Goal: Task Accomplishment & Management: Manage account settings

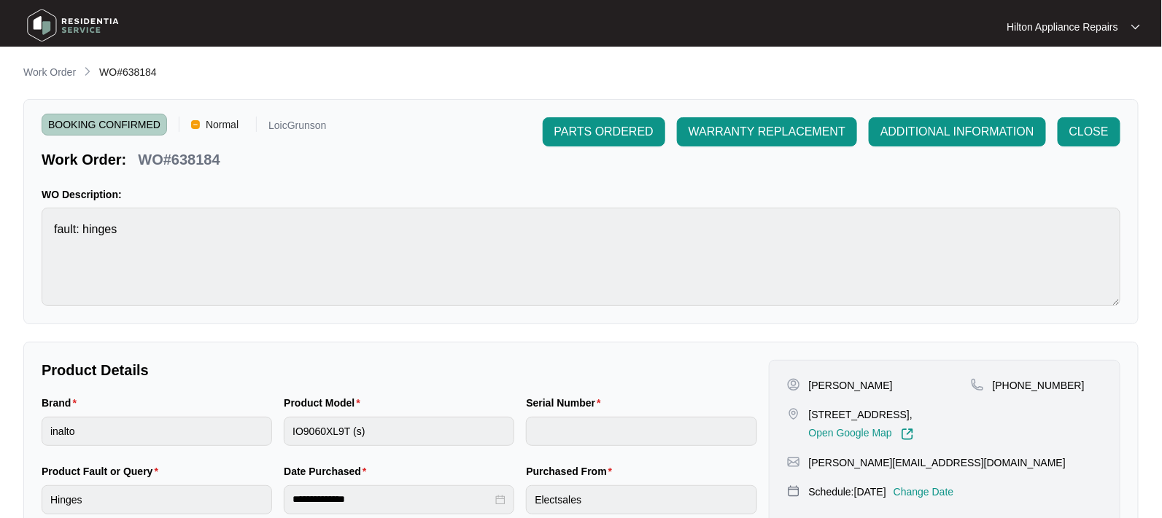
scroll to position [478, 0]
click at [30, 72] on p "Work Order" at bounding box center [49, 72] width 53 height 15
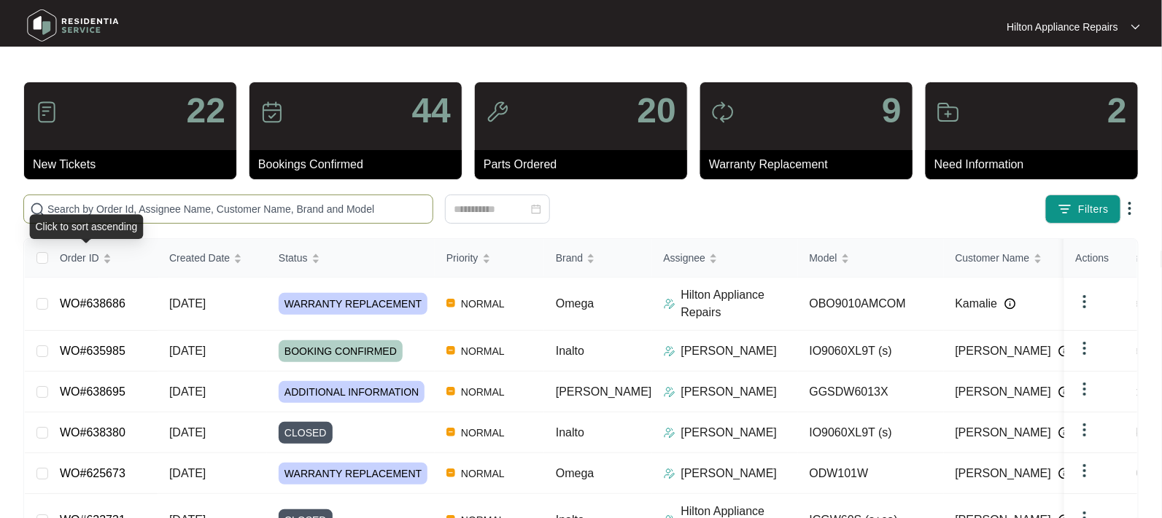
click at [63, 220] on div "Click to sort ascending" at bounding box center [86, 226] width 114 height 25
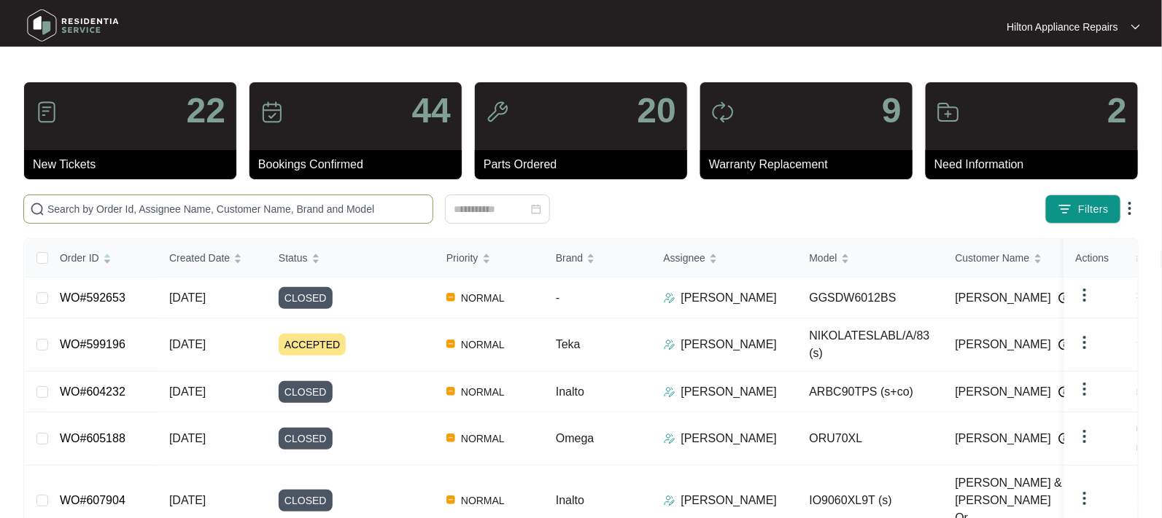
click at [63, 207] on input "text" at bounding box center [236, 209] width 379 height 16
paste input "WO#631381"
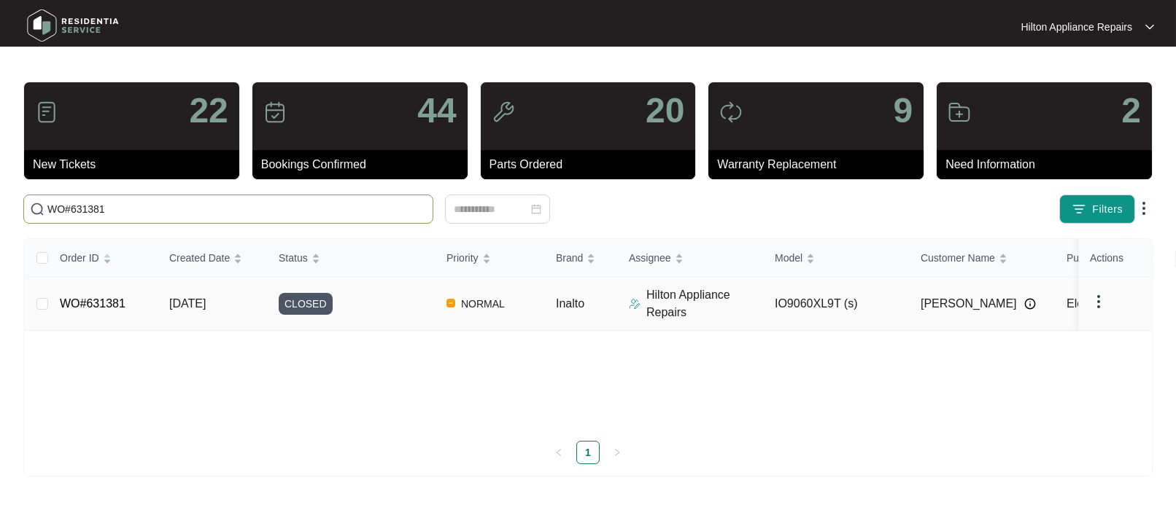
type input "WO#631381"
click at [178, 295] on td "22/08/2025" at bounding box center [212, 304] width 109 height 53
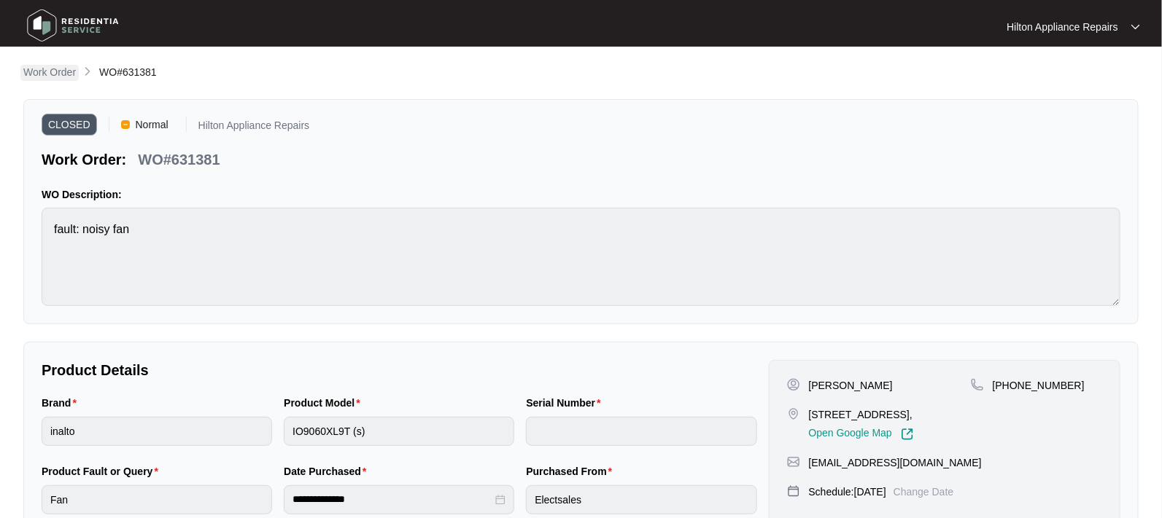
click at [55, 71] on p "Work Order" at bounding box center [49, 72] width 53 height 15
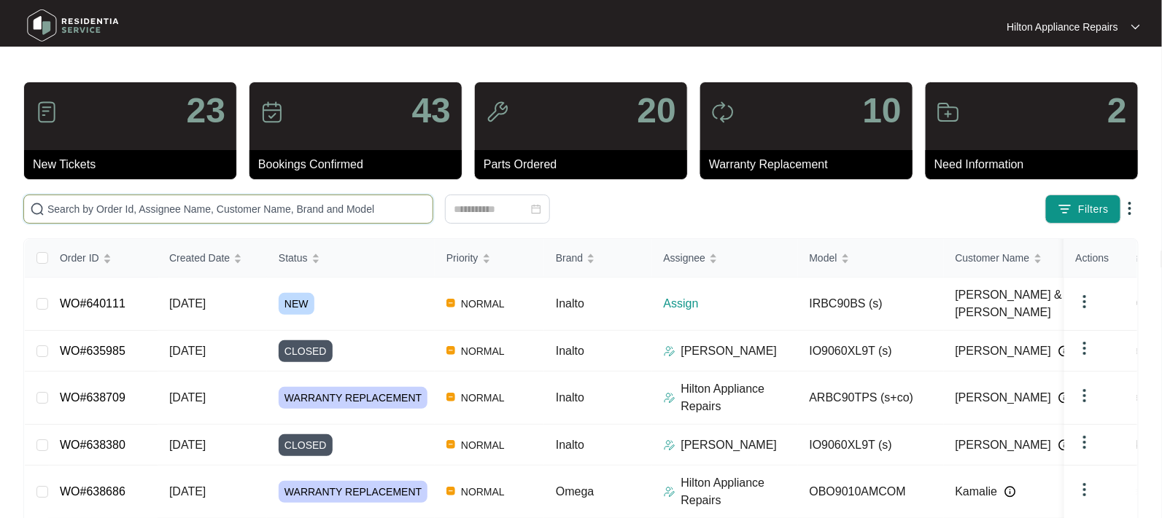
click at [98, 204] on input "text" at bounding box center [236, 209] width 379 height 16
paste input "WO#639622"
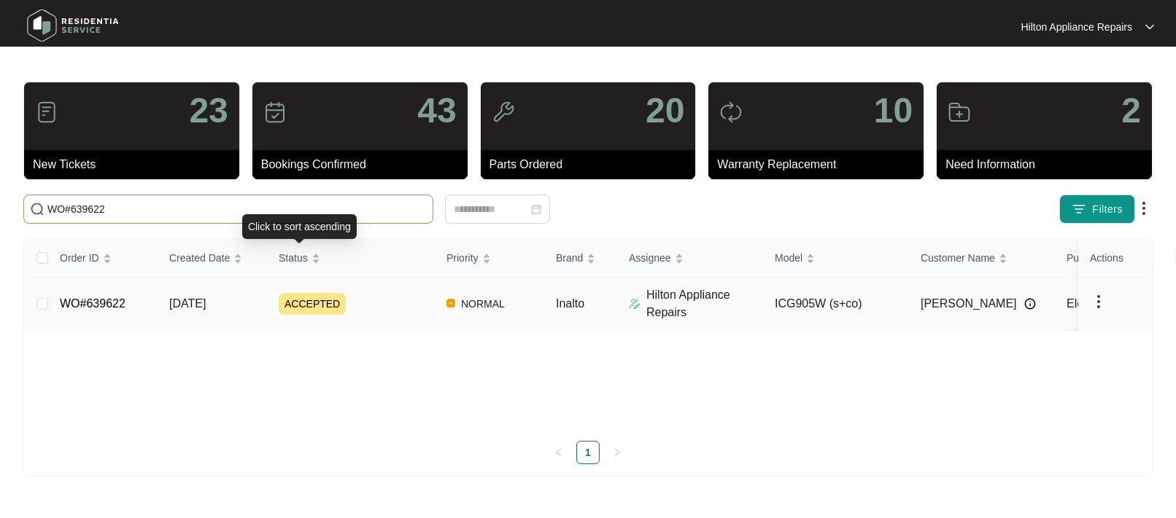
type input "WO#639622"
click at [198, 301] on span "[DATE]" at bounding box center [187, 304] width 36 height 12
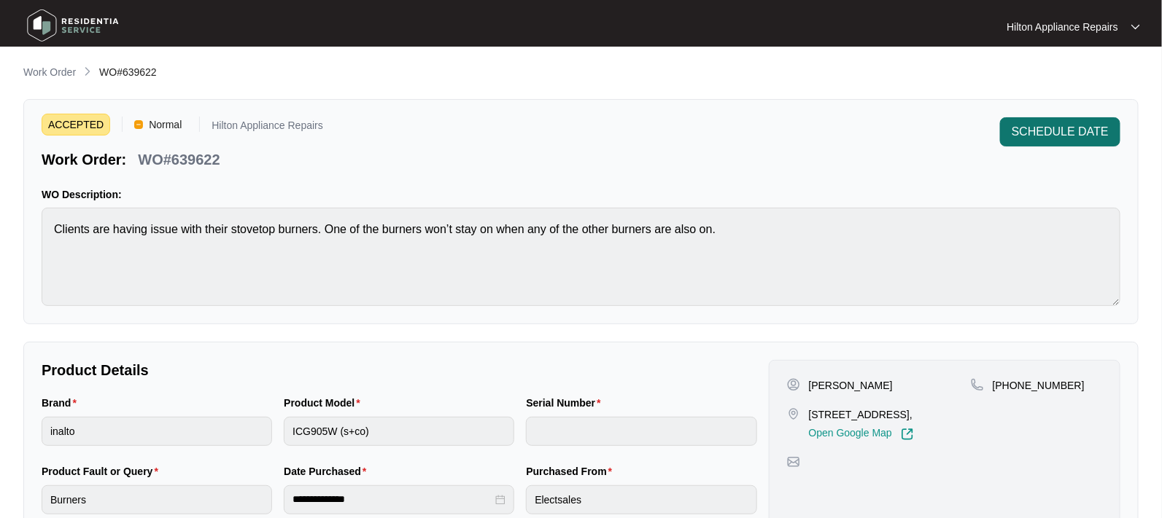
click at [1073, 129] on span "SCHEDULE DATE" at bounding box center [1059, 132] width 97 height 18
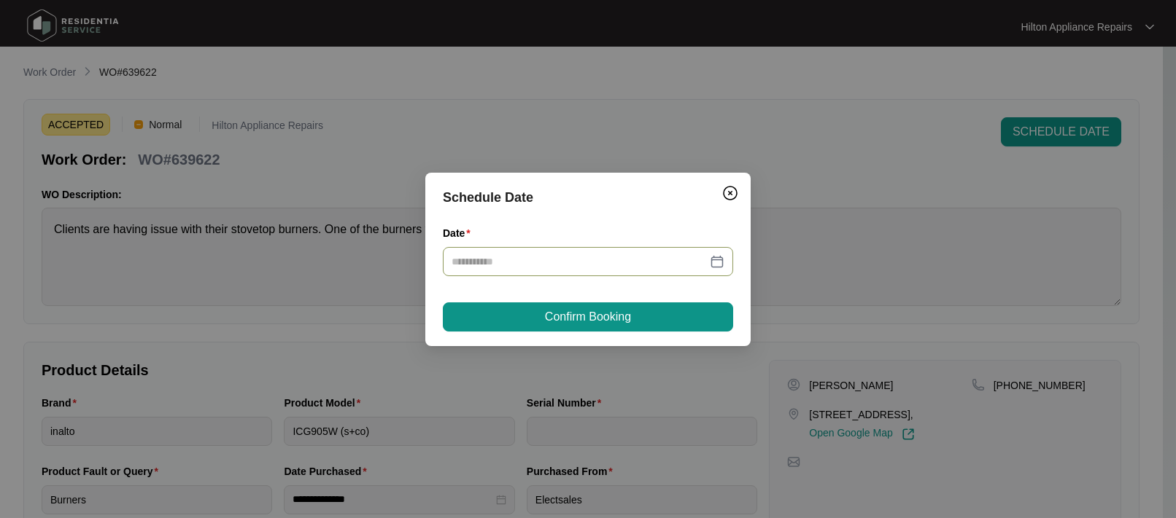
click at [715, 257] on div at bounding box center [587, 262] width 273 height 16
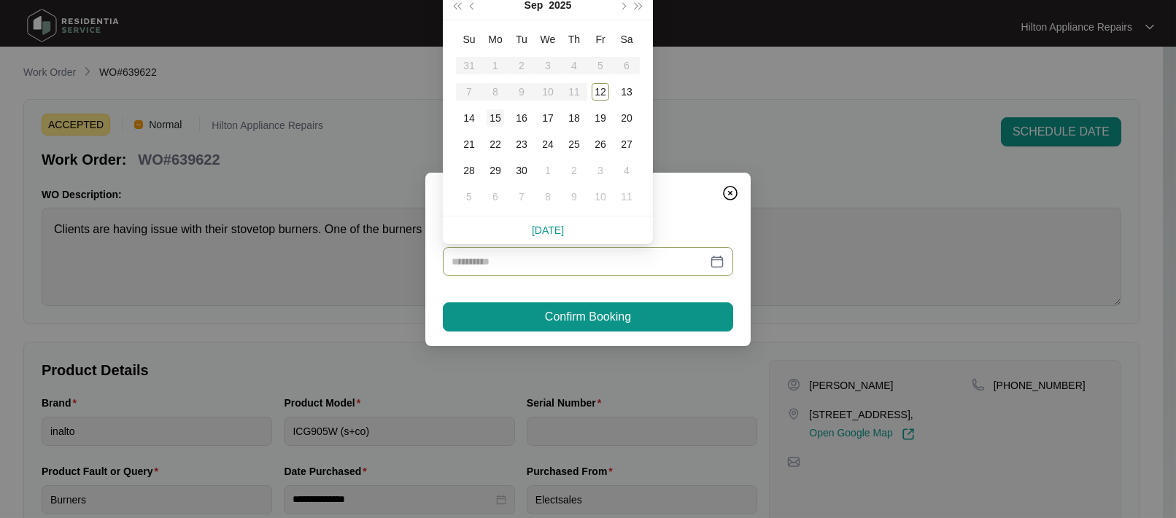
click at [493, 114] on div "15" at bounding box center [495, 118] width 18 height 18
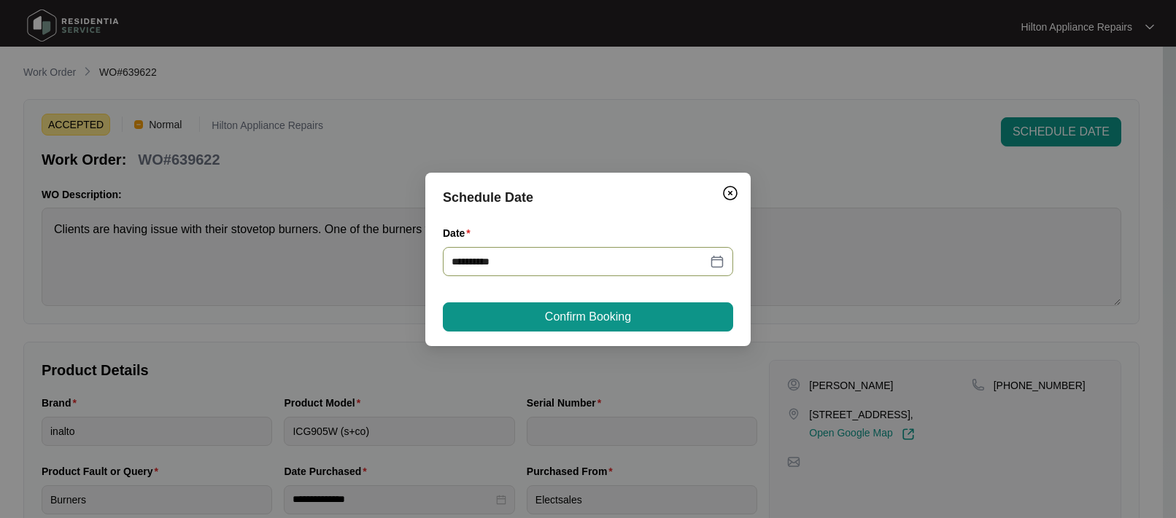
type input "**********"
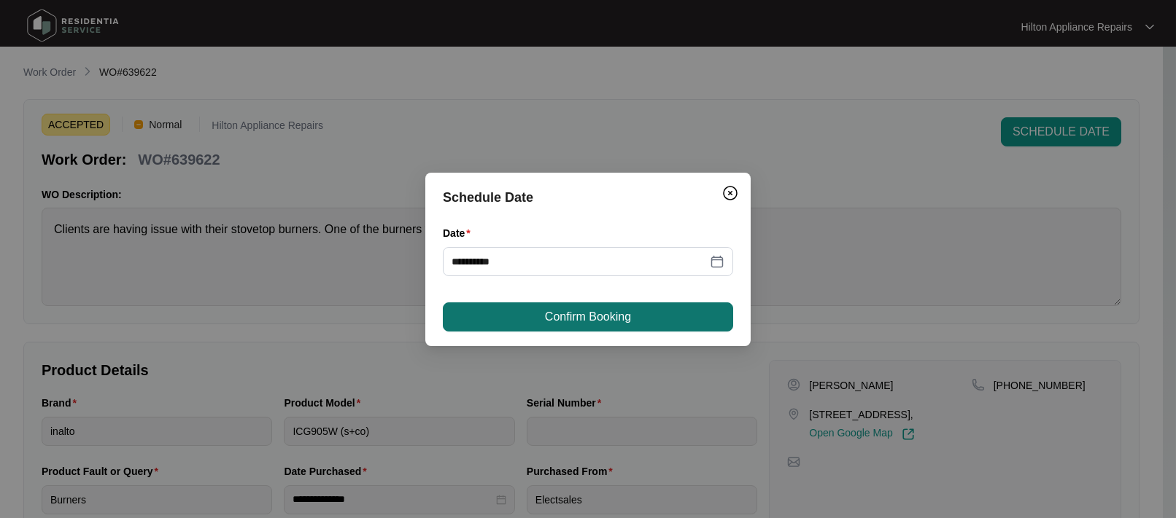
click at [537, 309] on button "Confirm Booking" at bounding box center [588, 317] width 290 height 29
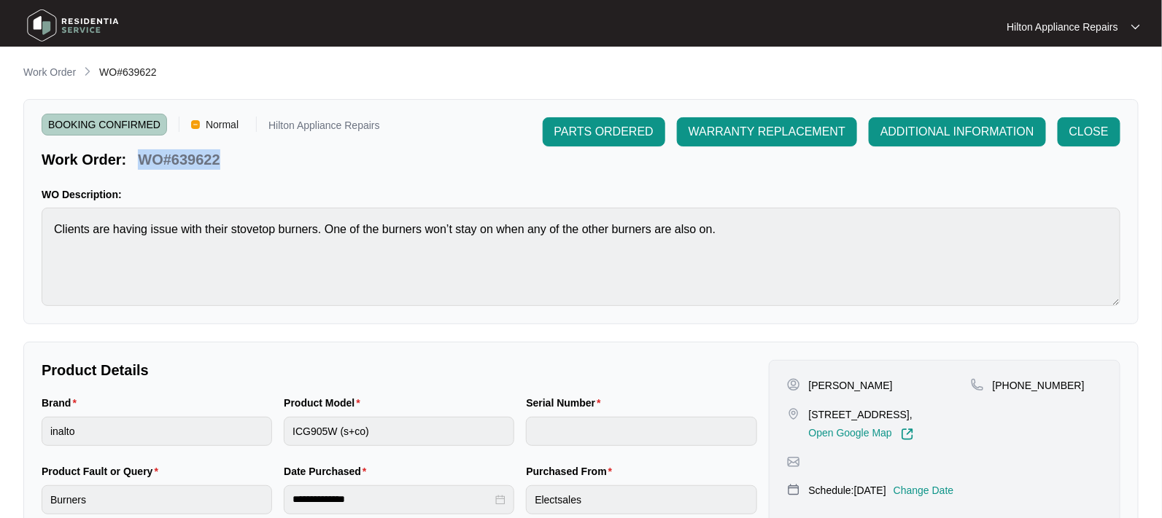
drag, startPoint x: 220, startPoint y: 163, endPoint x: 133, endPoint y: 159, distance: 86.9
click at [133, 159] on div "Work Order: WO#639622" at bounding box center [211, 157] width 338 height 26
copy p "WO#639622"
click at [33, 72] on p "Work Order" at bounding box center [49, 72] width 53 height 15
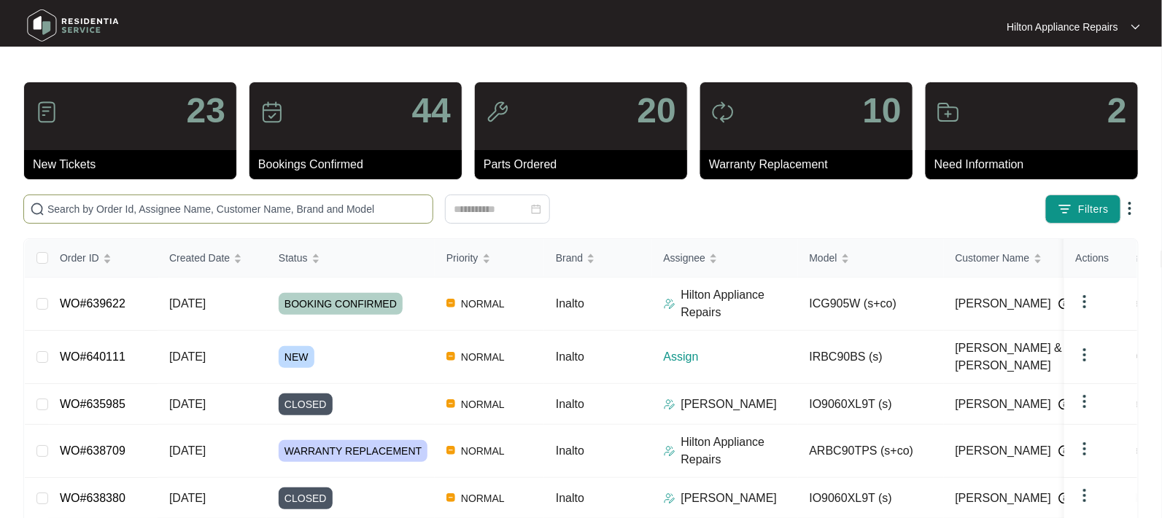
click at [81, 211] on input "text" at bounding box center [236, 209] width 379 height 16
paste input "WO#639622"
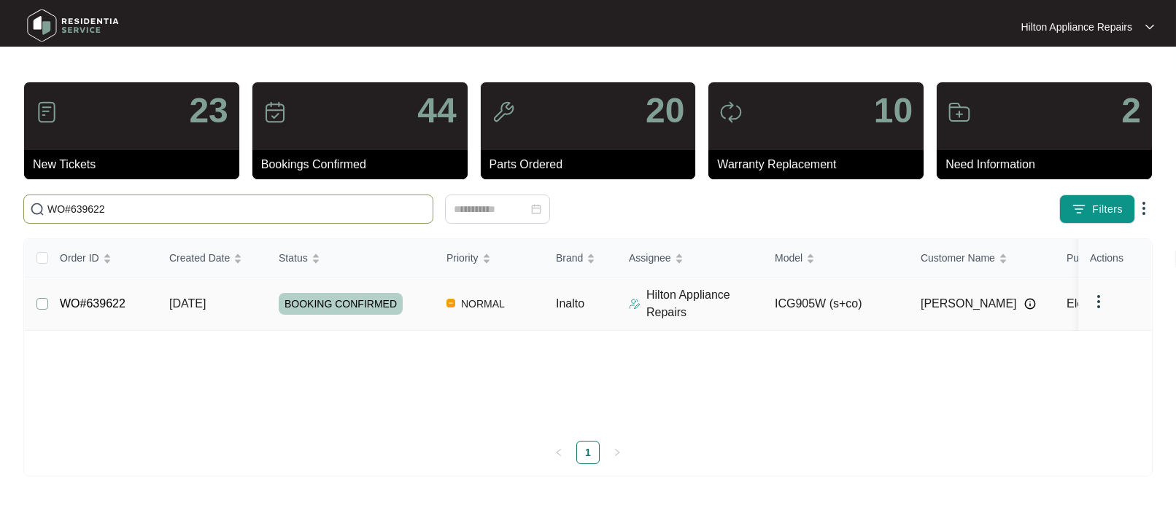
type input "WO#639622"
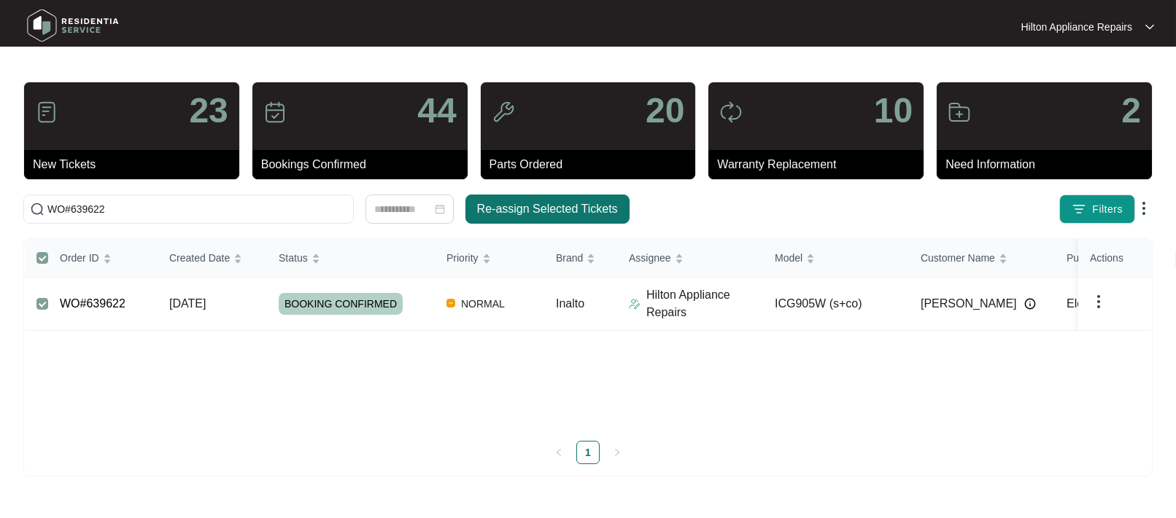
click at [529, 212] on span "Re-assign Selected Tickets" at bounding box center [547, 210] width 141 height 18
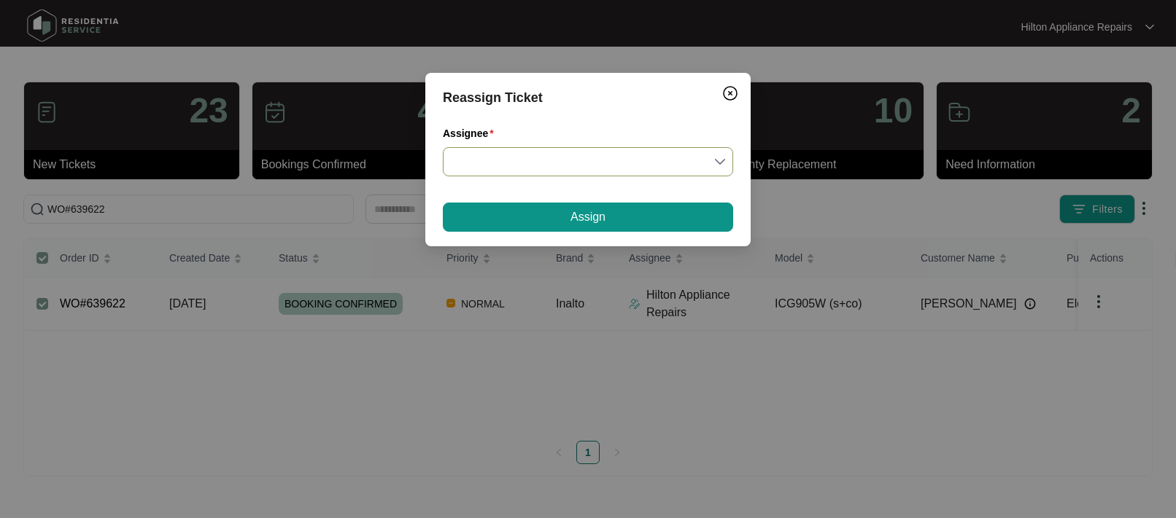
click at [718, 160] on input "Assignee" at bounding box center [587, 162] width 273 height 28
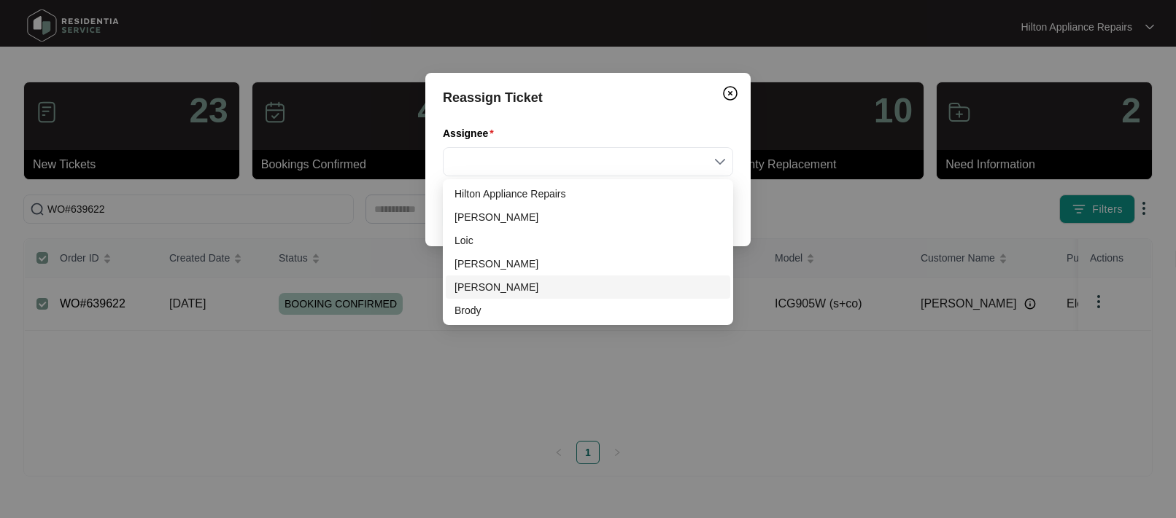
click at [480, 290] on div "[PERSON_NAME]" at bounding box center [587, 287] width 267 height 16
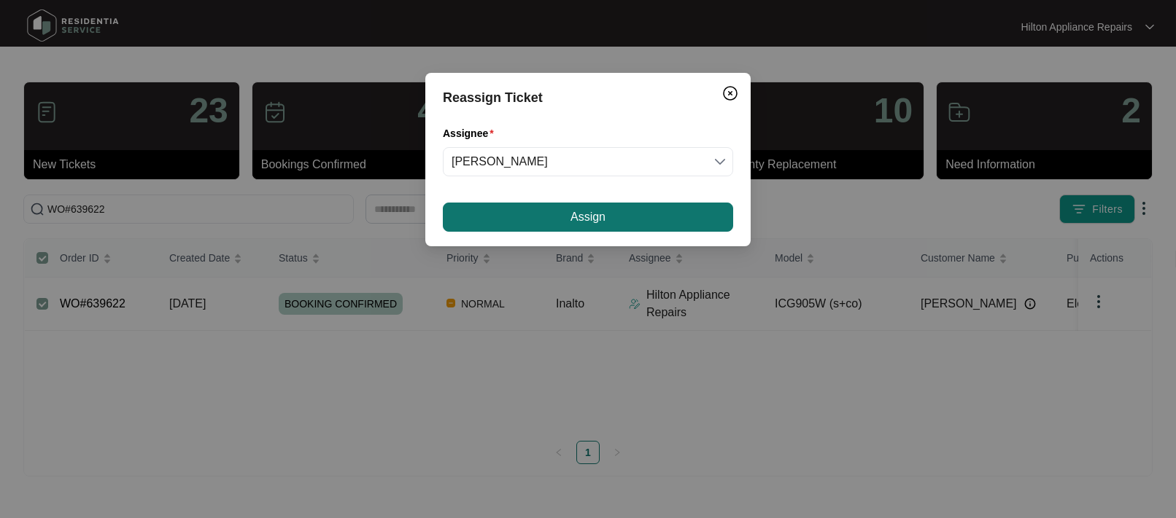
click at [544, 216] on button "Assign" at bounding box center [588, 217] width 290 height 29
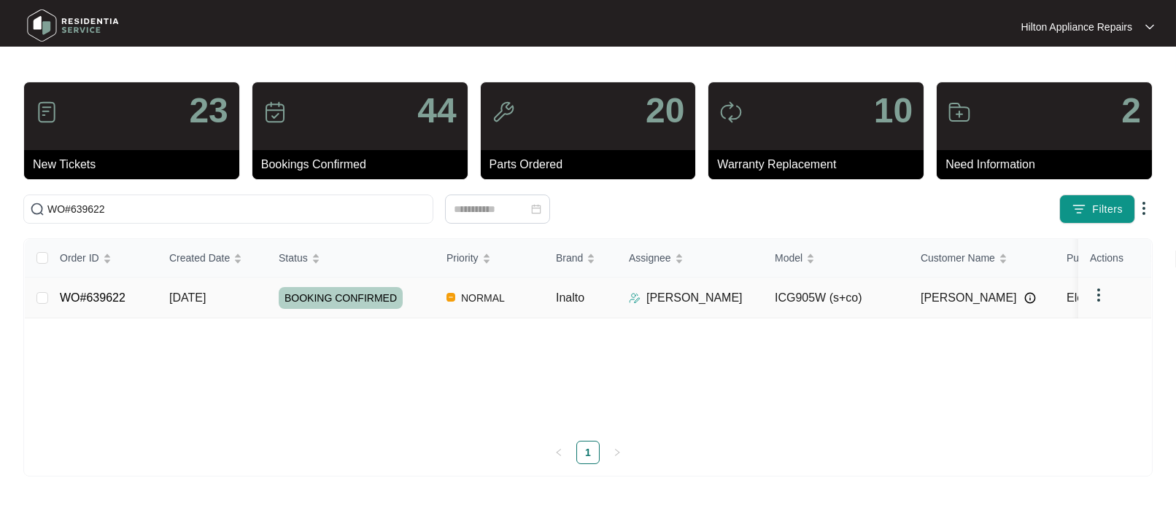
click at [201, 298] on div "Order ID Created Date Status Priority Brand Assignee Model Customer Name Purcha…" at bounding box center [588, 351] width 1126 height 225
click at [199, 300] on span "[DATE]" at bounding box center [187, 298] width 36 height 12
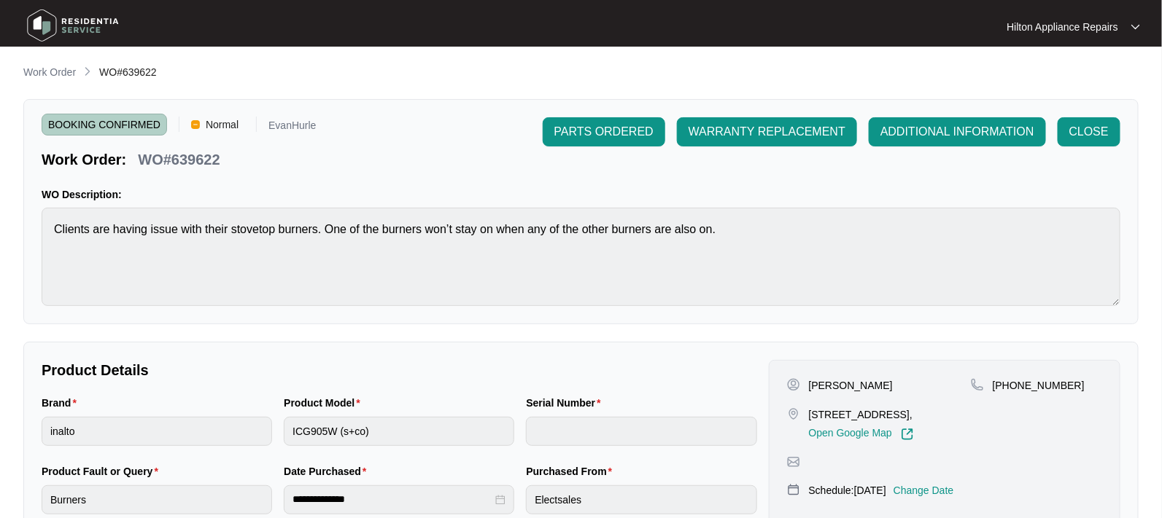
drag, startPoint x: 33, startPoint y: 70, endPoint x: 49, endPoint y: 71, distance: 16.1
click at [33, 70] on p "Work Order" at bounding box center [49, 72] width 53 height 15
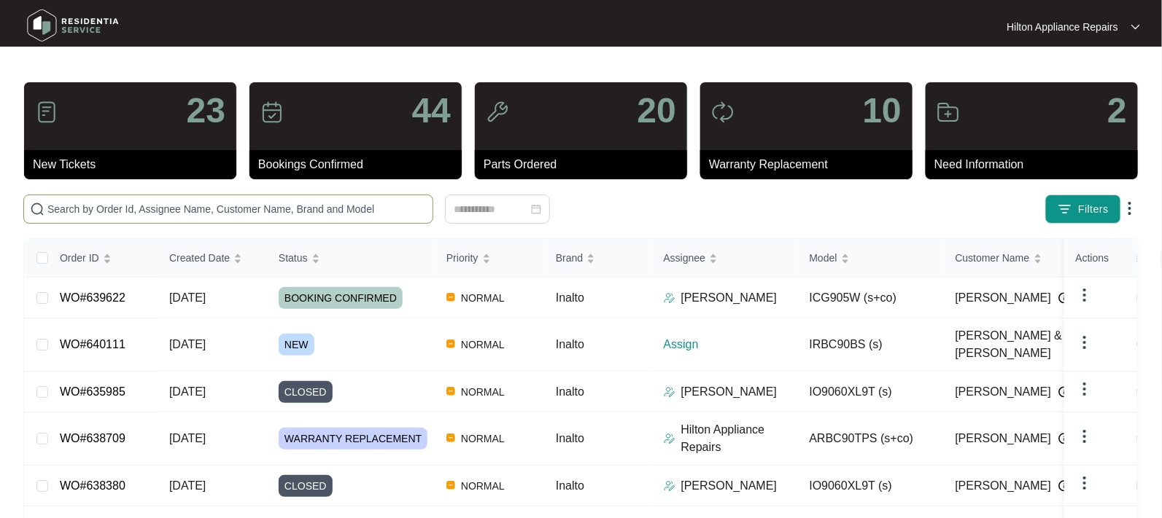
click at [84, 208] on input "text" at bounding box center [236, 209] width 379 height 16
paste input "640111"
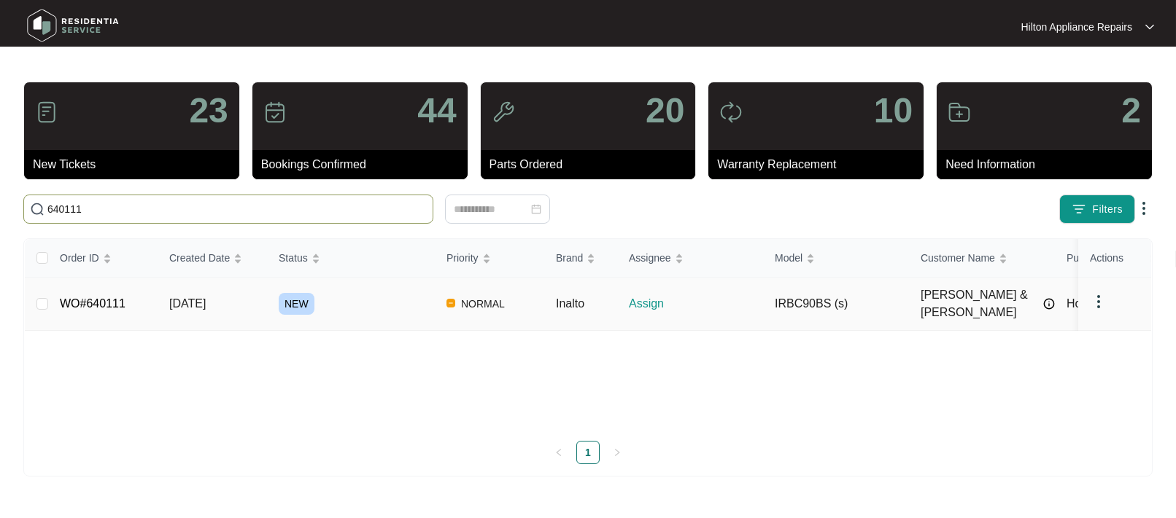
type input "640111"
click at [186, 298] on span "[DATE]" at bounding box center [187, 304] width 36 height 12
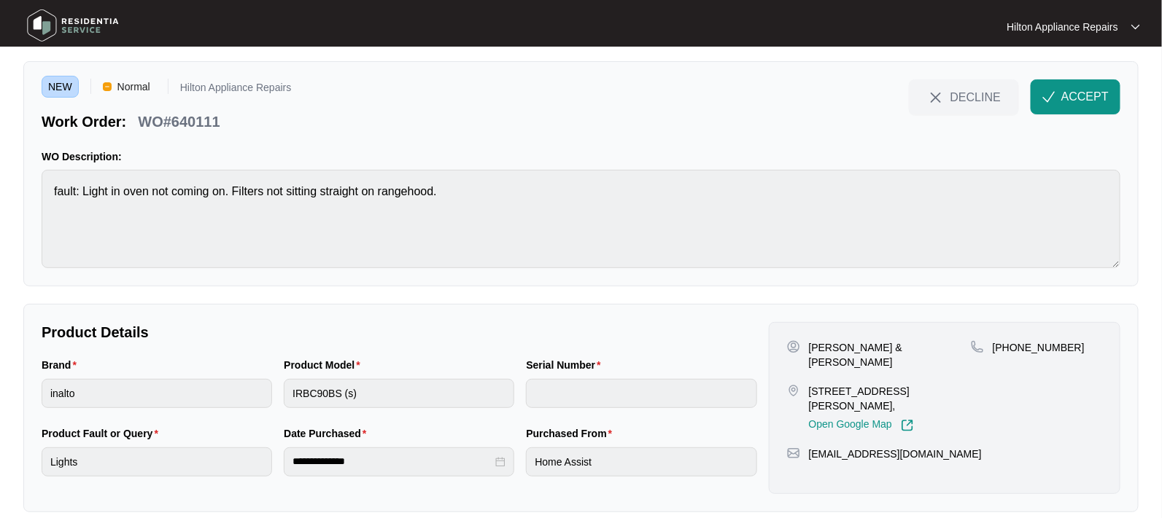
scroll to position [55, 0]
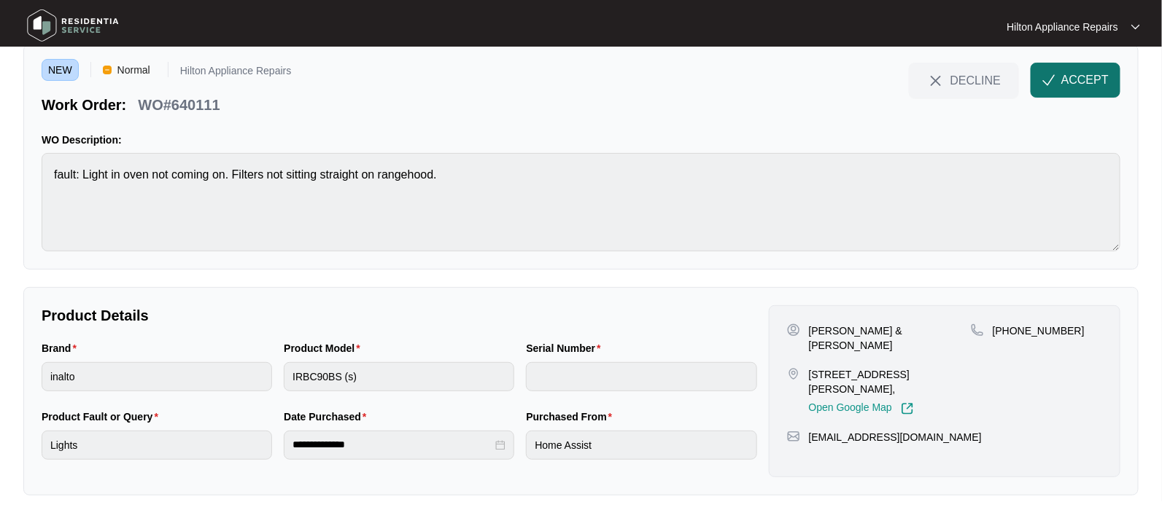
click at [1063, 80] on span "ACCEPT" at bounding box center [1084, 80] width 47 height 18
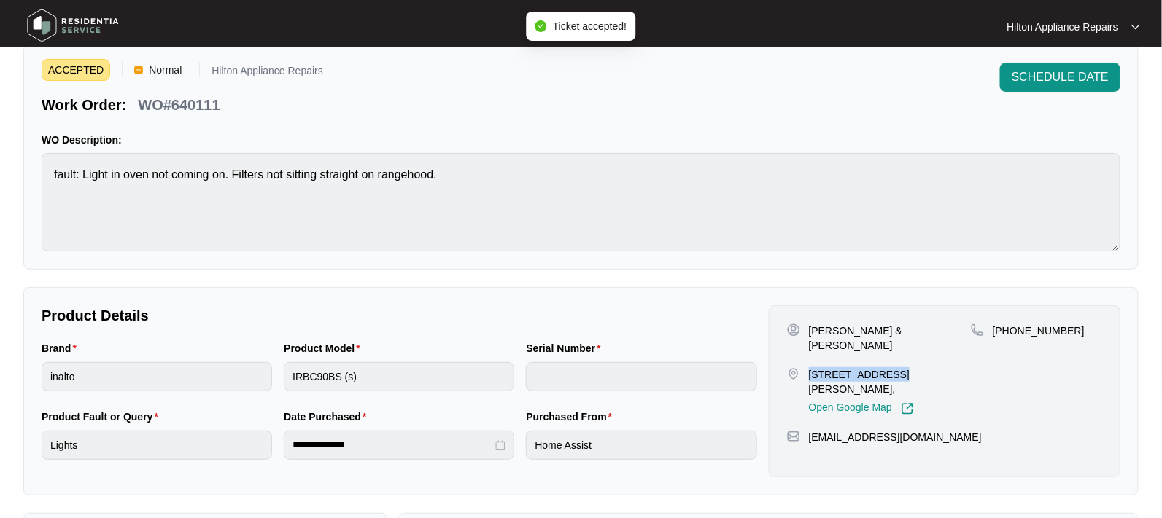
drag, startPoint x: 886, startPoint y: 360, endPoint x: 810, endPoint y: 360, distance: 75.8
click at [810, 368] on p "[STREET_ADDRESS][PERSON_NAME]," at bounding box center [890, 382] width 162 height 29
copy p "14 Ostrom Street"
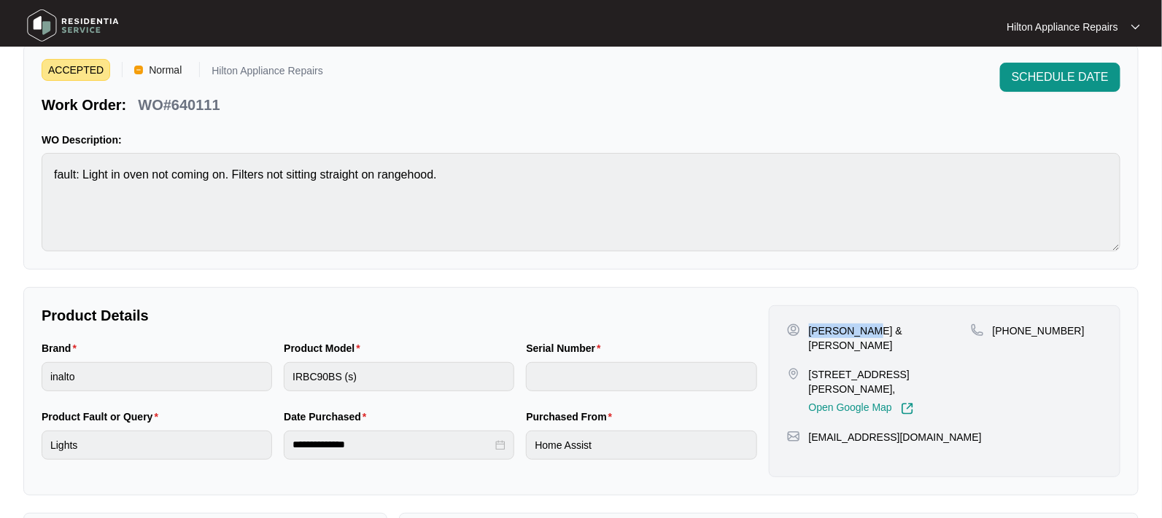
drag, startPoint x: 887, startPoint y: 331, endPoint x: 809, endPoint y: 330, distance: 77.3
click at [809, 330] on div "[PERSON_NAME] & [PERSON_NAME]" at bounding box center [879, 338] width 184 height 29
copy p "[PERSON_NAME] & [PERSON_NAME]"
drag, startPoint x: 1071, startPoint y: 330, endPoint x: 1009, endPoint y: 328, distance: 62.0
click at [1009, 328] on div "[PHONE_NUMBER]" at bounding box center [1036, 331] width 131 height 15
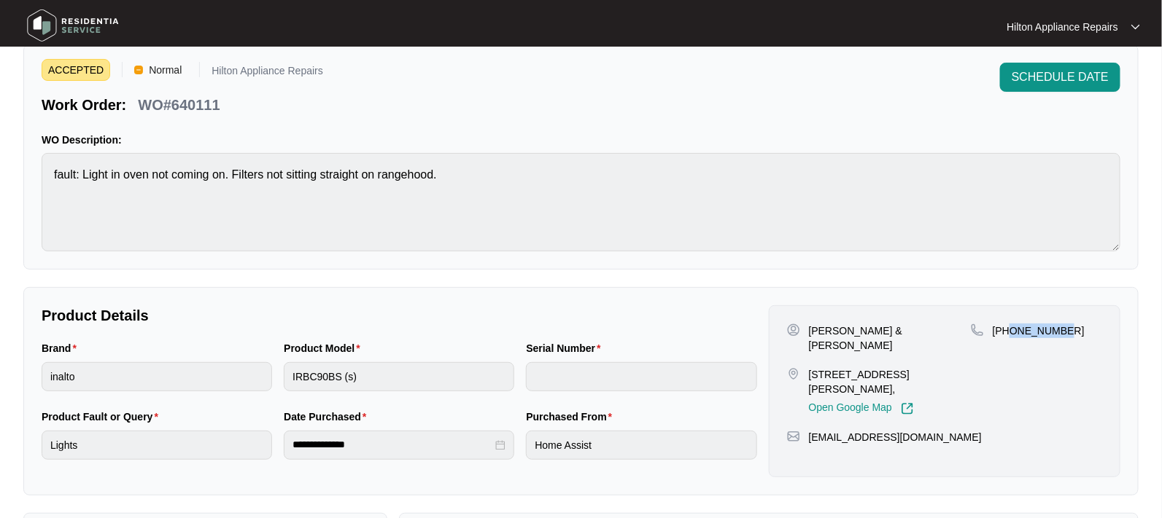
copy p "421857232"
drag, startPoint x: 936, startPoint y: 424, endPoint x: 812, endPoint y: 424, distance: 124.0
click at [812, 430] on div "[EMAIL_ADDRESS][DOMAIN_NAME]" at bounding box center [944, 437] width 315 height 15
copy p "[EMAIL_ADDRESS][DOMAIN_NAME]"
click at [260, 379] on div "Brand inalto Product Model IRBC90BS (s) Serial Number" at bounding box center [399, 375] width 727 height 69
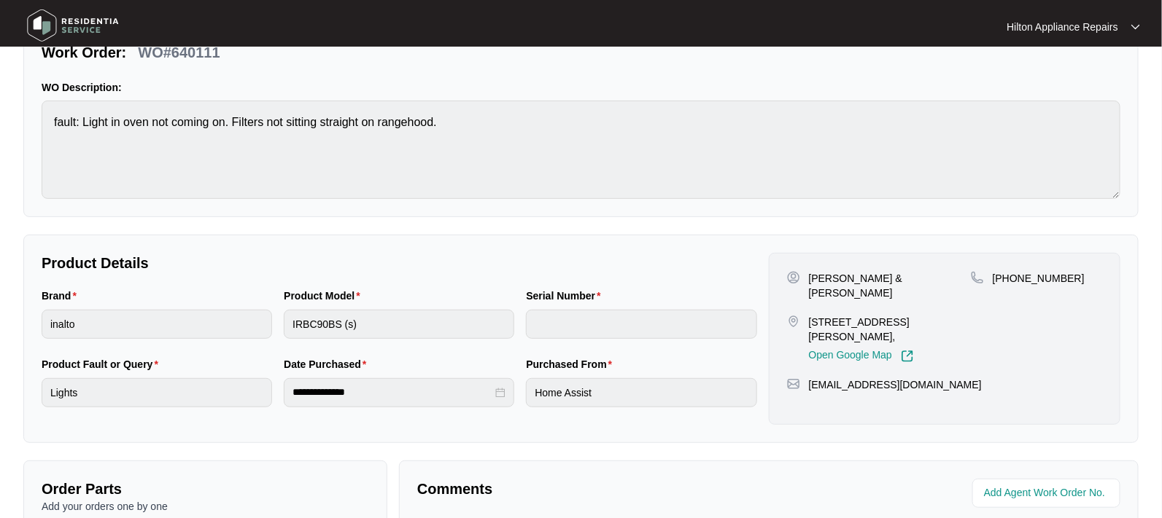
scroll to position [82, 0]
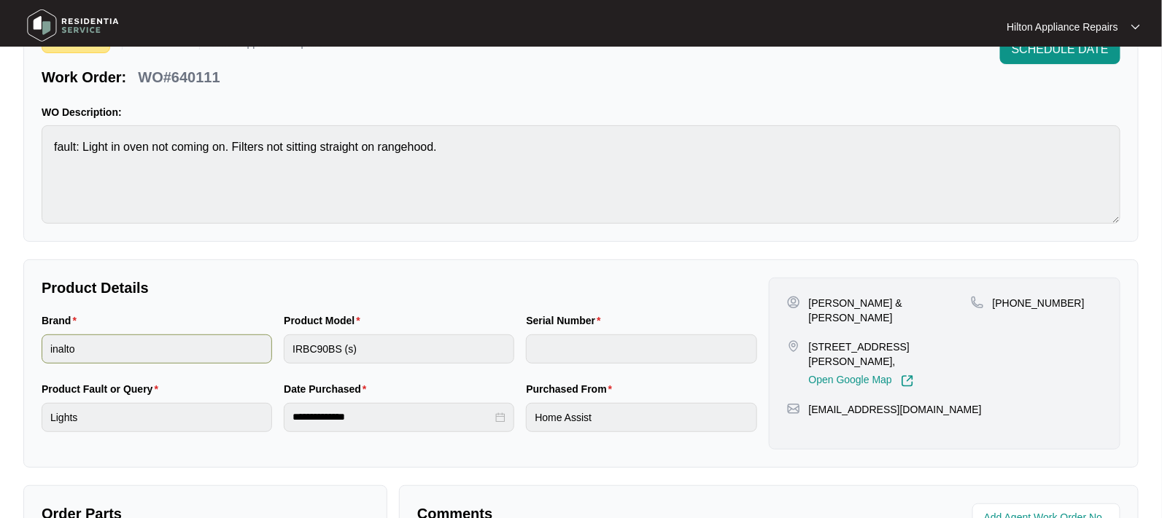
click at [264, 343] on div "Brand inalto Product Model IRBC90BS (s) Serial Number" at bounding box center [399, 347] width 727 height 69
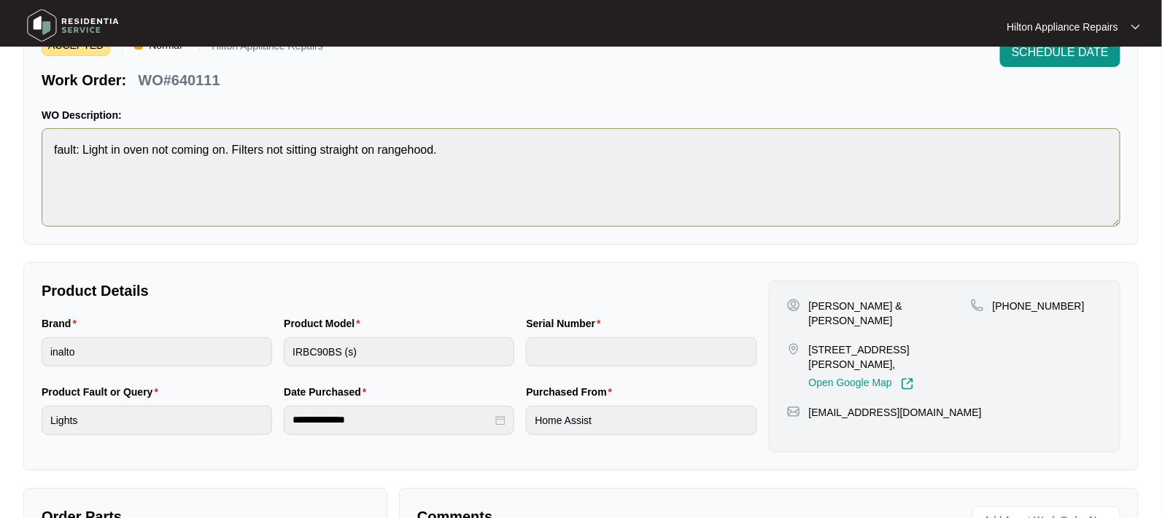
scroll to position [0, 0]
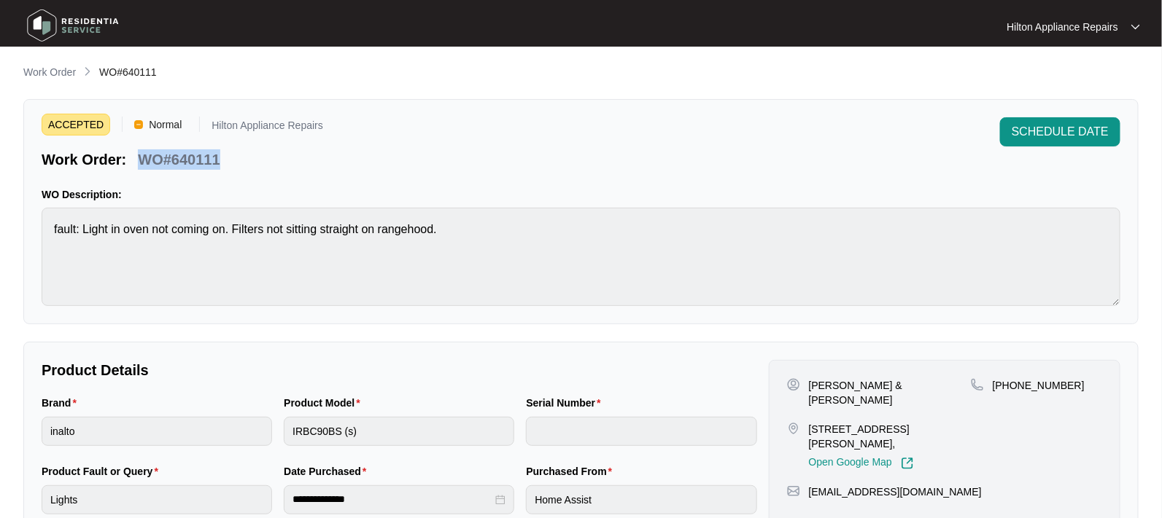
drag, startPoint x: 236, startPoint y: 158, endPoint x: 141, endPoint y: 151, distance: 95.0
click at [141, 151] on div "Work Order: WO#640111" at bounding box center [182, 157] width 281 height 26
copy p "WO#640111"
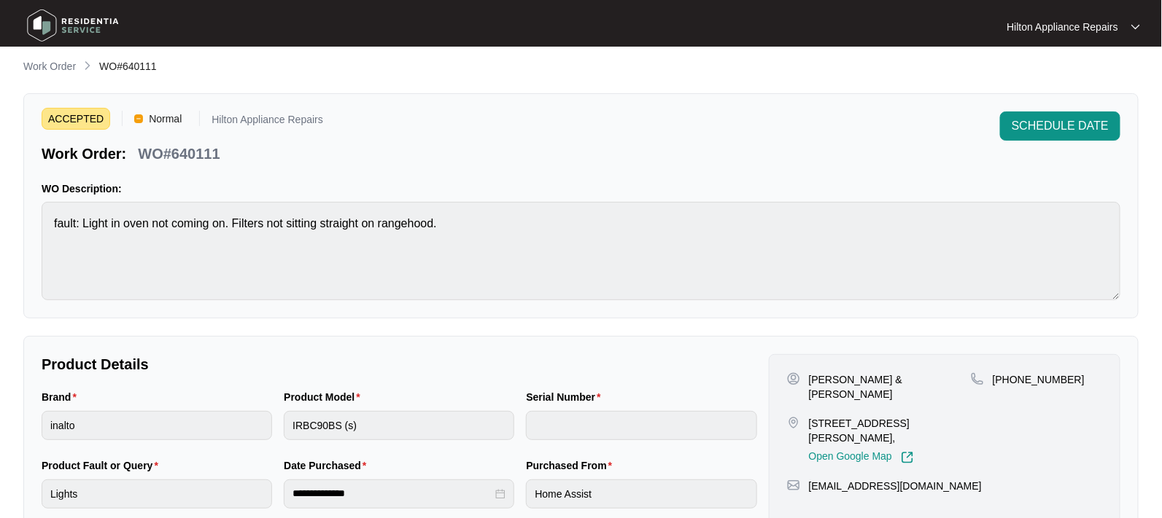
scroll to position [273, 0]
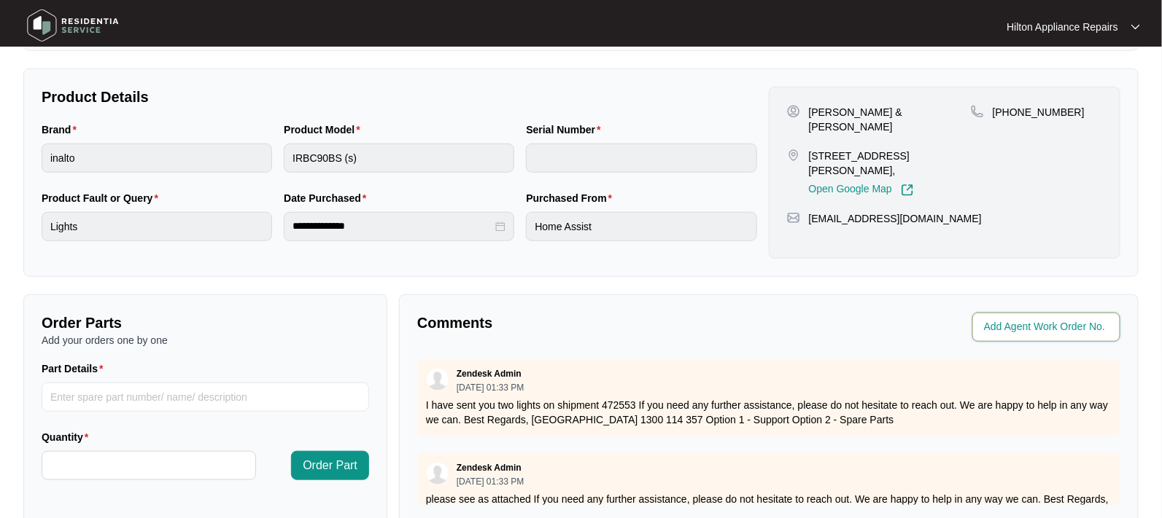
click at [1003, 326] on input "string" at bounding box center [1048, 328] width 128 height 18
type input "42173"
click at [719, 335] on div "Comments" at bounding box center [589, 327] width 357 height 29
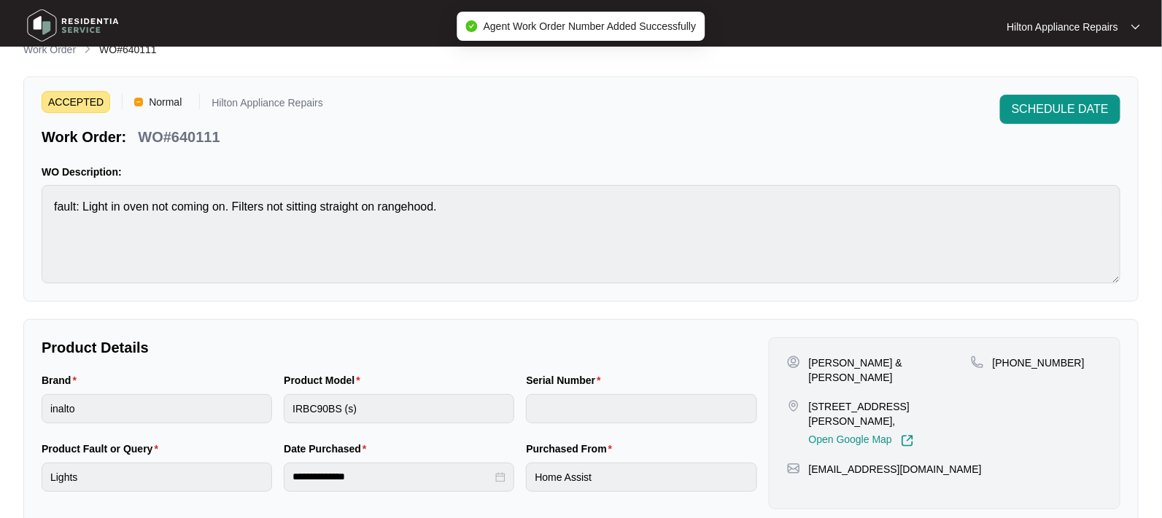
scroll to position [0, 0]
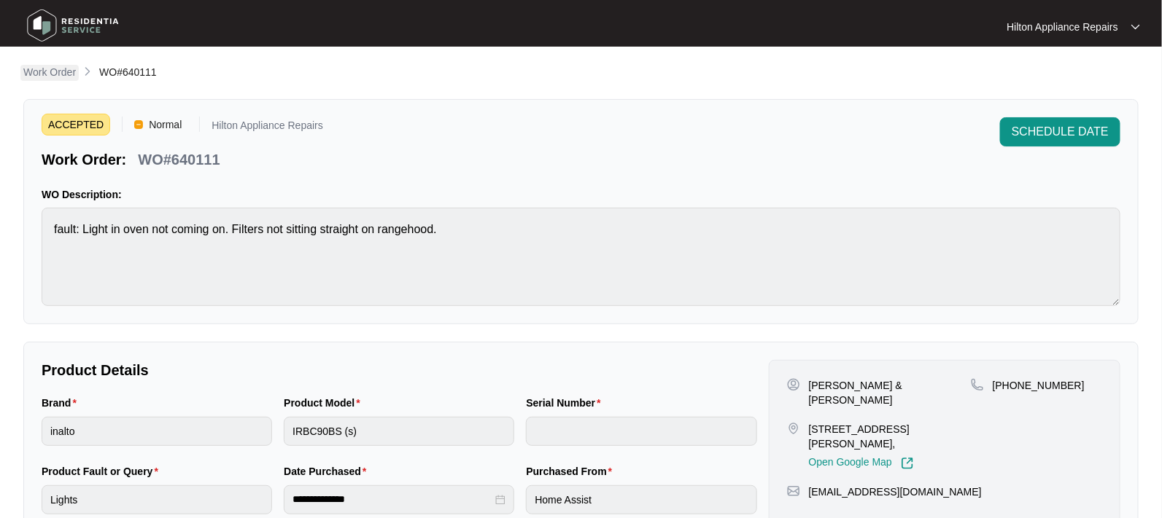
click at [39, 67] on p "Work Order" at bounding box center [49, 72] width 53 height 15
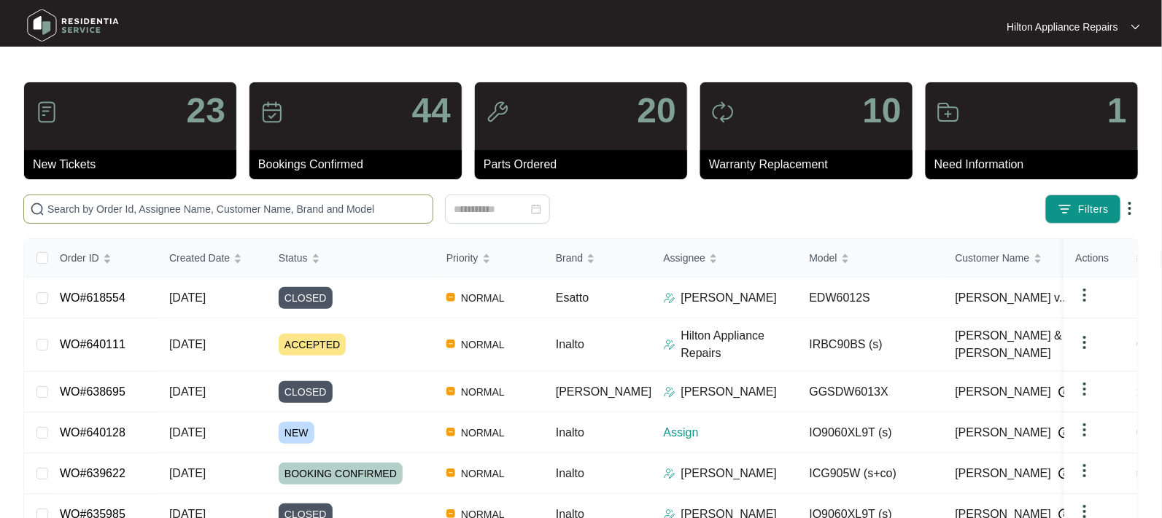
click at [77, 209] on input "text" at bounding box center [236, 209] width 379 height 16
paste input "640128"
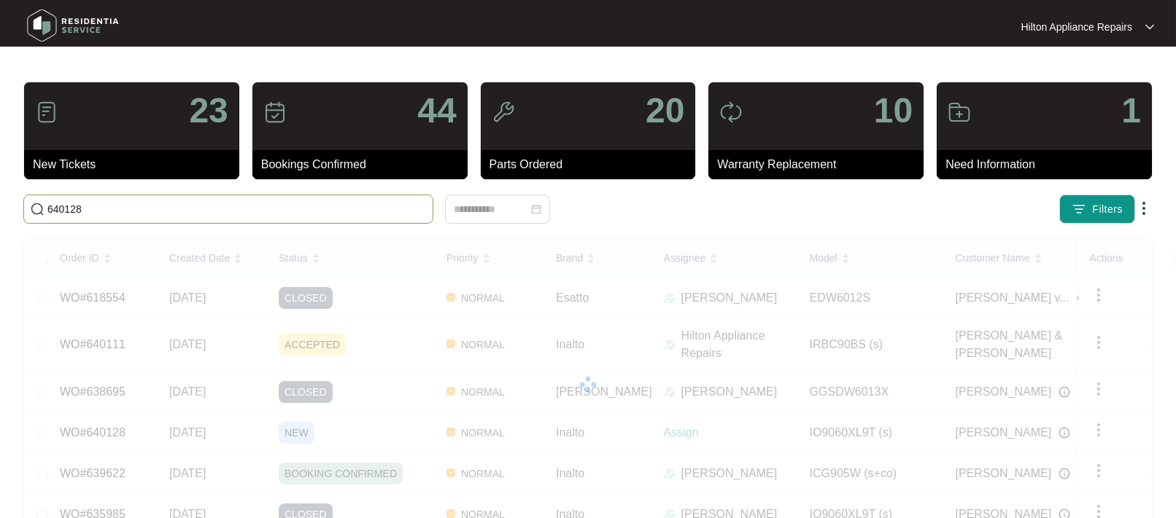
drag, startPoint x: 84, startPoint y: 208, endPoint x: 42, endPoint y: 184, distance: 48.3
click at [53, 202] on input "640128" at bounding box center [236, 209] width 379 height 16
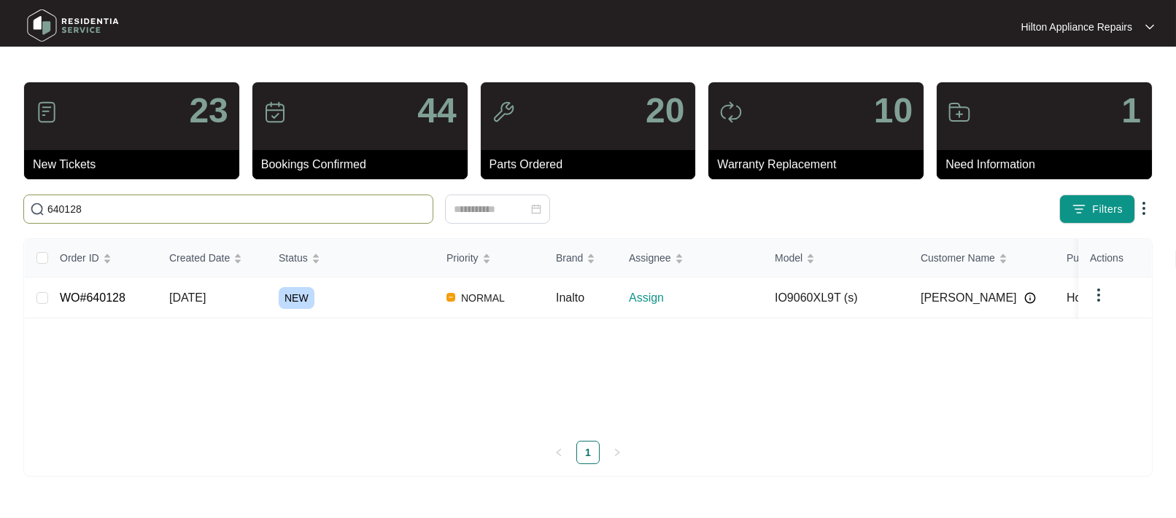
type input "6"
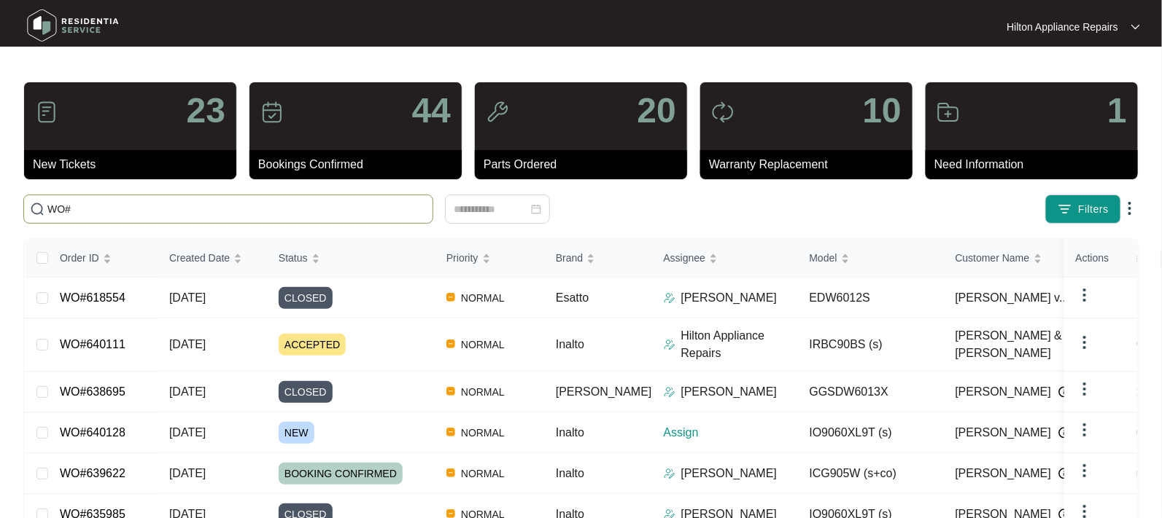
paste input "640128"
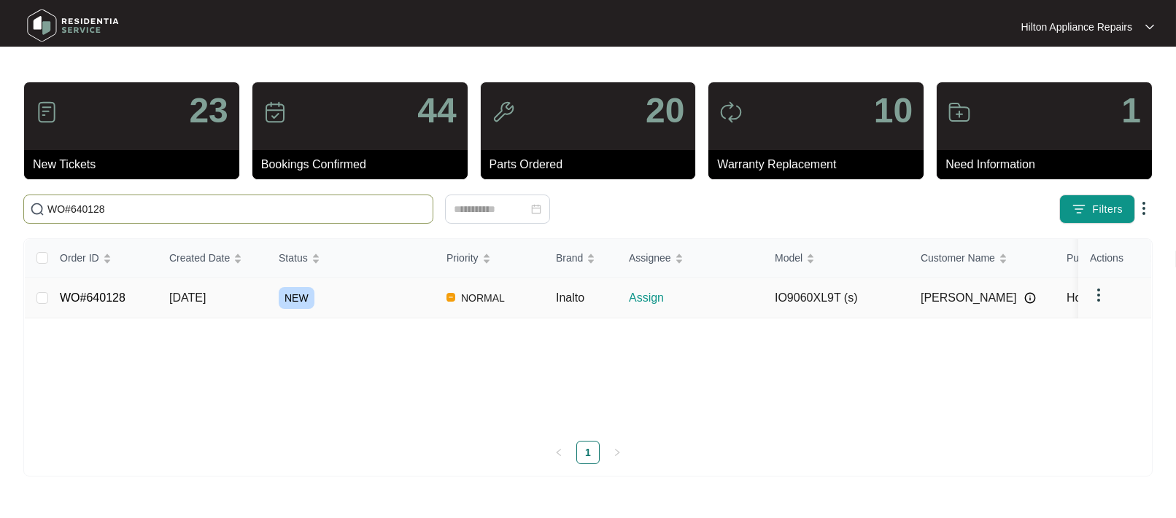
type input "WO#640128"
click at [206, 300] on span "[DATE]" at bounding box center [187, 298] width 36 height 12
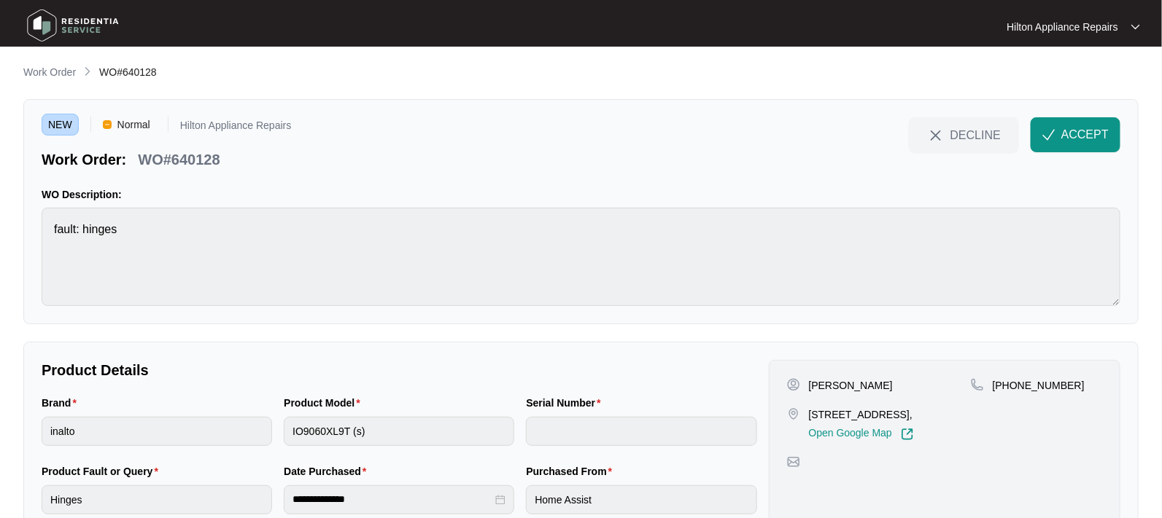
scroll to position [55, 0]
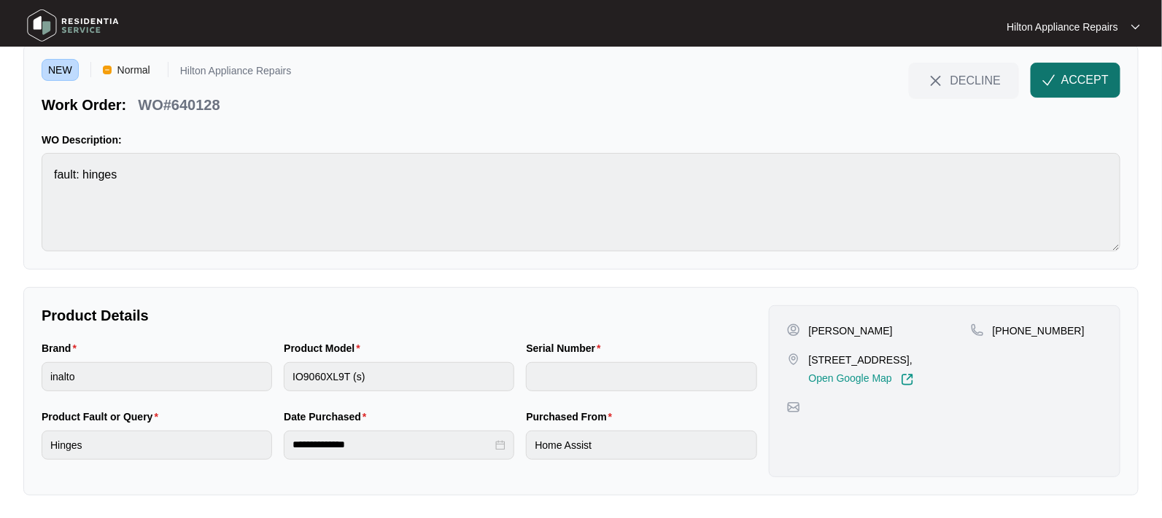
click at [1077, 77] on span "ACCEPT" at bounding box center [1084, 80] width 47 height 18
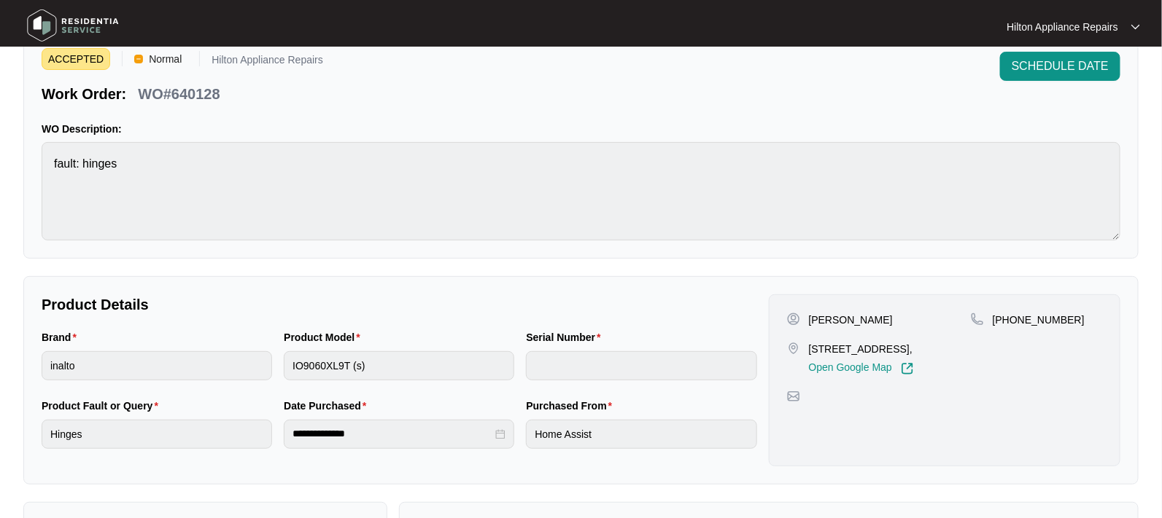
scroll to position [0, 0]
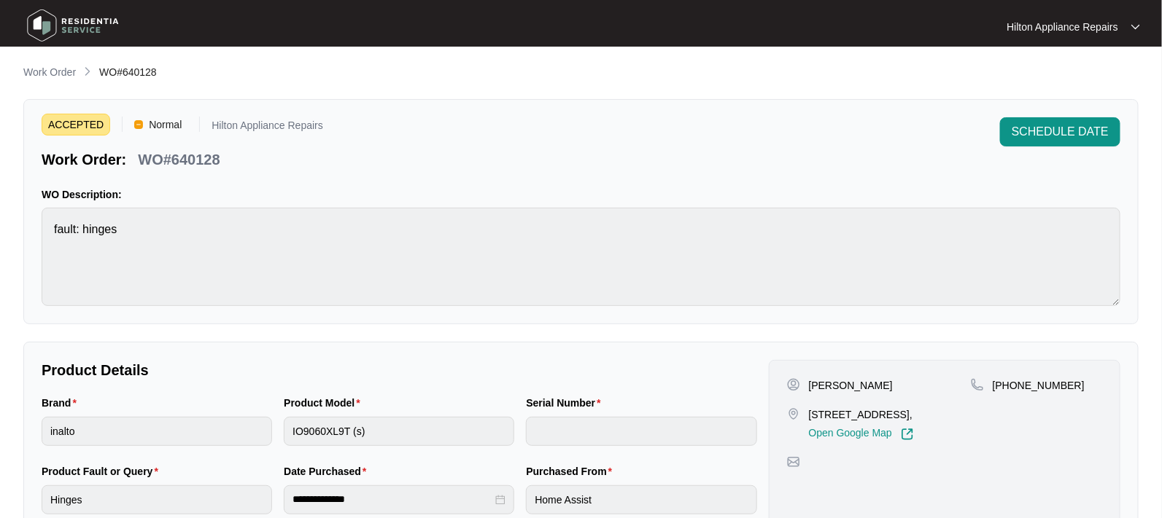
drag, startPoint x: 908, startPoint y: 411, endPoint x: 810, endPoint y: 408, distance: 97.8
click at [810, 408] on p "[STREET_ADDRESS]," at bounding box center [861, 415] width 105 height 15
copy p "[STREET_ADDRESS]"
drag, startPoint x: 858, startPoint y: 383, endPoint x: 808, endPoint y: 379, distance: 50.4
click at [809, 379] on p "[PERSON_NAME]" at bounding box center [851, 385] width 84 height 15
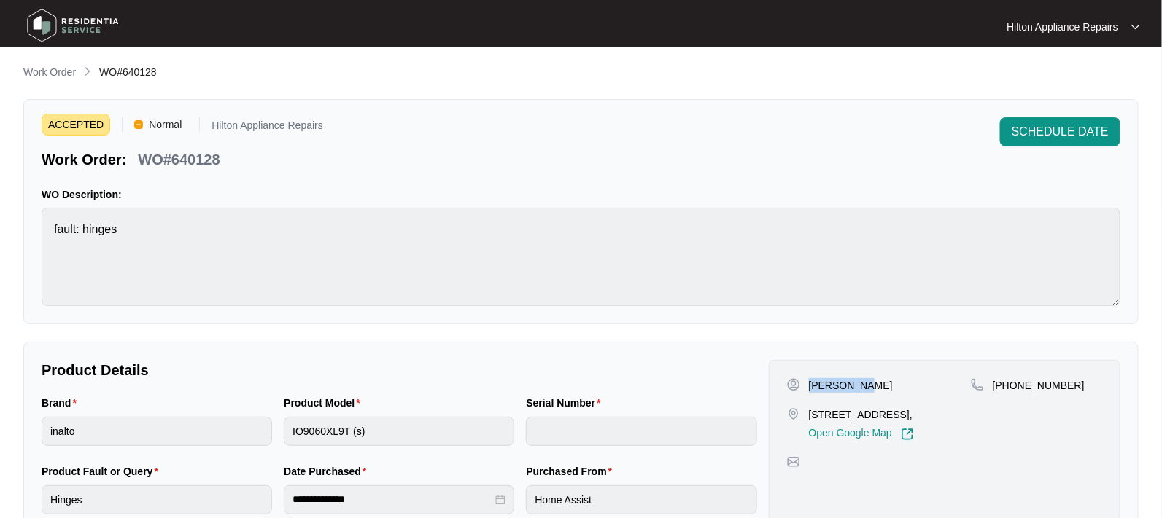
copy p "[PERSON_NAME]"
drag, startPoint x: 894, startPoint y: 386, endPoint x: 860, endPoint y: 383, distance: 34.5
click at [860, 383] on div "[PERSON_NAME]" at bounding box center [879, 385] width 184 height 15
copy p "Fynn"
drag, startPoint x: 1065, startPoint y: 386, endPoint x: 1011, endPoint y: 383, distance: 54.0
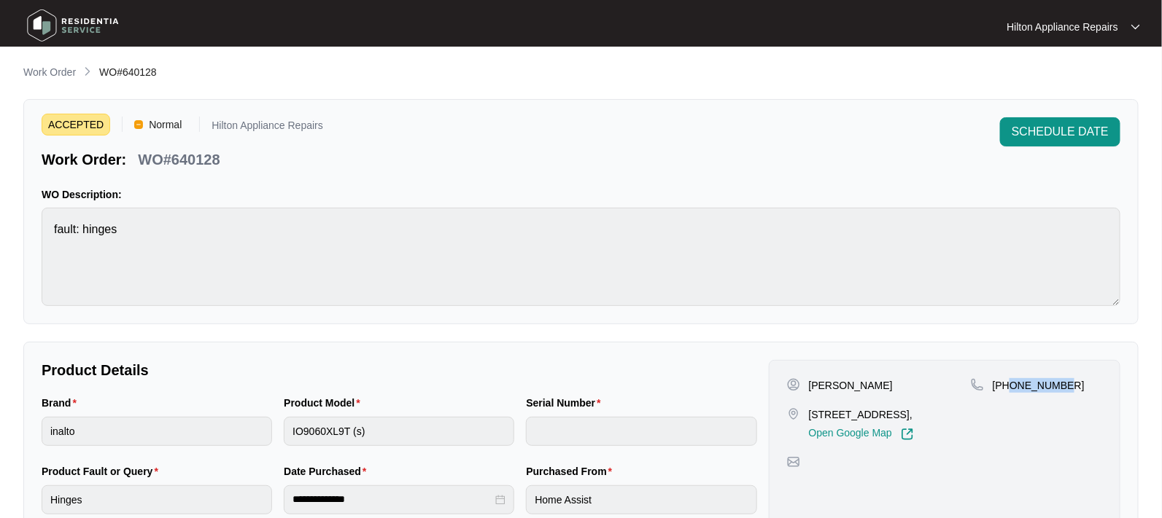
click at [1011, 383] on div "[PHONE_NUMBER]" at bounding box center [1036, 385] width 131 height 15
copy p "410750001"
click at [206, 423] on div "Brand inalto Product Model IO9060XL9T (s) Serial Number" at bounding box center [399, 429] width 727 height 69
drag, startPoint x: 209, startPoint y: 163, endPoint x: 141, endPoint y: 149, distance: 69.2
click at [141, 149] on div "Work Order: WO#640128" at bounding box center [182, 157] width 281 height 26
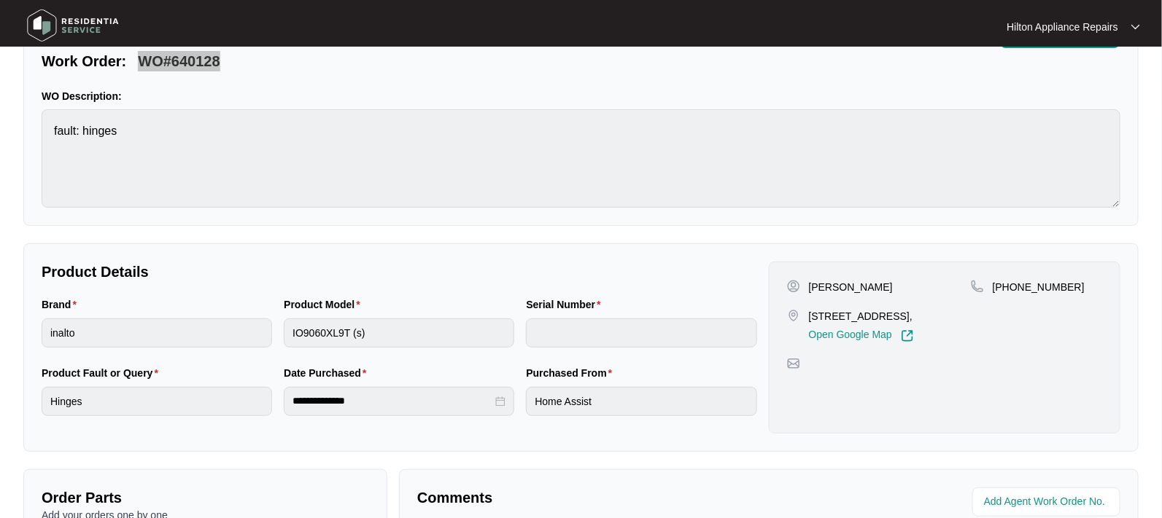
scroll to position [273, 0]
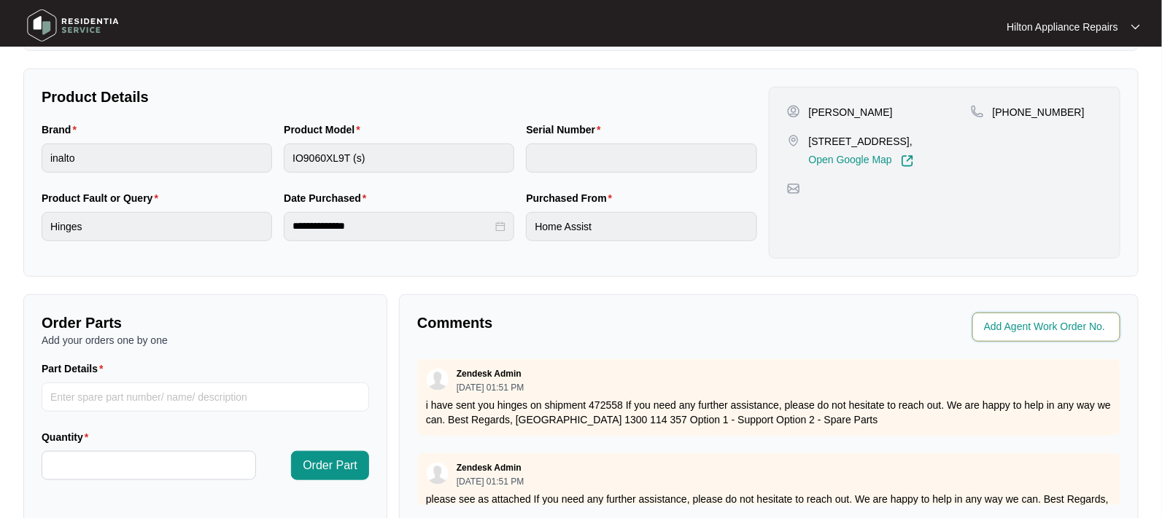
drag, startPoint x: 998, startPoint y: 325, endPoint x: 1026, endPoint y: 322, distance: 28.6
click at [998, 325] on input "string" at bounding box center [1048, 328] width 128 height 18
type input "42174"
click at [732, 314] on p "Comments" at bounding box center [587, 323] width 341 height 20
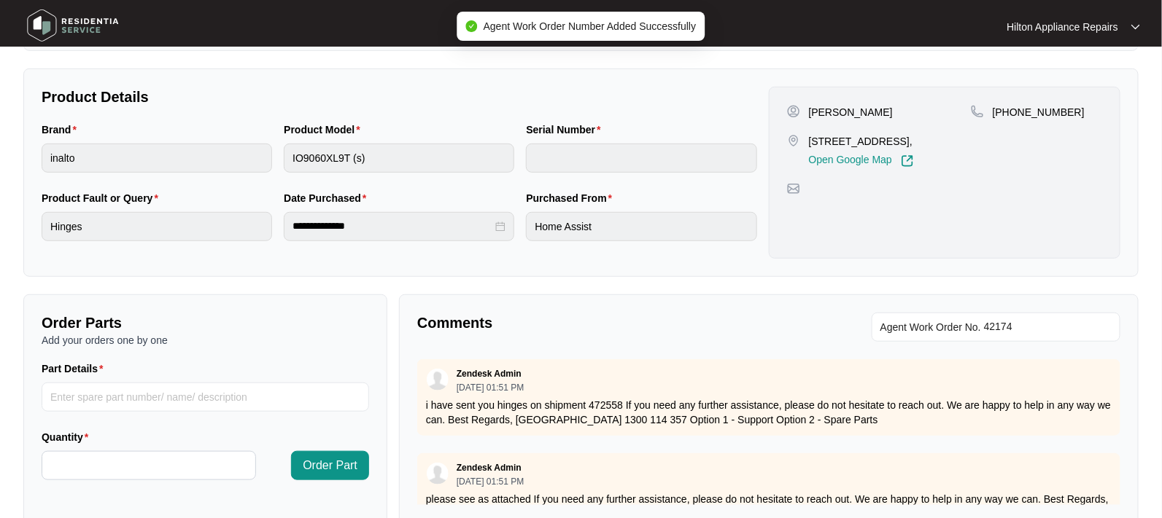
scroll to position [0, 0]
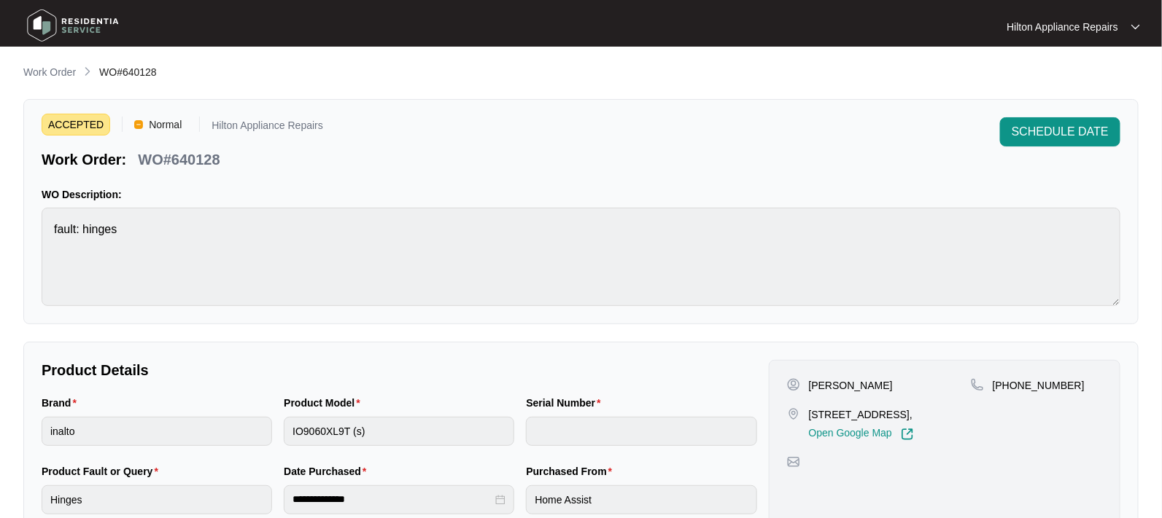
click at [55, 74] on p "Work Order" at bounding box center [49, 72] width 53 height 15
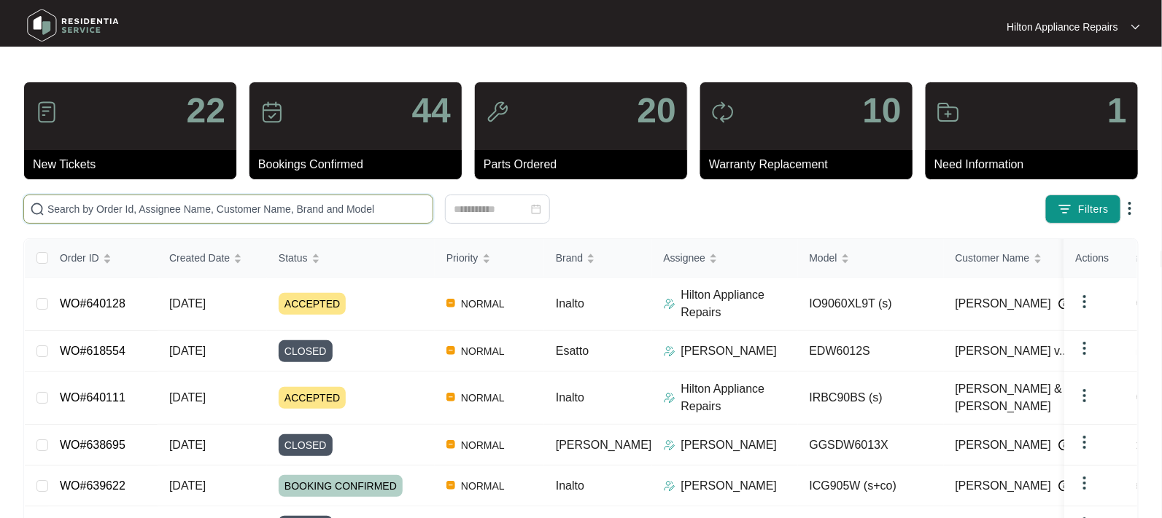
click at [83, 204] on input "text" at bounding box center [236, 209] width 379 height 16
paste input "WO#636693"
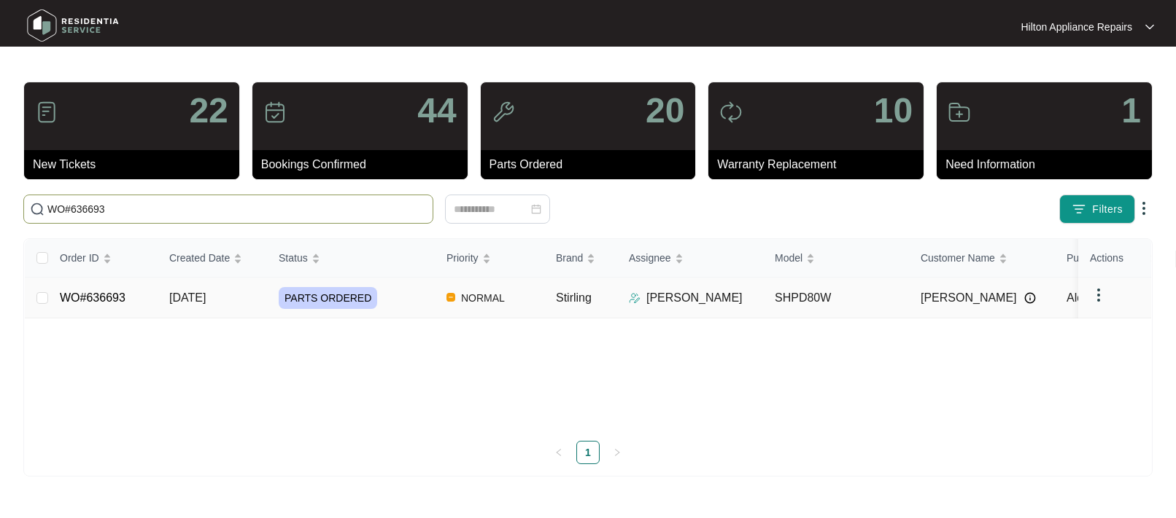
type input "WO#636693"
click at [204, 295] on span "[DATE]" at bounding box center [187, 298] width 36 height 12
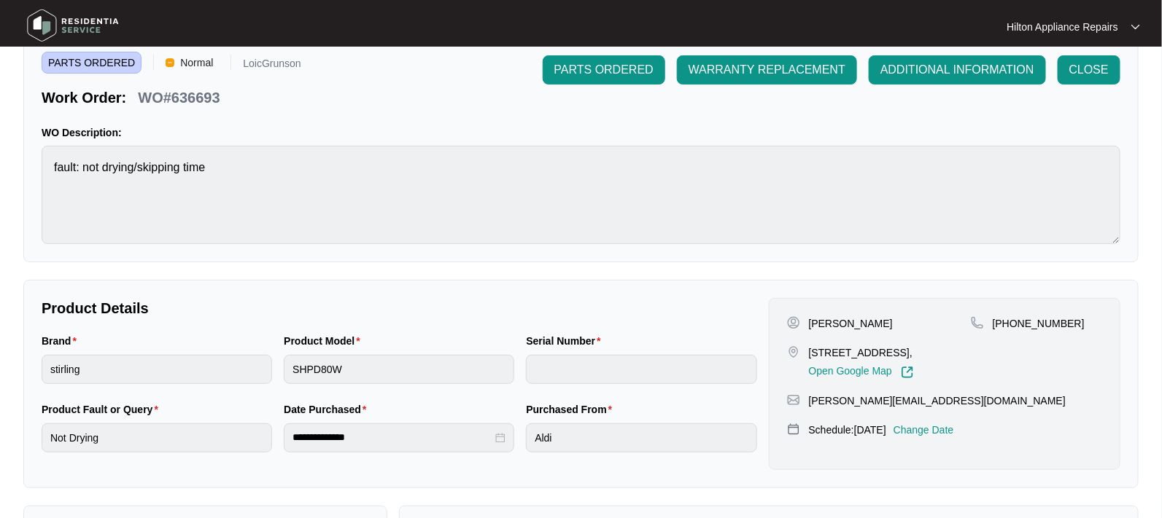
scroll to position [91, 0]
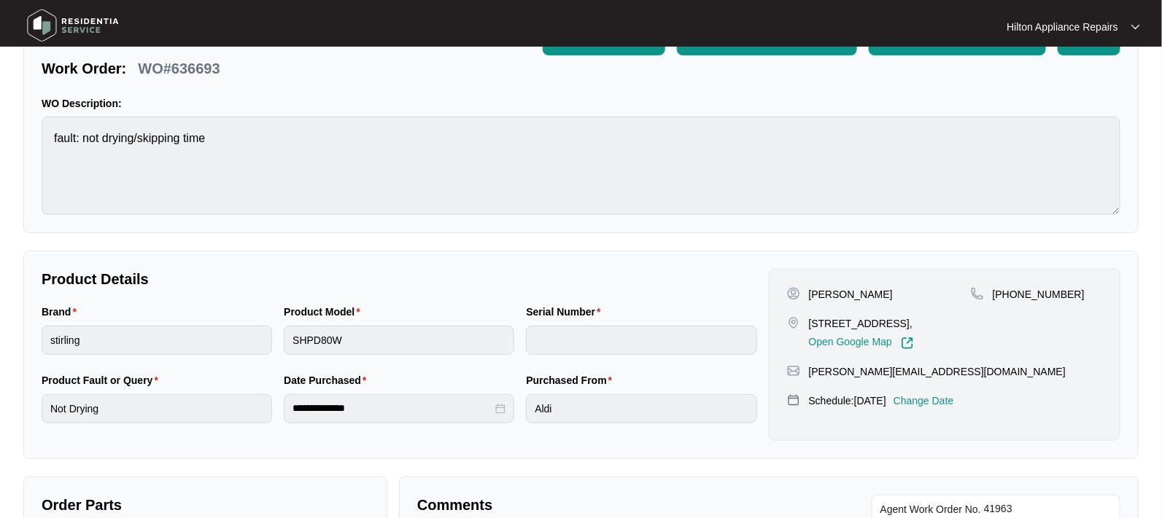
click at [954, 408] on p "Change Date" at bounding box center [923, 401] width 61 height 15
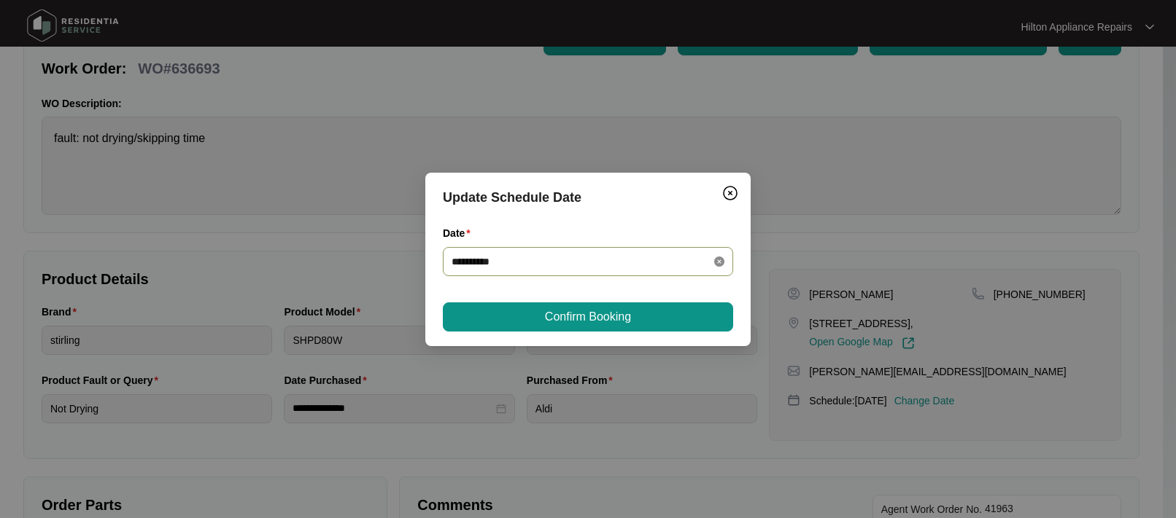
click at [719, 258] on icon "close-circle" at bounding box center [719, 262] width 10 height 10
click at [719, 258] on div at bounding box center [587, 262] width 273 height 16
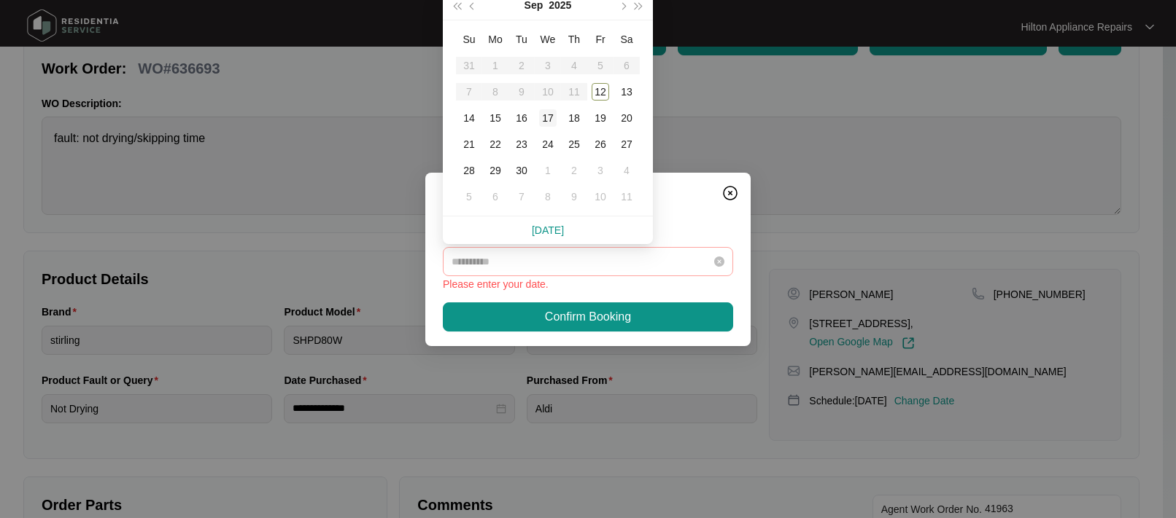
click at [545, 115] on div "17" at bounding box center [548, 118] width 18 height 18
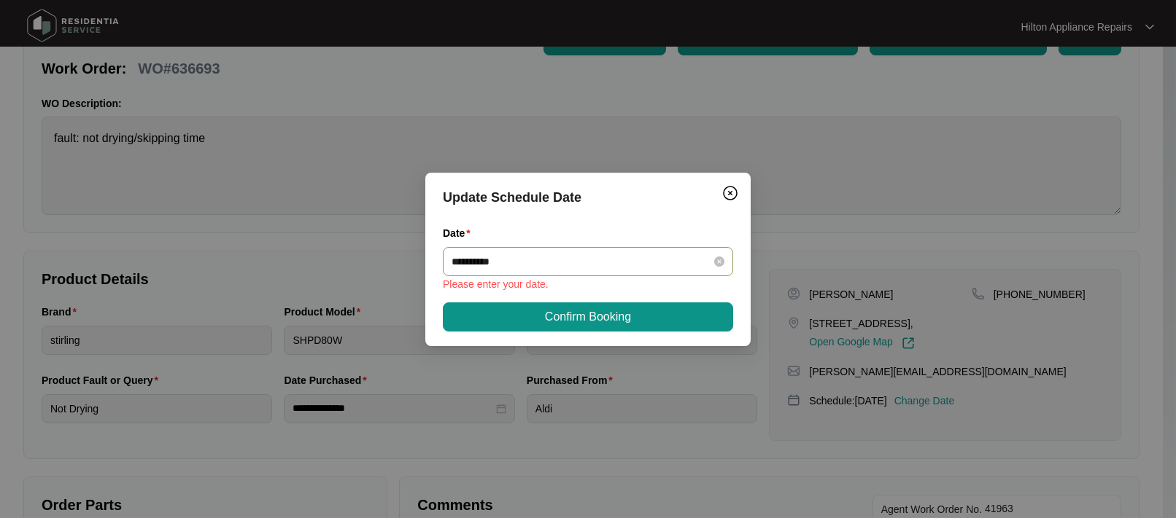
type input "**********"
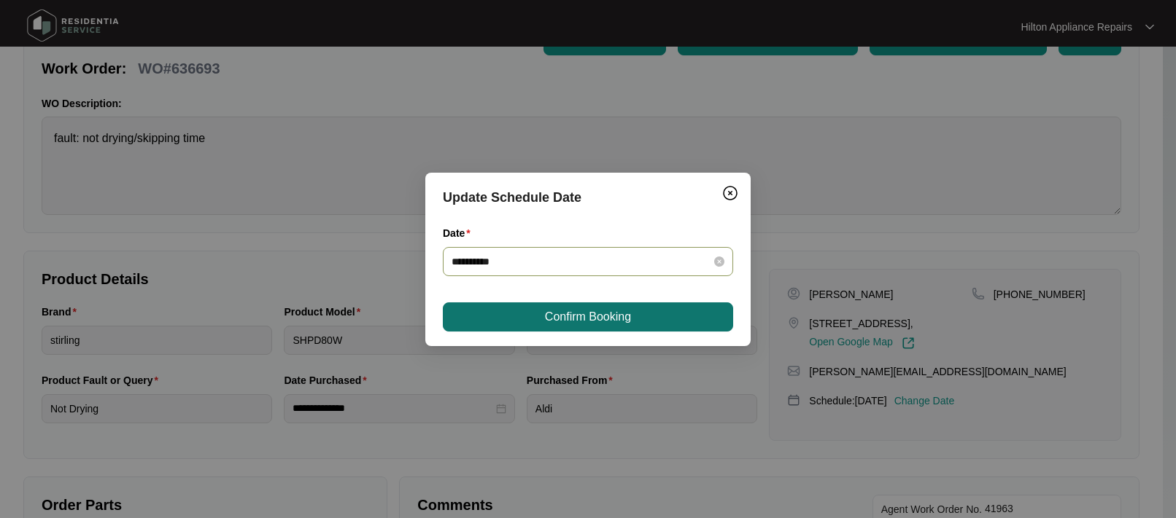
click at [593, 311] on span "Confirm Booking" at bounding box center [588, 317] width 86 height 18
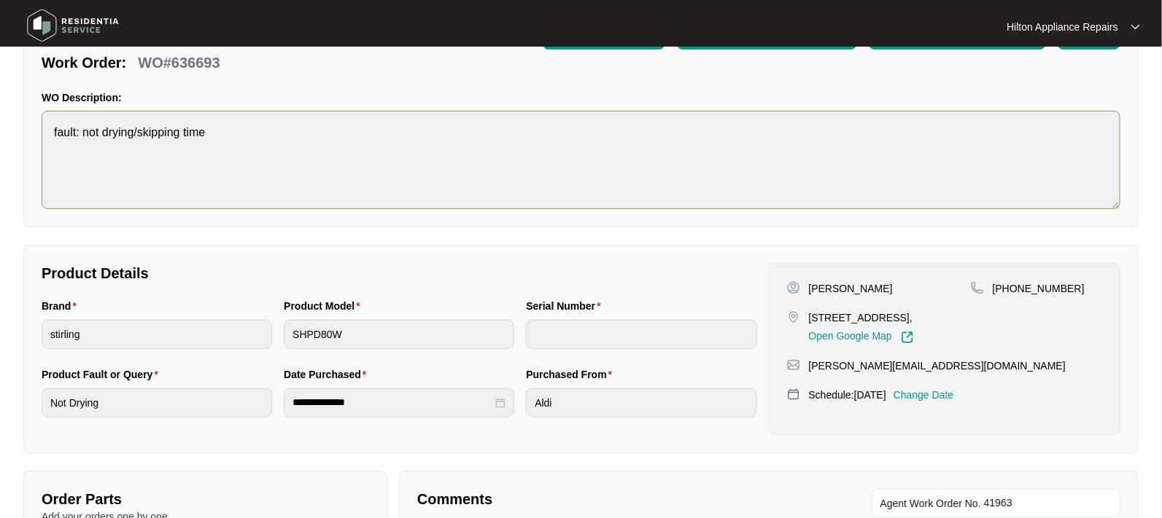
scroll to position [0, 0]
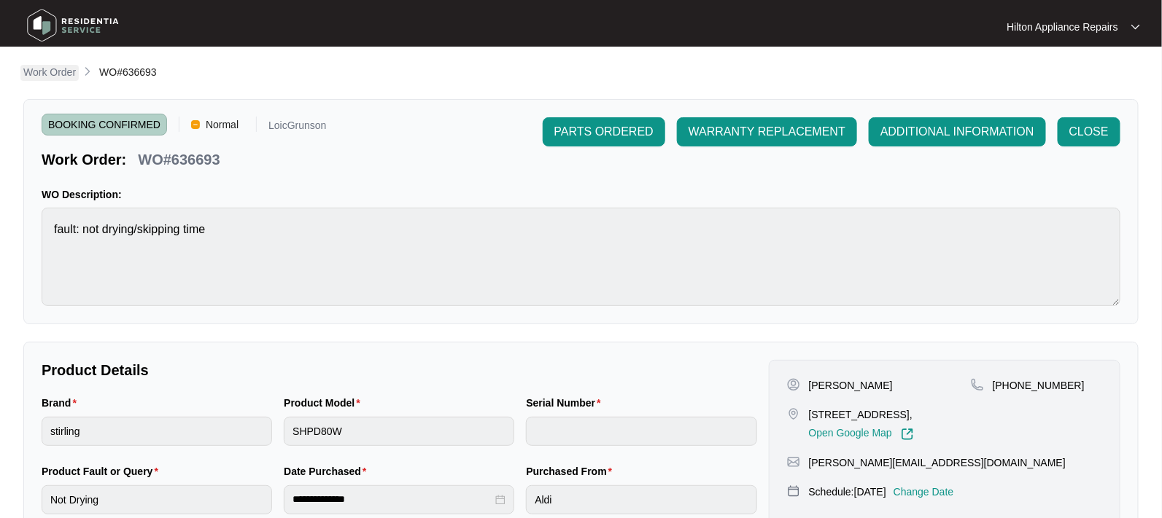
click at [44, 66] on p "Work Order" at bounding box center [49, 72] width 53 height 15
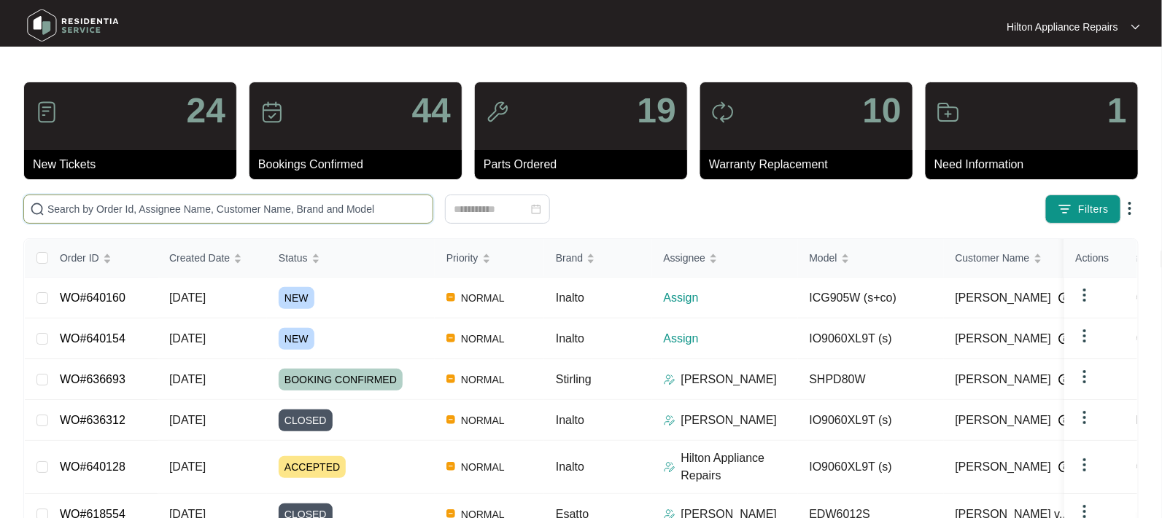
click at [77, 208] on input "text" at bounding box center [236, 209] width 379 height 16
paste input "640154"
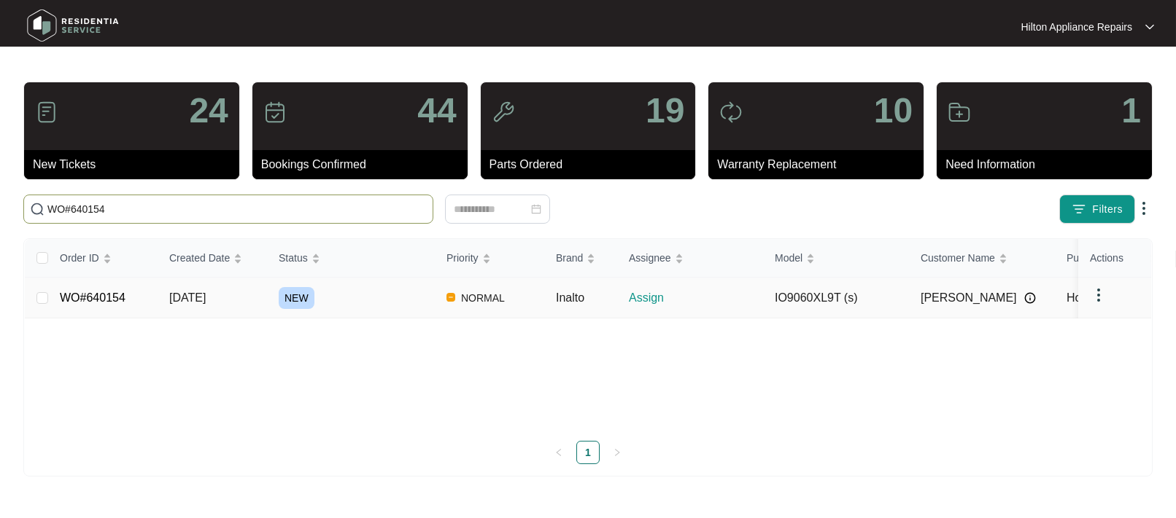
type input "WO#640154"
click at [206, 292] on span "[DATE]" at bounding box center [187, 298] width 36 height 12
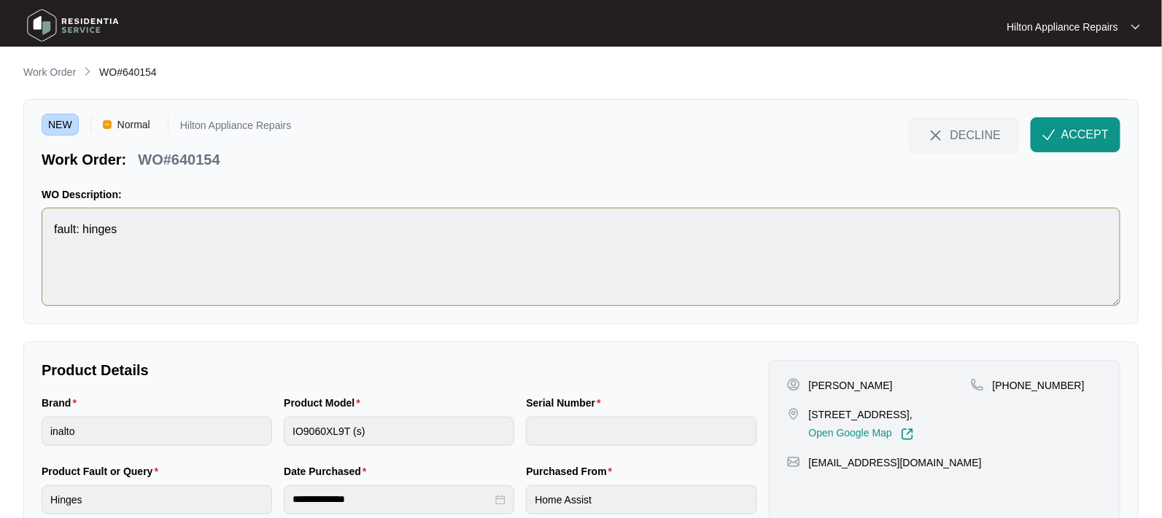
scroll to position [55, 0]
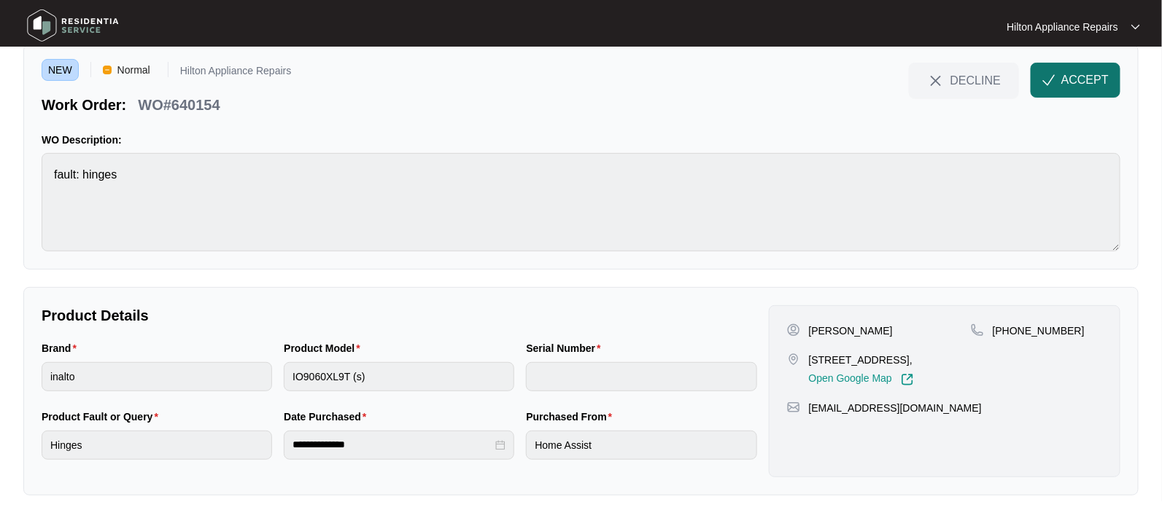
click at [1067, 82] on span "ACCEPT" at bounding box center [1084, 80] width 47 height 18
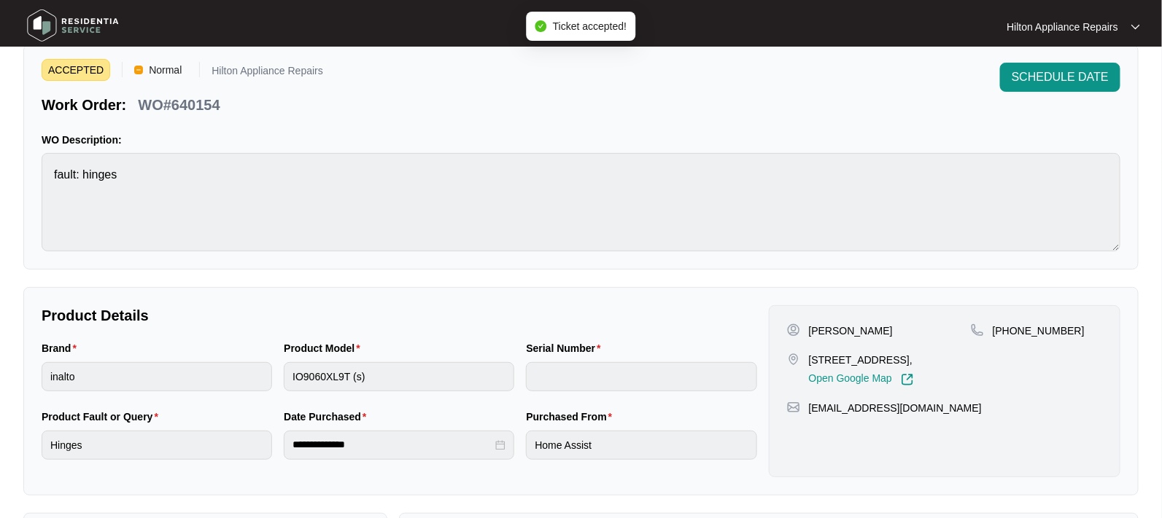
drag, startPoint x: 912, startPoint y: 357, endPoint x: 795, endPoint y: 360, distance: 117.5
click at [795, 360] on div "[STREET_ADDRESS], Open Google Map" at bounding box center [879, 370] width 184 height 34
copy div "[STREET_ADDRESS]"
drag, startPoint x: 1073, startPoint y: 329, endPoint x: 1012, endPoint y: 326, distance: 60.6
click at [1012, 326] on div "[PHONE_NUMBER]" at bounding box center [1036, 331] width 131 height 15
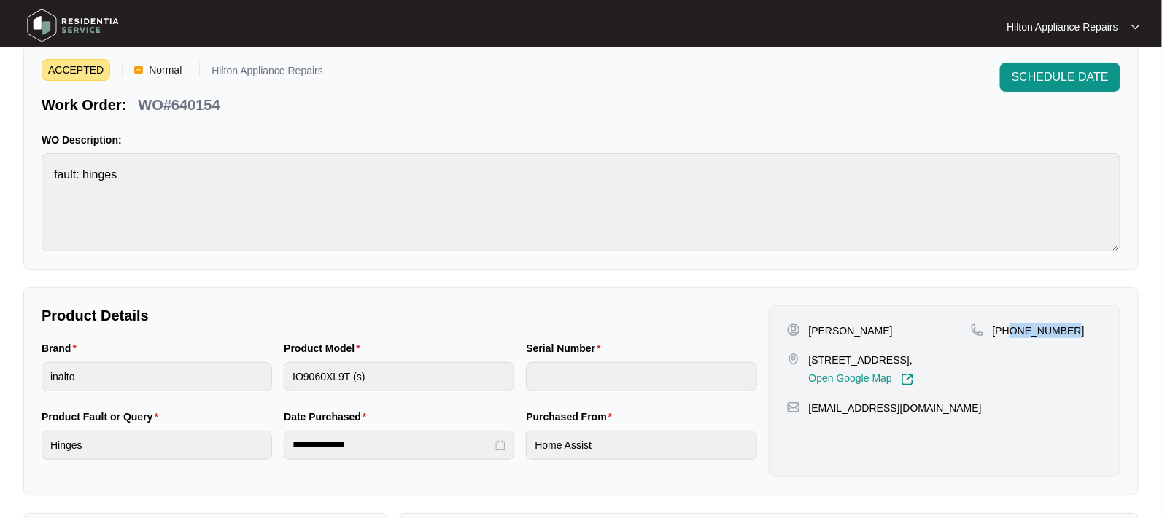
copy p "4570004962"
drag, startPoint x: 928, startPoint y: 424, endPoint x: 804, endPoint y: 422, distance: 124.7
click at [804, 416] on div "[EMAIL_ADDRESS][DOMAIN_NAME]" at bounding box center [944, 408] width 315 height 15
copy p "[EMAIL_ADDRESS][DOMAIN_NAME]"
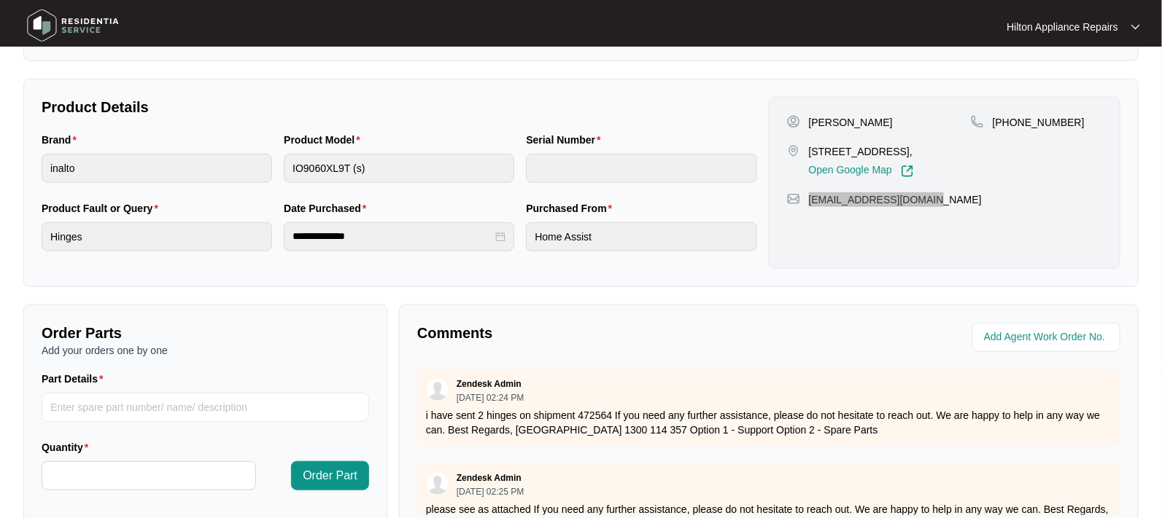
scroll to position [237, 0]
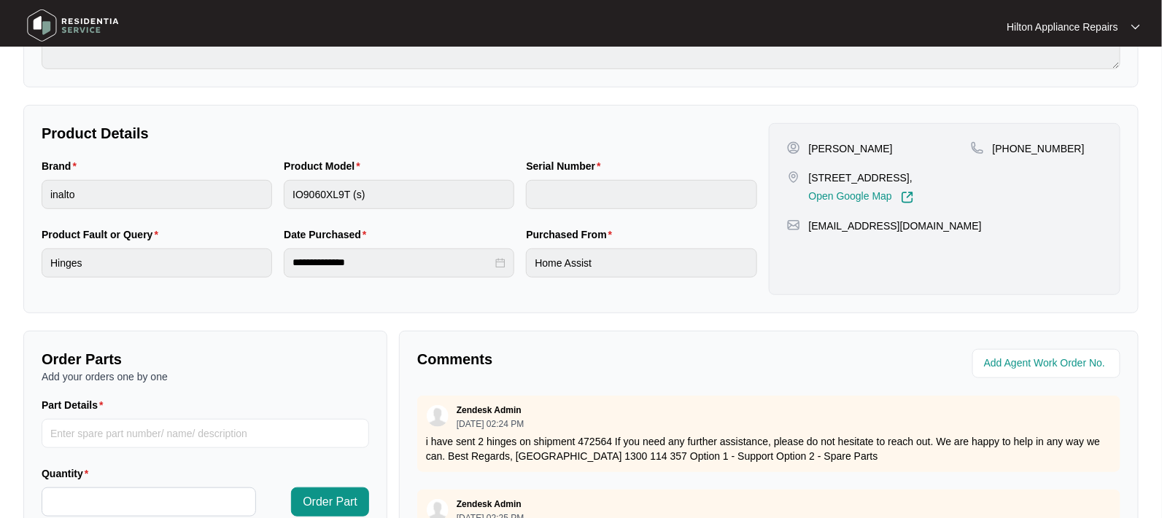
click at [207, 174] on div "Brand inalto Product Model IO9060XL9T (s) Serial Number" at bounding box center [399, 192] width 727 height 69
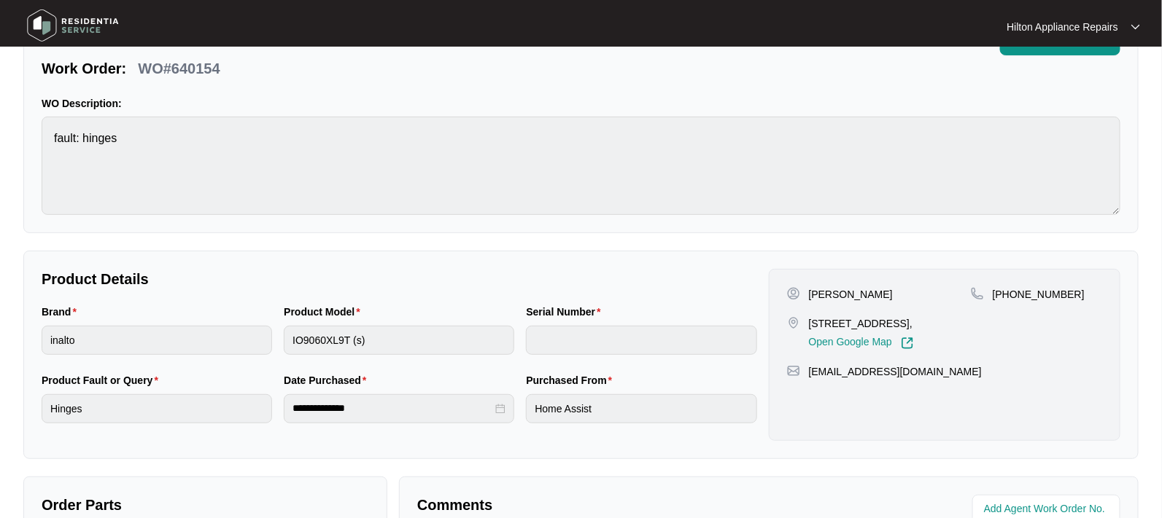
scroll to position [0, 0]
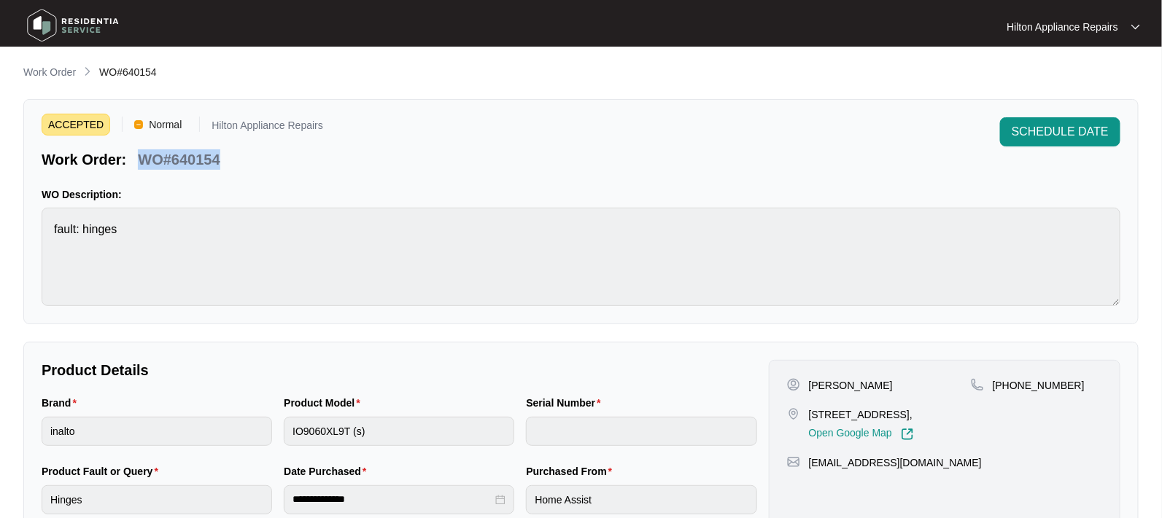
drag, startPoint x: 218, startPoint y: 161, endPoint x: 143, endPoint y: 166, distance: 75.3
click at [143, 166] on div "Work Order: WO#640154" at bounding box center [182, 157] width 281 height 26
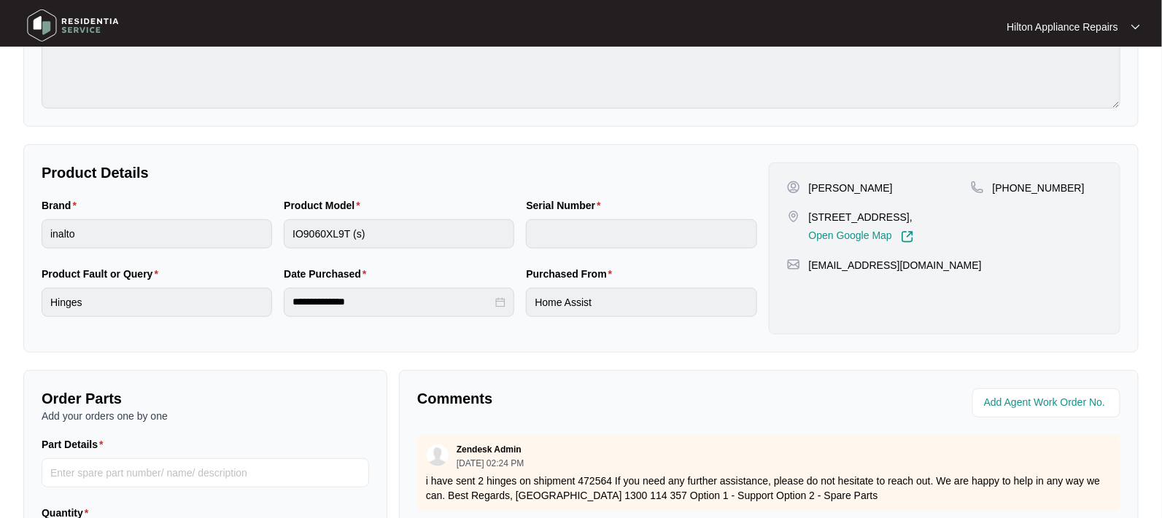
scroll to position [273, 0]
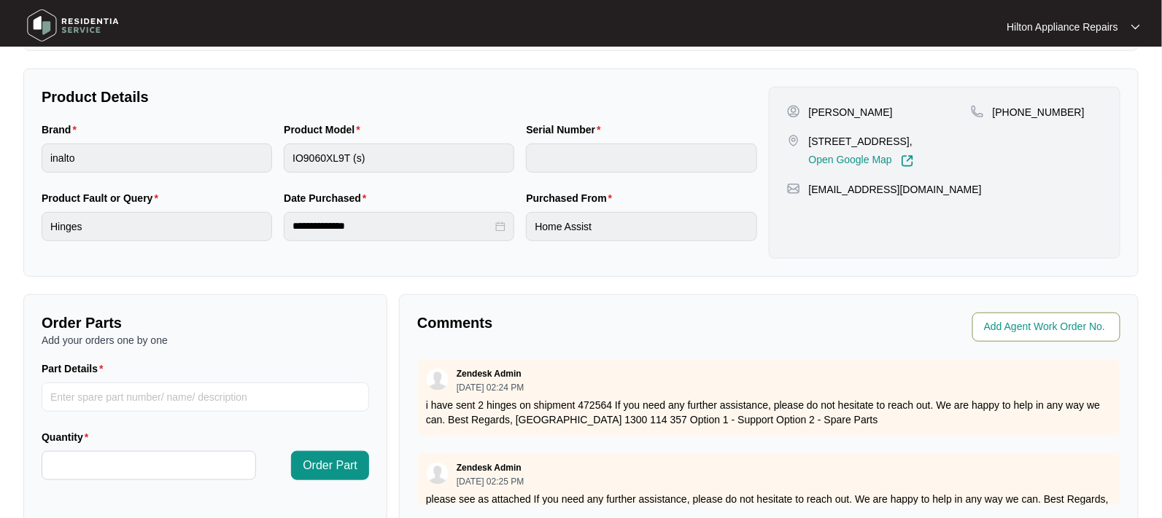
click at [1000, 325] on input "string" at bounding box center [1048, 328] width 128 height 18
type input "42177"
click at [829, 325] on div "Agent Work Order No." at bounding box center [947, 327] width 346 height 29
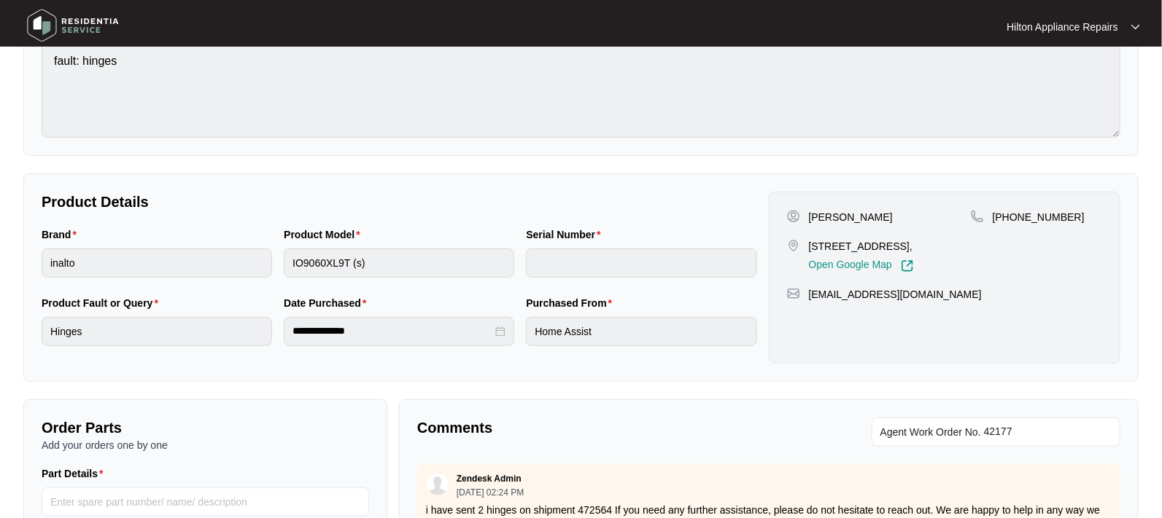
scroll to position [0, 0]
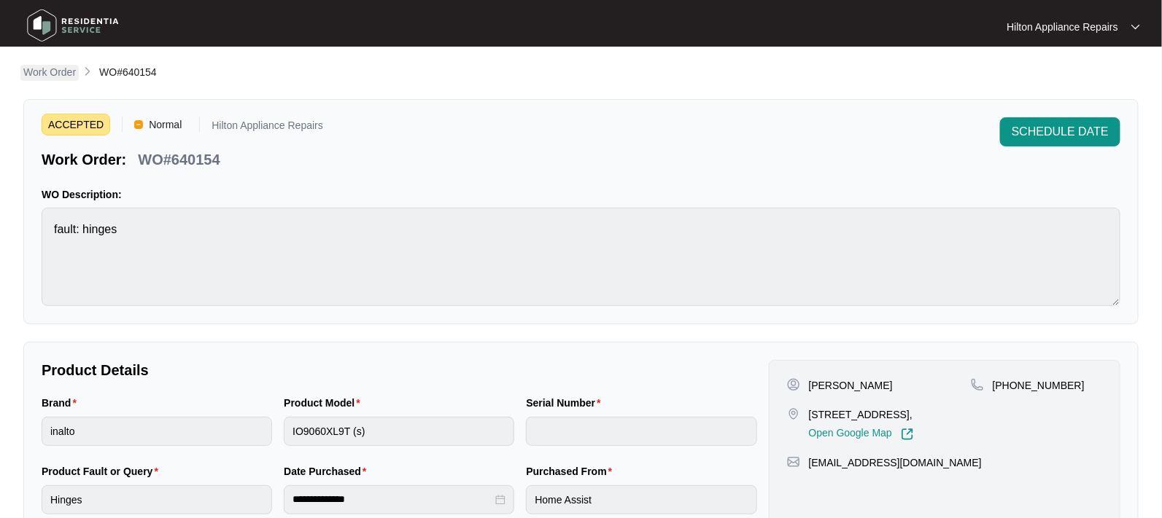
click at [39, 71] on p "Work Order" at bounding box center [49, 72] width 53 height 15
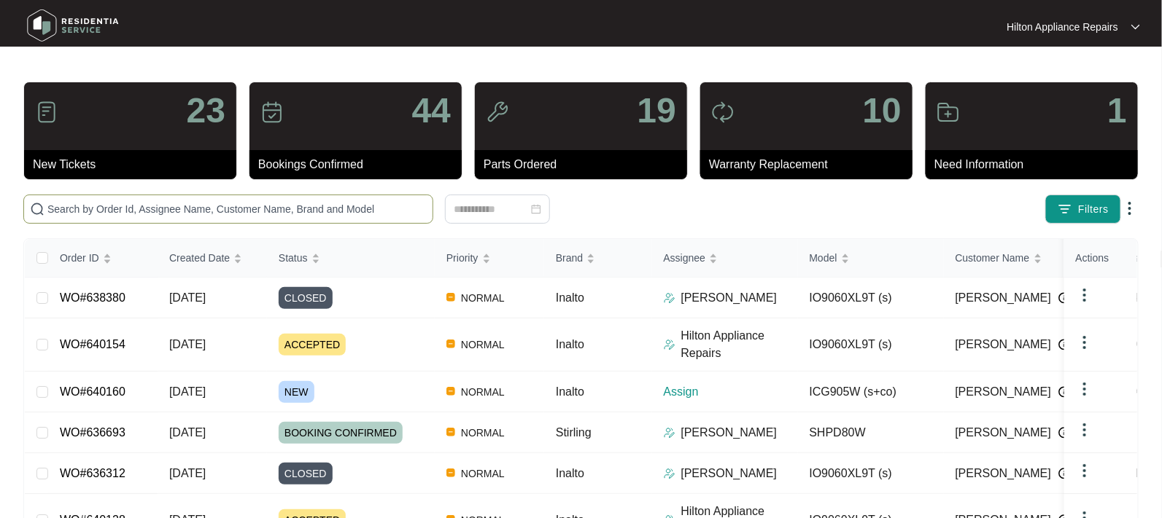
click at [88, 206] on input "text" at bounding box center [236, 209] width 379 height 16
paste input "0406500710"
type input "0406500710"
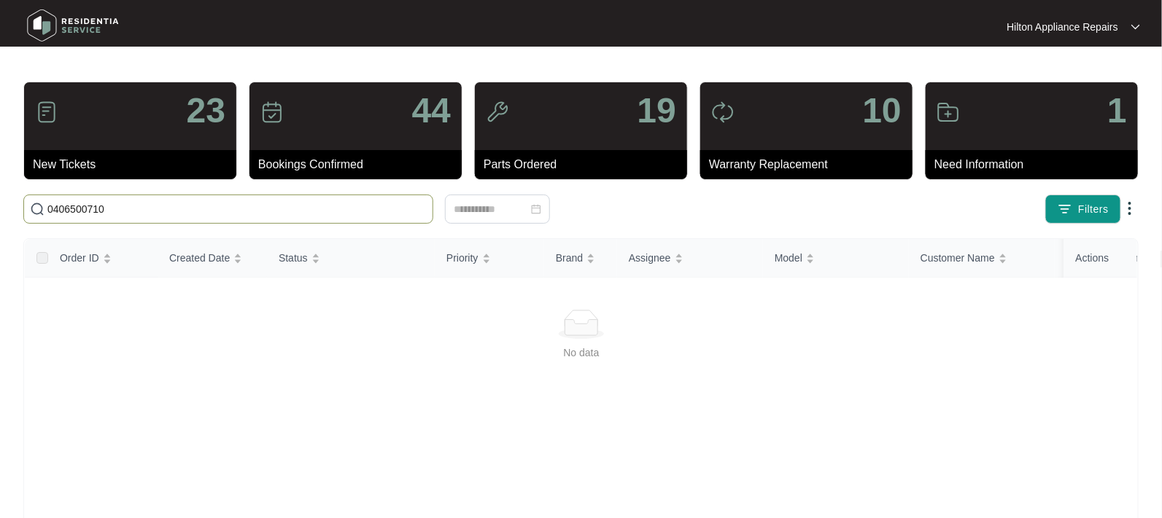
drag, startPoint x: 53, startPoint y: 203, endPoint x: -88, endPoint y: 189, distance: 140.8
click at [0, 189] on html "Hilton Appliance Repairs Hilton App... 23 New Tickets 44 Bookings Confirmed 19 …" at bounding box center [581, 343] width 1162 height 686
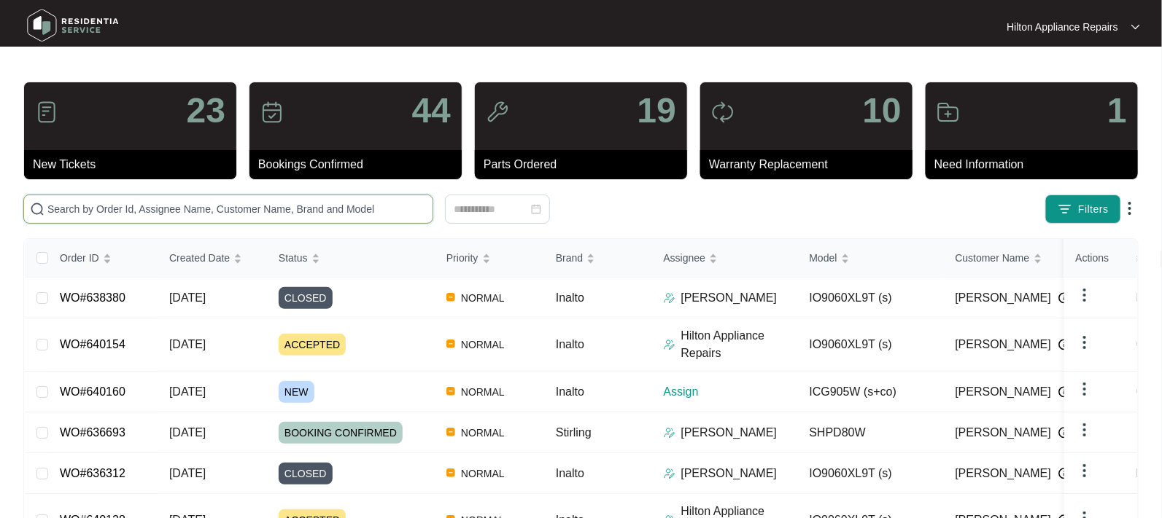
click at [83, 211] on input "text" at bounding box center [236, 209] width 379 height 16
paste input "640160)"
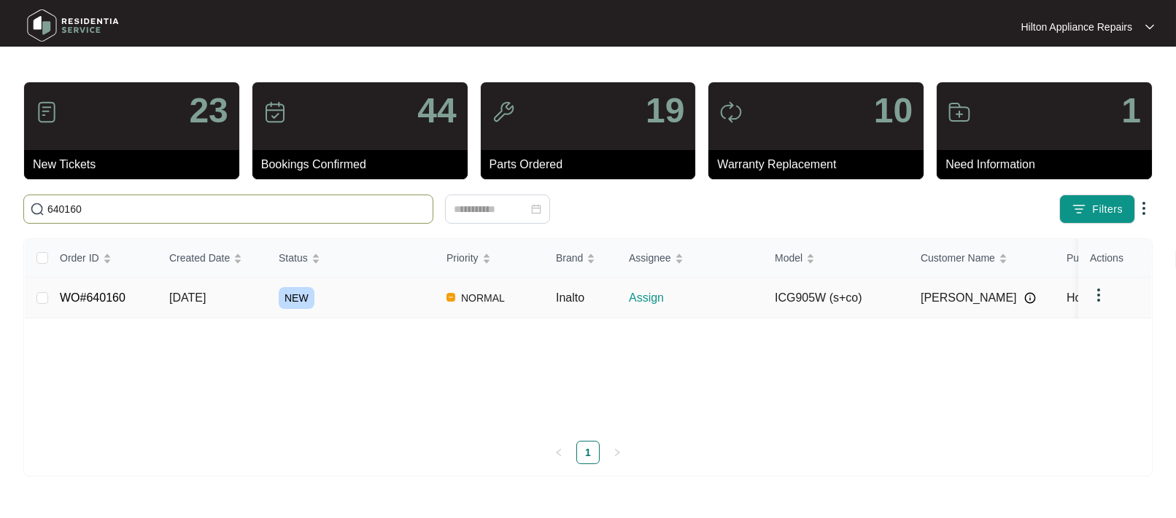
type input "640160"
click at [181, 300] on span "[DATE]" at bounding box center [187, 298] width 36 height 12
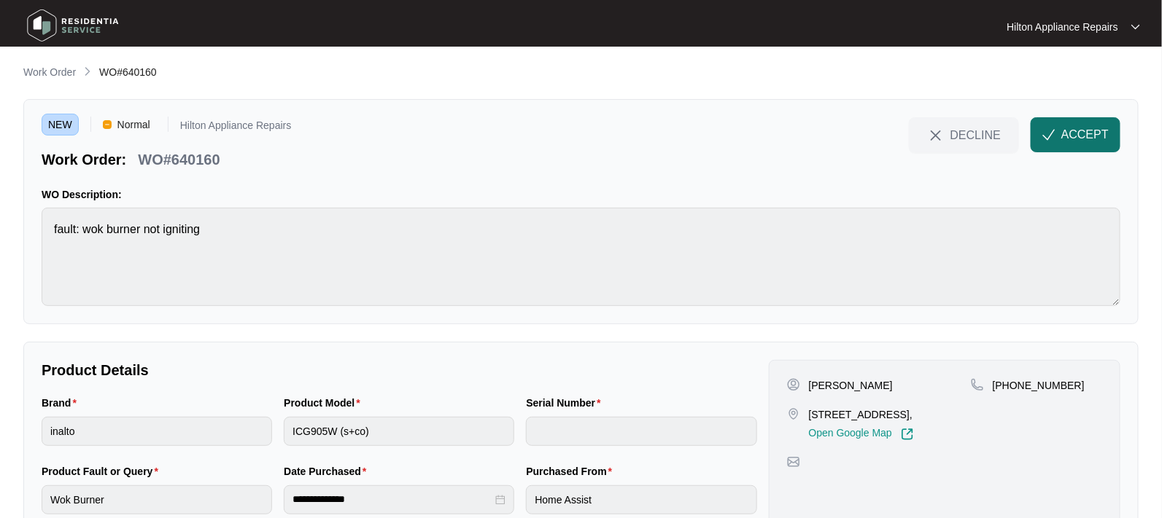
click at [1071, 135] on span "ACCEPT" at bounding box center [1084, 135] width 47 height 18
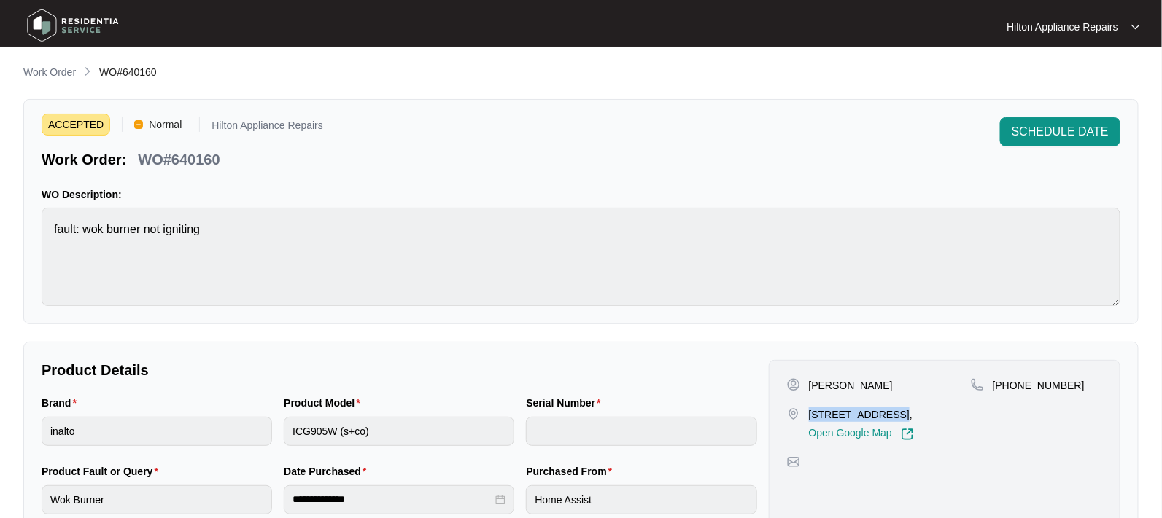
drag, startPoint x: 885, startPoint y: 413, endPoint x: 810, endPoint y: 409, distance: 74.5
click at [810, 409] on p "[STREET_ADDRESS]," at bounding box center [861, 415] width 105 height 15
copy p "13 [GEOGRAPHIC_DATA]"
click at [250, 411] on div "Brand inalto Product Model ICG905W (s+co) Serial Number" at bounding box center [399, 429] width 727 height 69
drag, startPoint x: 908, startPoint y: 413, endPoint x: 797, endPoint y: 410, distance: 110.9
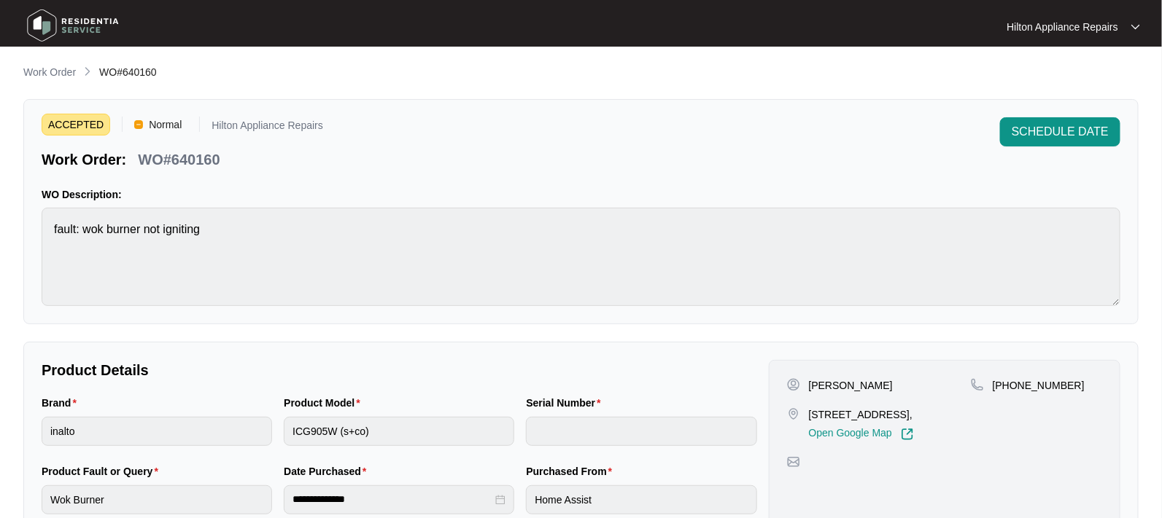
click at [797, 410] on div "[STREET_ADDRESS], Open Google Map" at bounding box center [879, 425] width 184 height 34
drag, startPoint x: 187, startPoint y: 155, endPoint x: 140, endPoint y: 155, distance: 46.7
click at [140, 155] on p "WO#640160" at bounding box center [179, 159] width 82 height 20
copy p "WO#640160"
click at [245, 423] on div "Brand inalto Product Model ICG905W (s+co) Serial Number" at bounding box center [399, 429] width 727 height 69
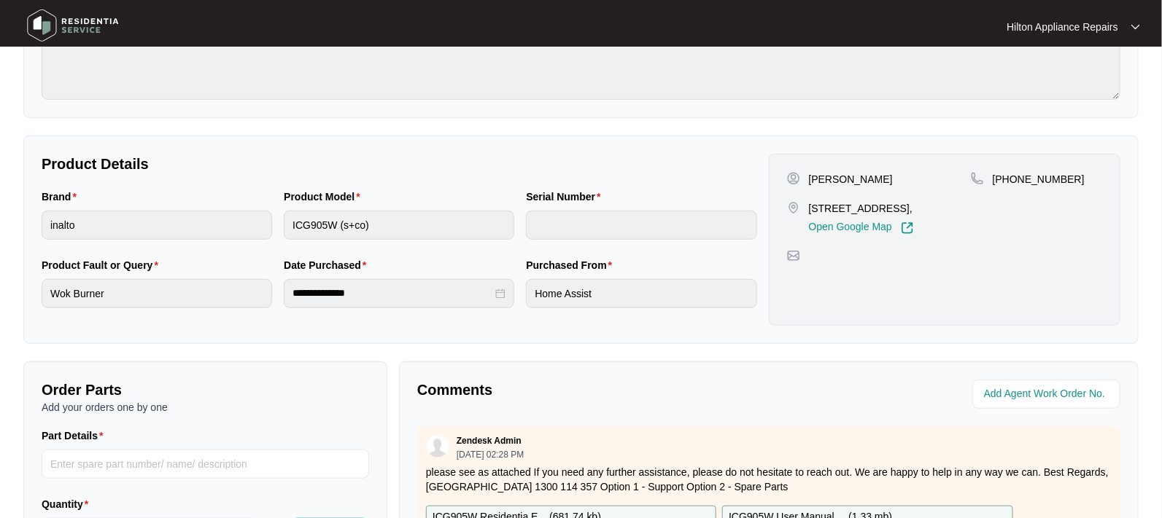
scroll to position [273, 0]
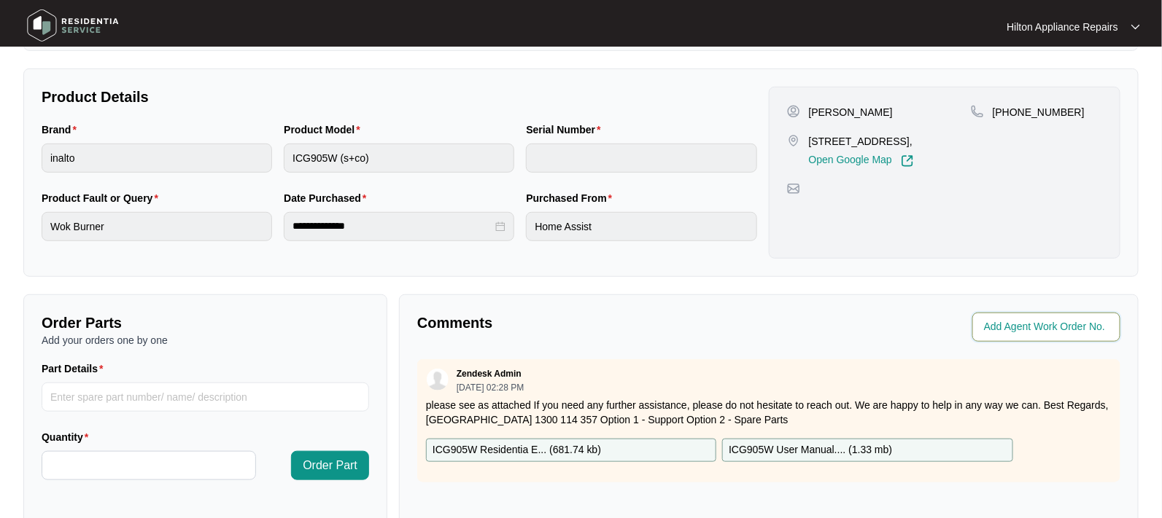
click at [1011, 319] on input "string" at bounding box center [1048, 328] width 128 height 18
type input "4"
type input "42178"
click at [694, 333] on div "Comments" at bounding box center [589, 327] width 357 height 29
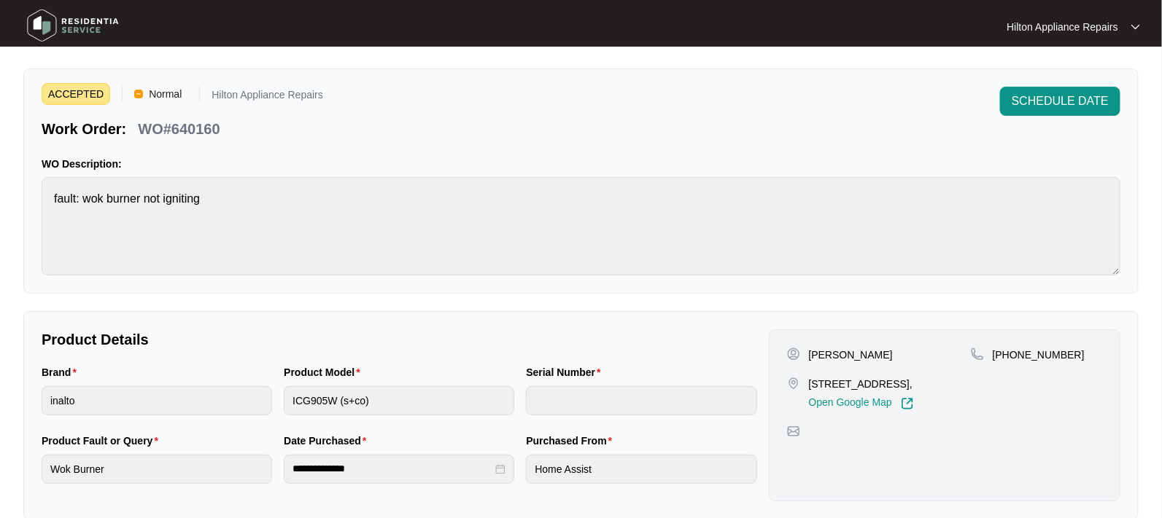
scroll to position [0, 0]
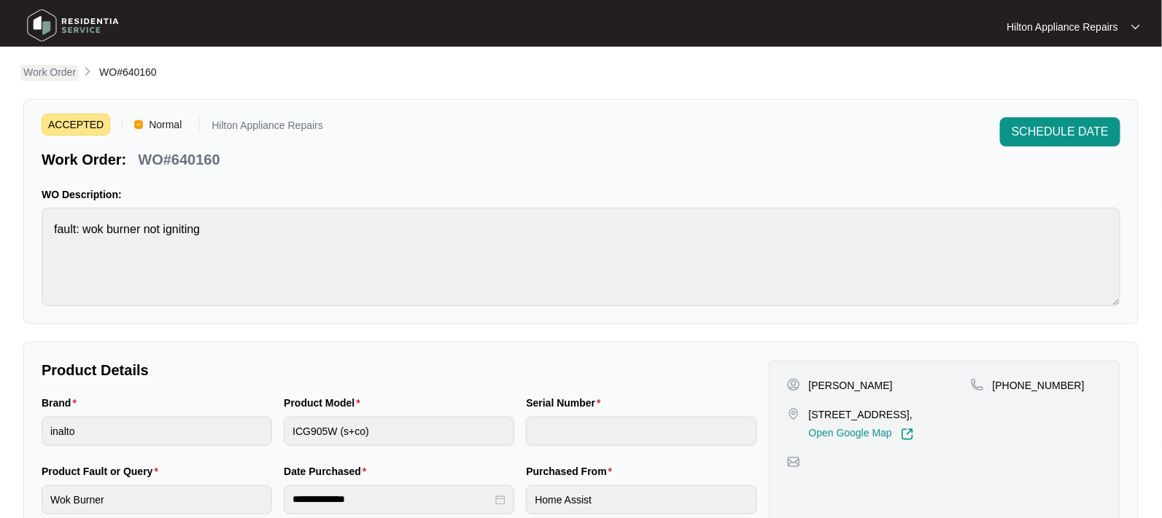
click at [48, 73] on p "Work Order" at bounding box center [49, 72] width 53 height 15
click at [42, 67] on p "Work Order" at bounding box center [49, 72] width 53 height 15
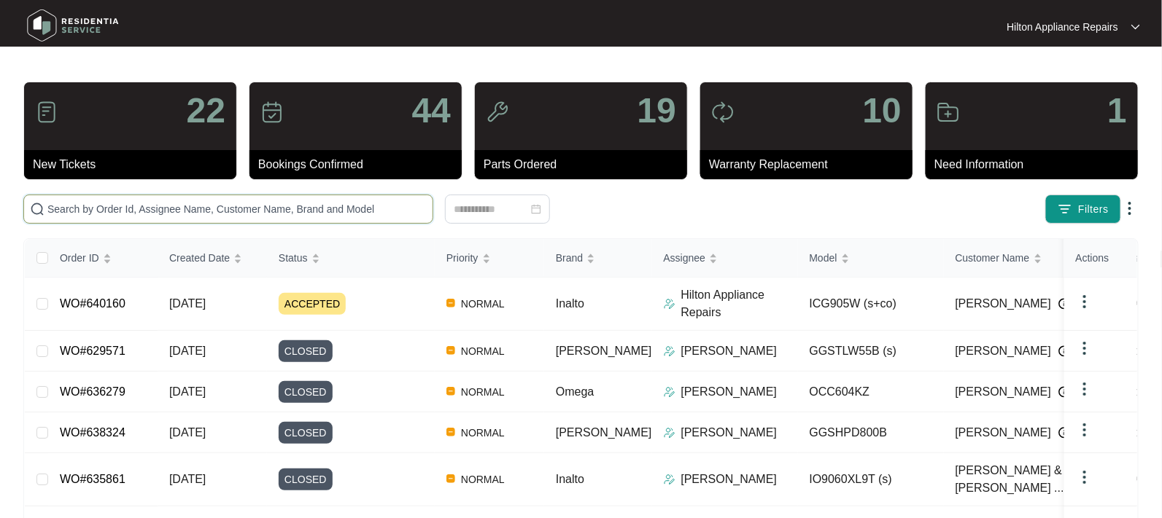
click at [90, 203] on input "text" at bounding box center [236, 209] width 379 height 16
paste input "WO#636693"
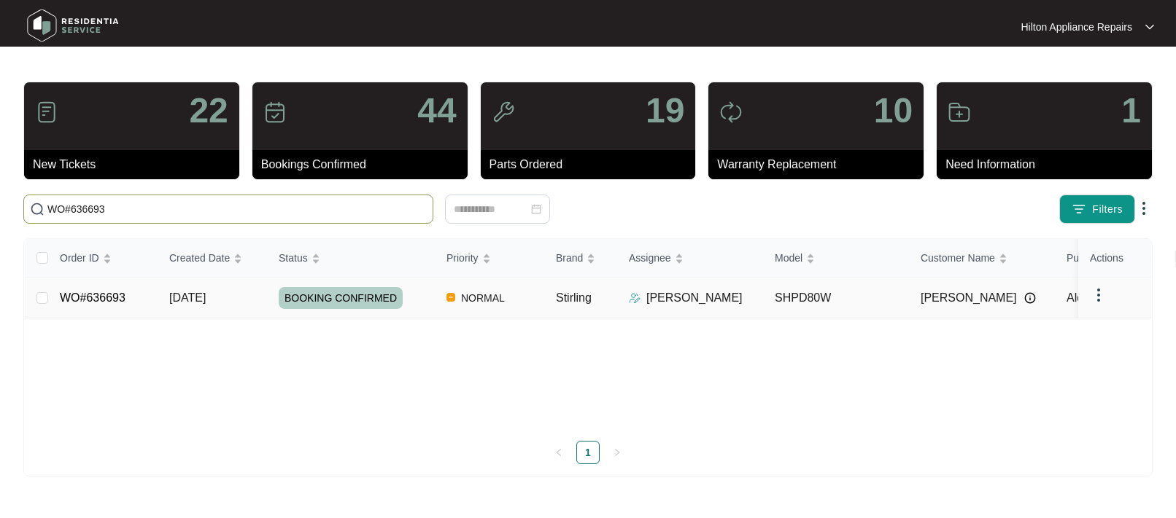
type input "WO#636693"
click at [206, 292] on span "[DATE]" at bounding box center [187, 298] width 36 height 12
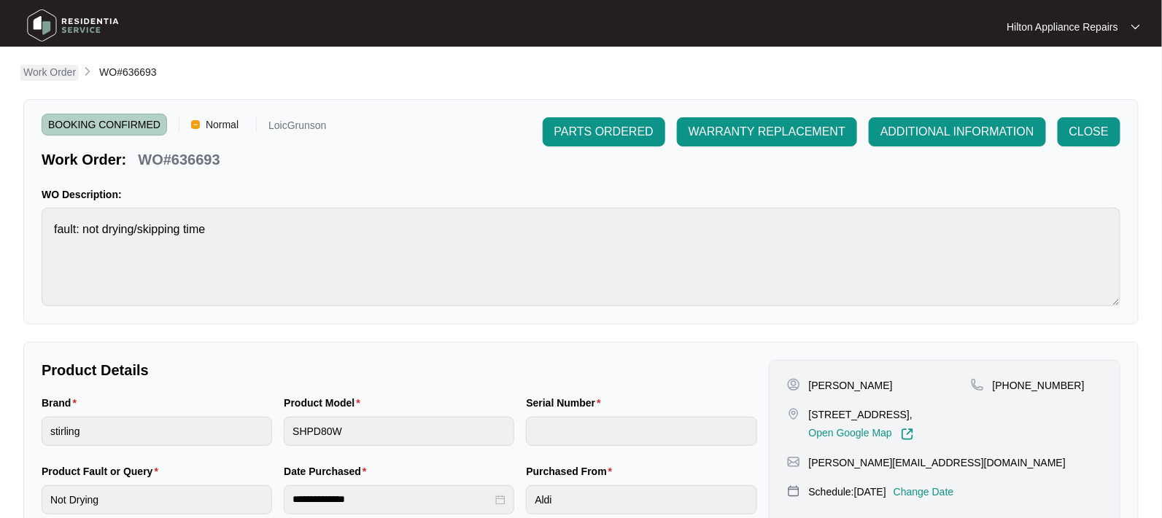
click at [42, 71] on p "Work Order" at bounding box center [49, 72] width 53 height 15
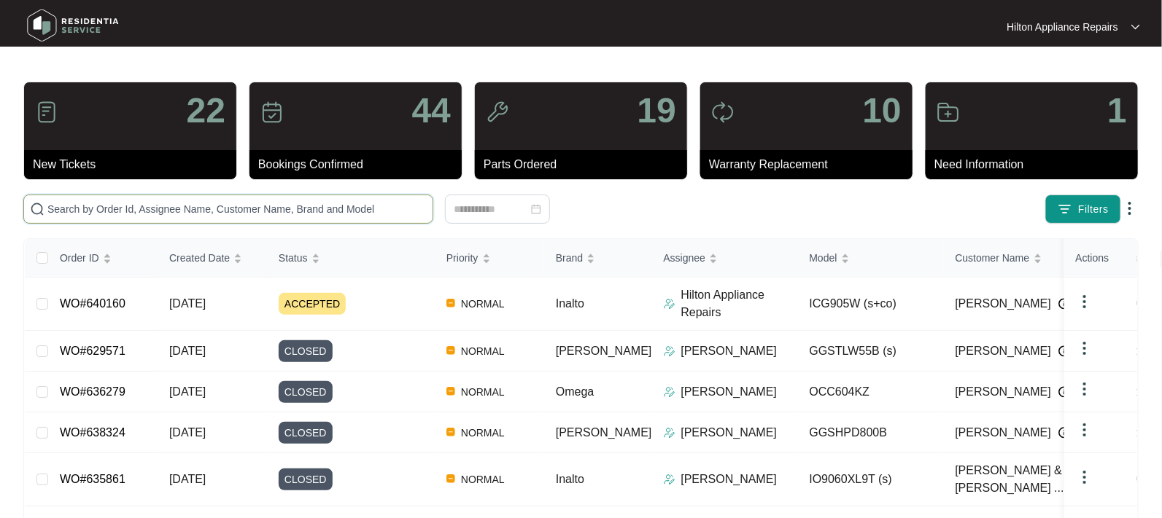
drag, startPoint x: 45, startPoint y: 197, endPoint x: 53, endPoint y: 220, distance: 24.0
click at [47, 211] on span at bounding box center [228, 209] width 410 height 29
paste input "WO#640160"
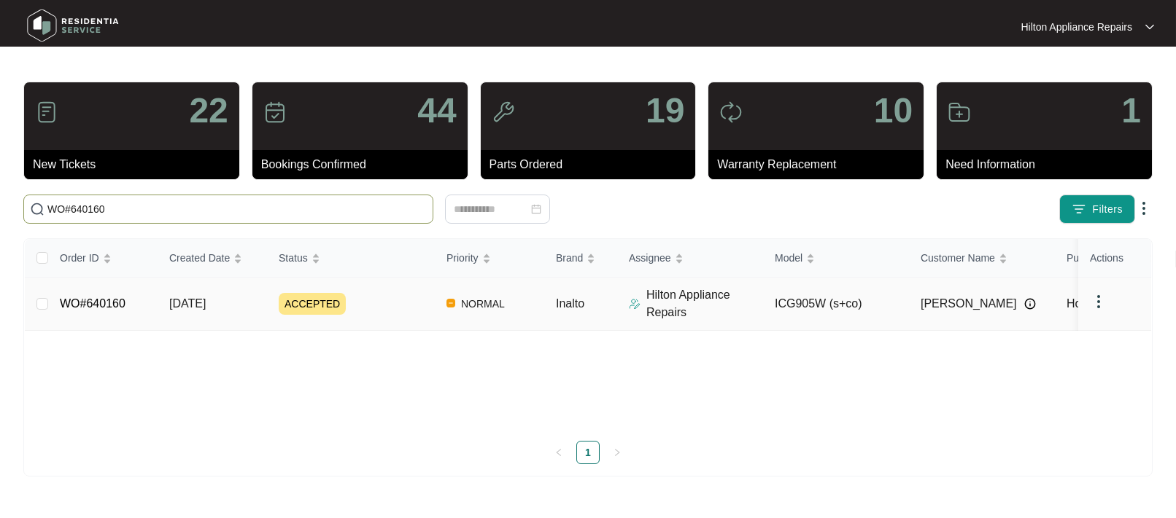
type input "WO#640160"
click at [179, 304] on span "[DATE]" at bounding box center [187, 304] width 36 height 12
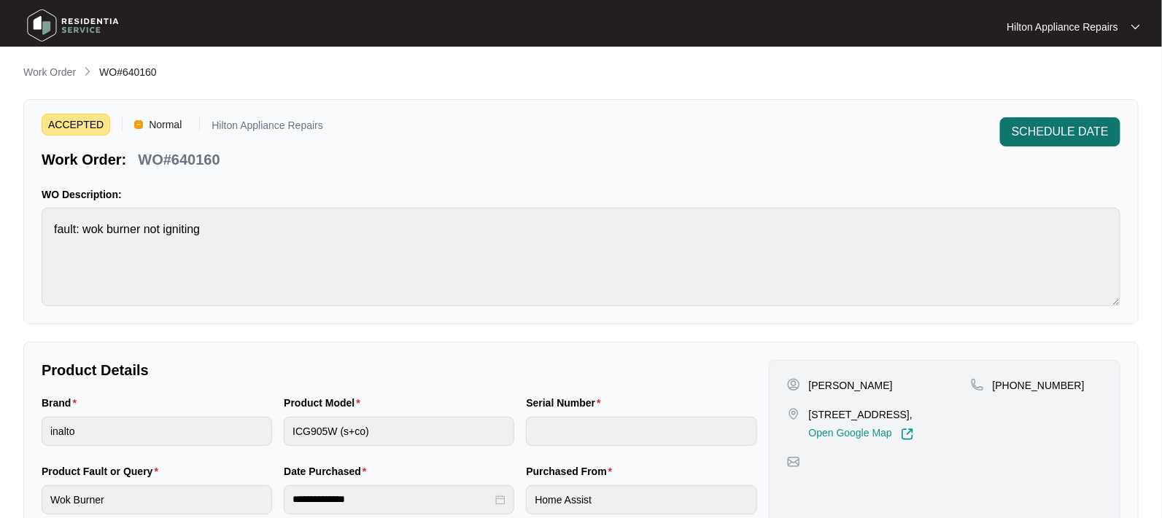
click at [1076, 124] on span "SCHEDULE DATE" at bounding box center [1059, 132] width 97 height 18
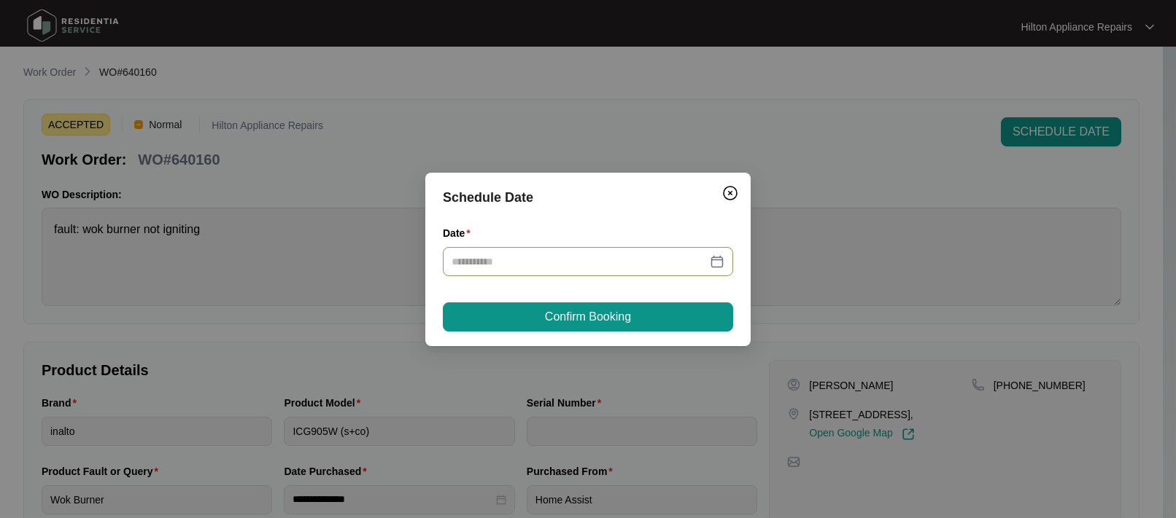
click at [714, 256] on div at bounding box center [587, 262] width 273 height 16
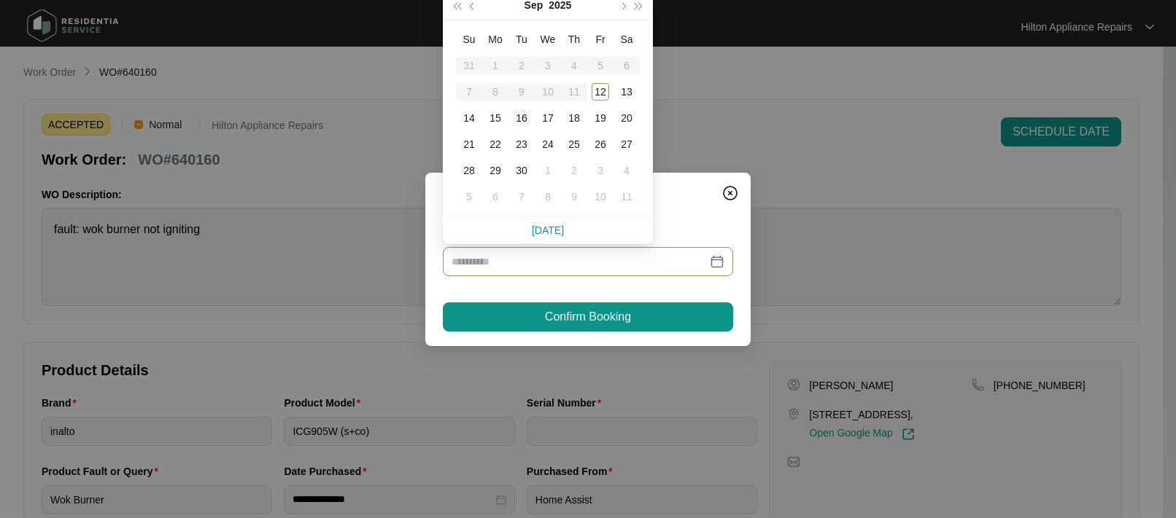
click at [521, 115] on div "16" at bounding box center [522, 118] width 18 height 18
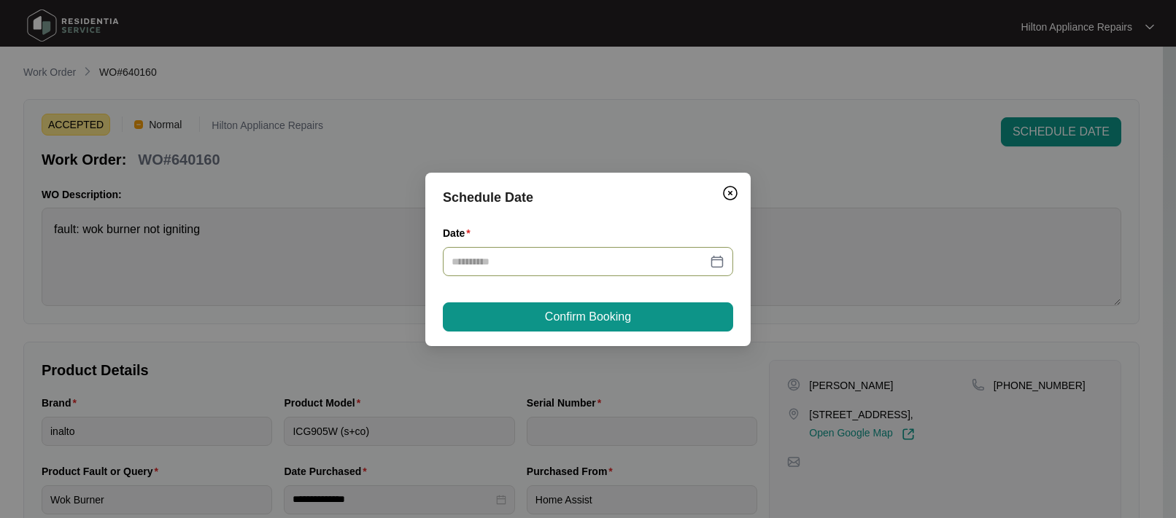
type input "**********"
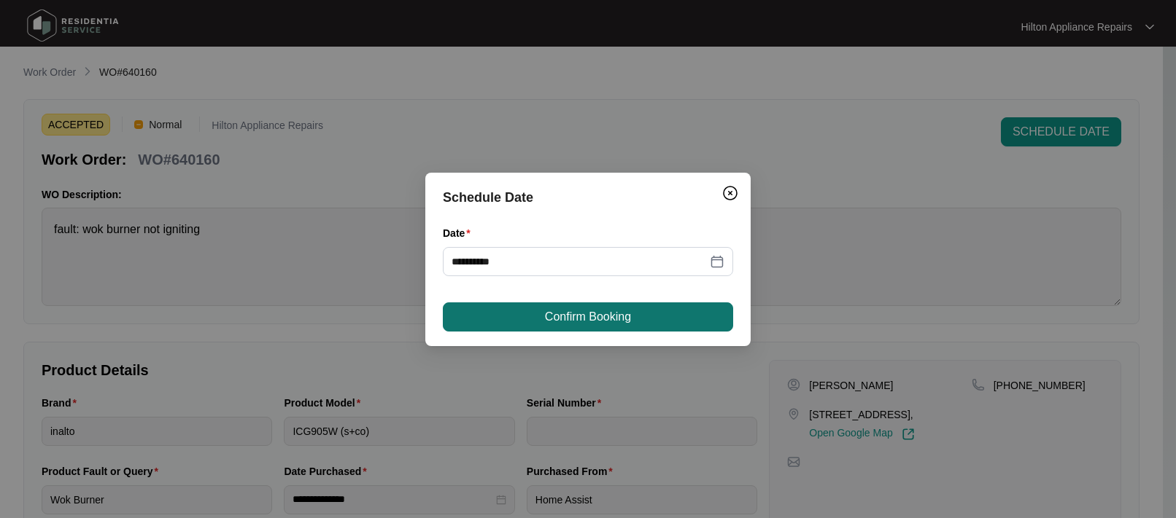
click at [546, 313] on span "Confirm Booking" at bounding box center [588, 317] width 86 height 18
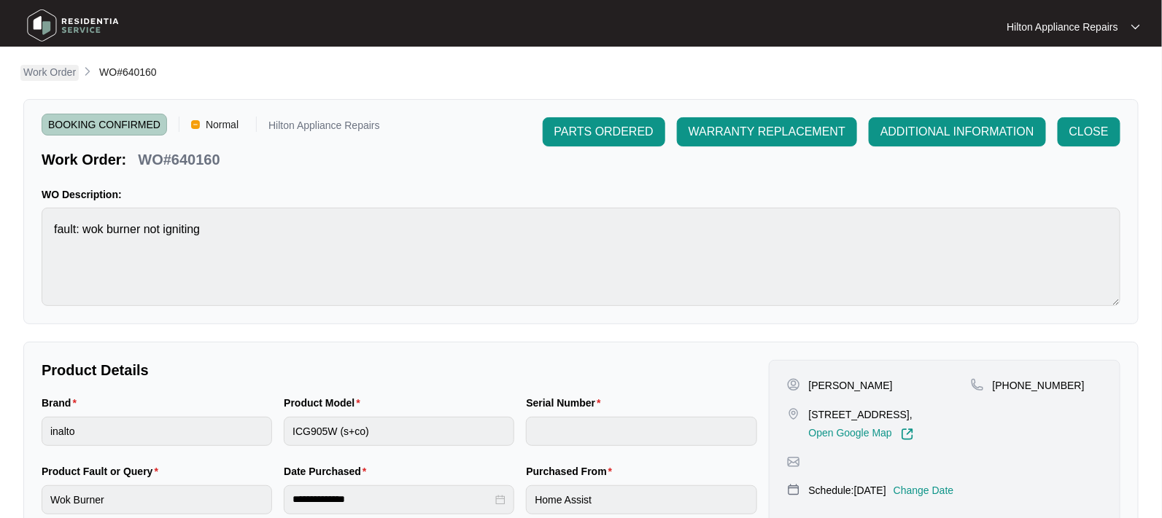
click at [31, 72] on p "Work Order" at bounding box center [49, 72] width 53 height 15
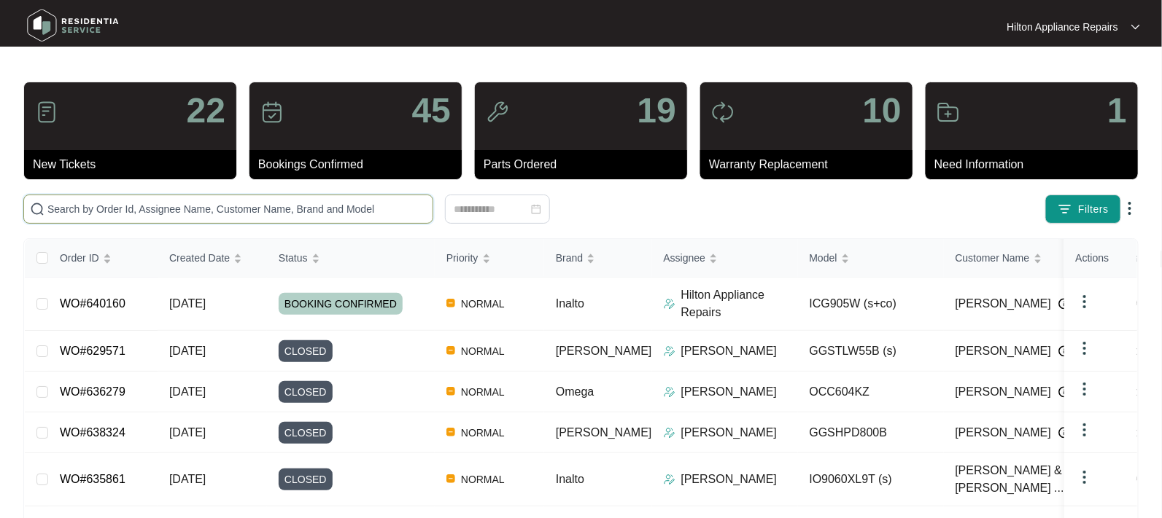
click at [104, 211] on input "text" at bounding box center [236, 209] width 379 height 16
paste input "WO#640160"
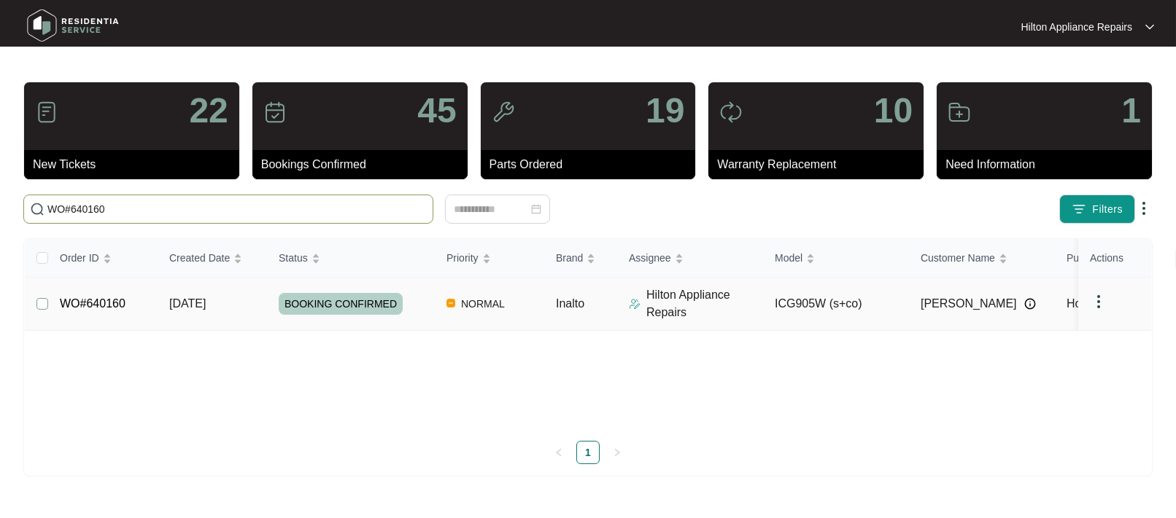
type input "WO#640160"
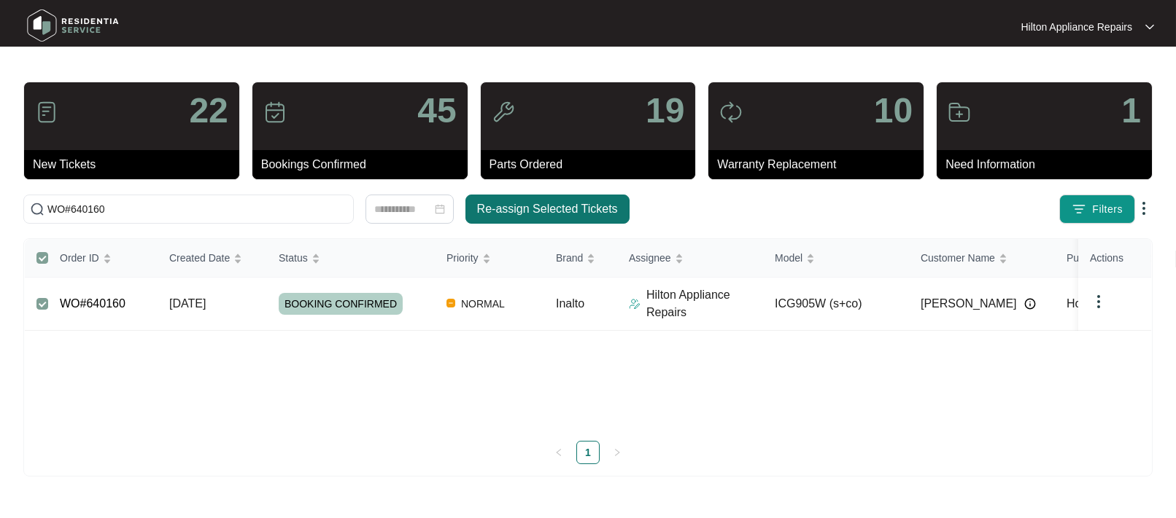
click at [509, 206] on span "Re-assign Selected Tickets" at bounding box center [547, 210] width 141 height 18
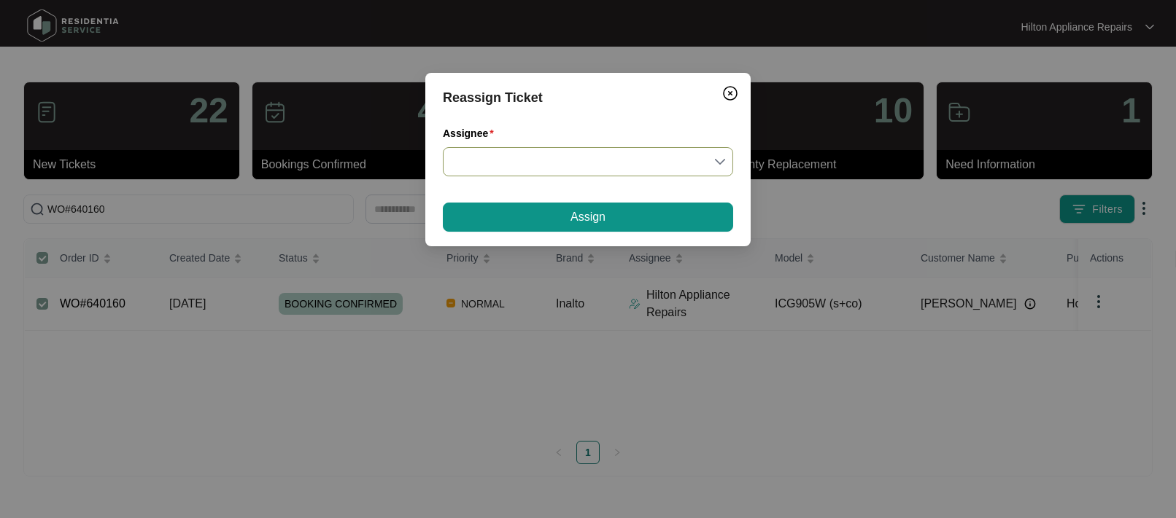
click at [723, 162] on input "Assignee" at bounding box center [587, 162] width 273 height 28
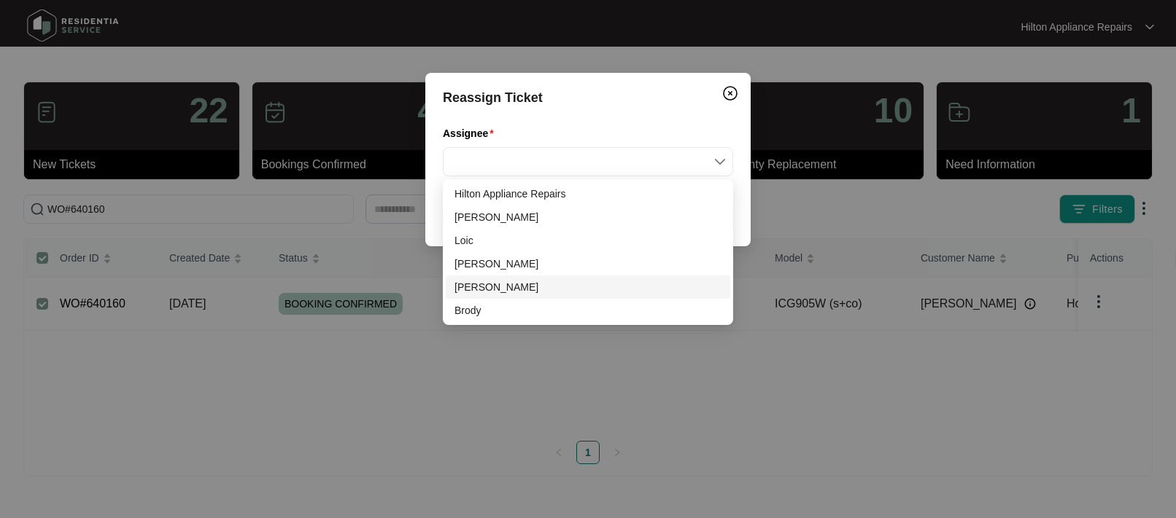
click at [498, 291] on div "[PERSON_NAME]" at bounding box center [587, 287] width 267 height 16
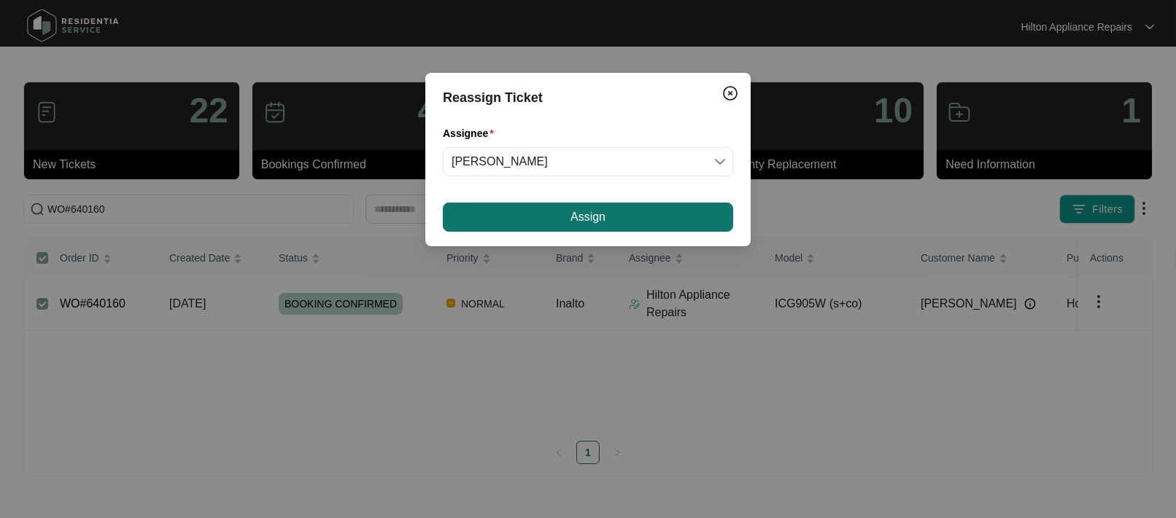
click at [559, 216] on button "Assign" at bounding box center [588, 217] width 290 height 29
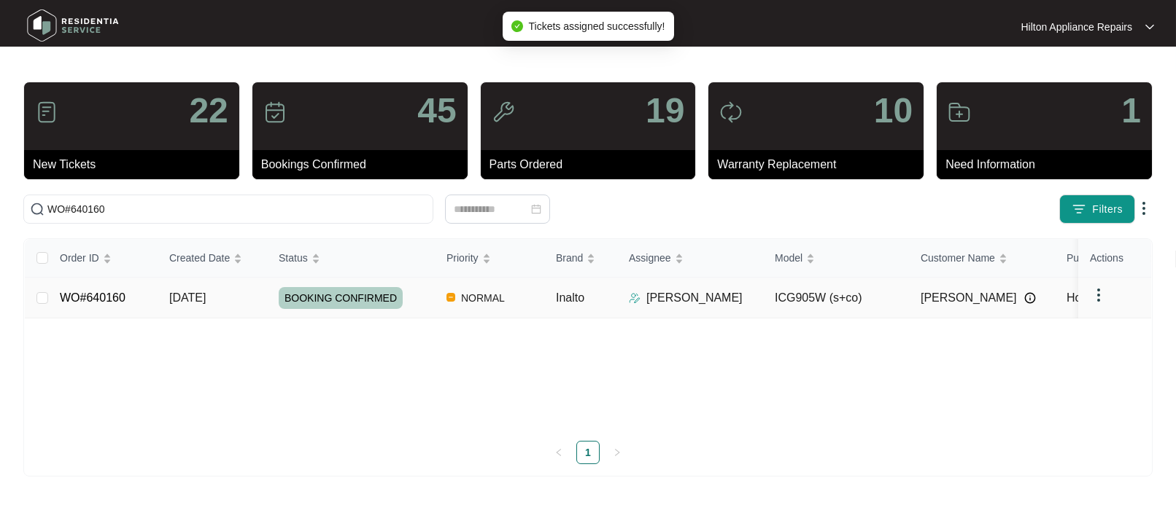
click at [199, 301] on span "[DATE]" at bounding box center [187, 298] width 36 height 12
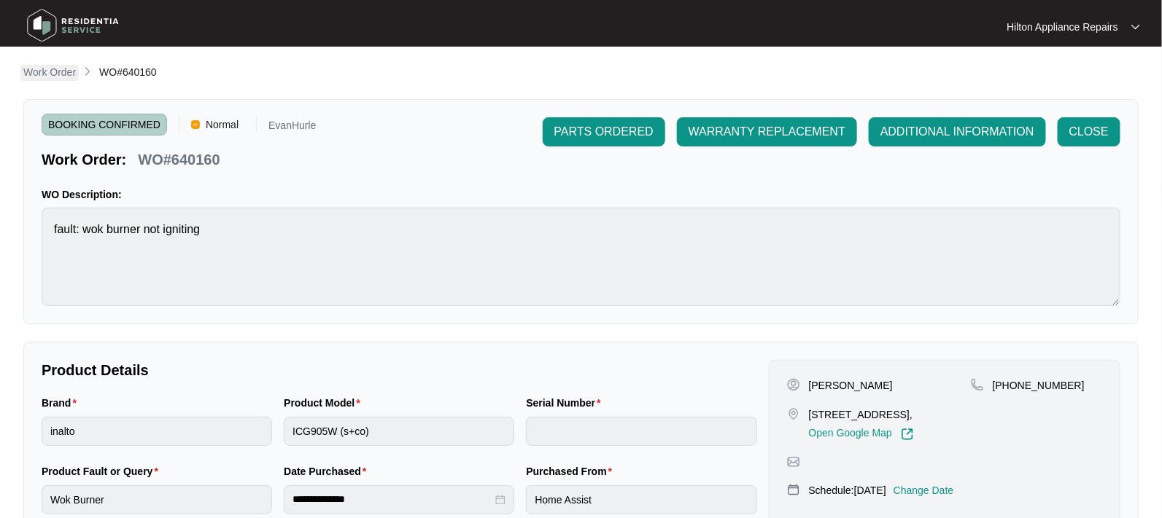
click at [49, 81] on link "Work Order" at bounding box center [49, 73] width 58 height 16
click at [39, 71] on p "Work Order" at bounding box center [49, 72] width 53 height 15
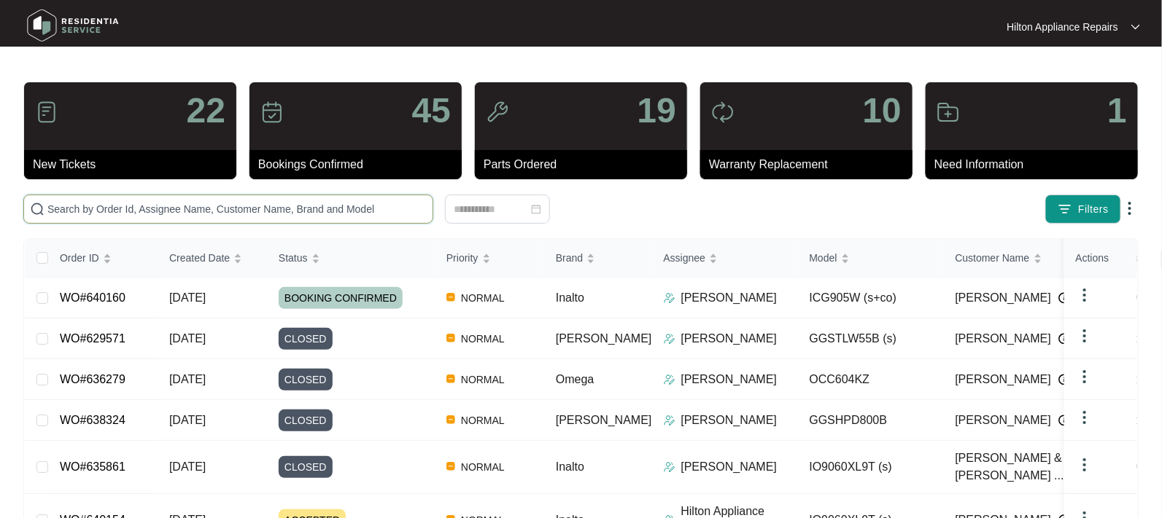
click at [58, 208] on input "text" at bounding box center [236, 209] width 379 height 16
paste input "WO#635973"
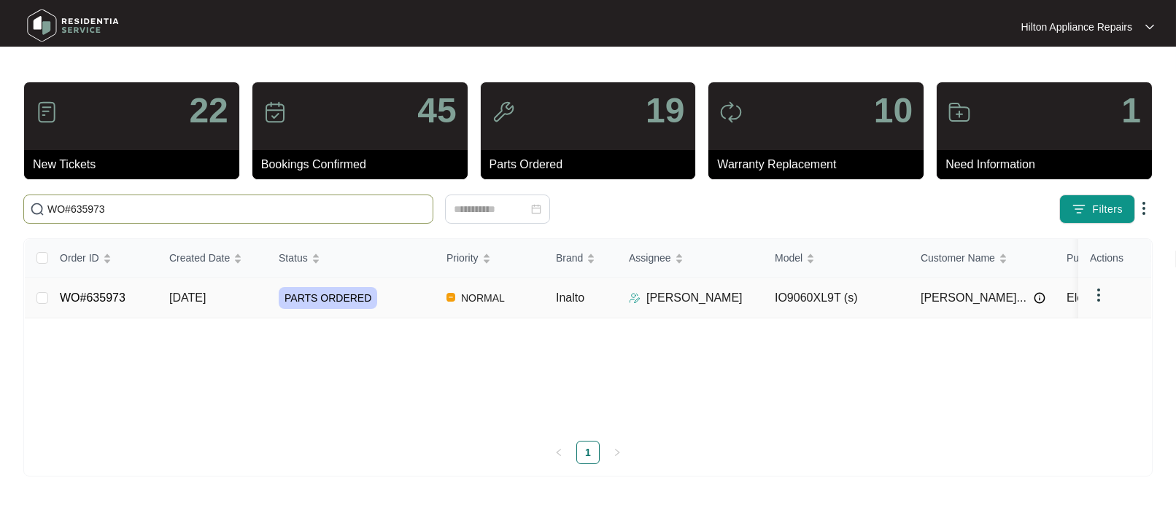
type input "WO#635973"
click at [184, 296] on span "[DATE]" at bounding box center [187, 298] width 36 height 12
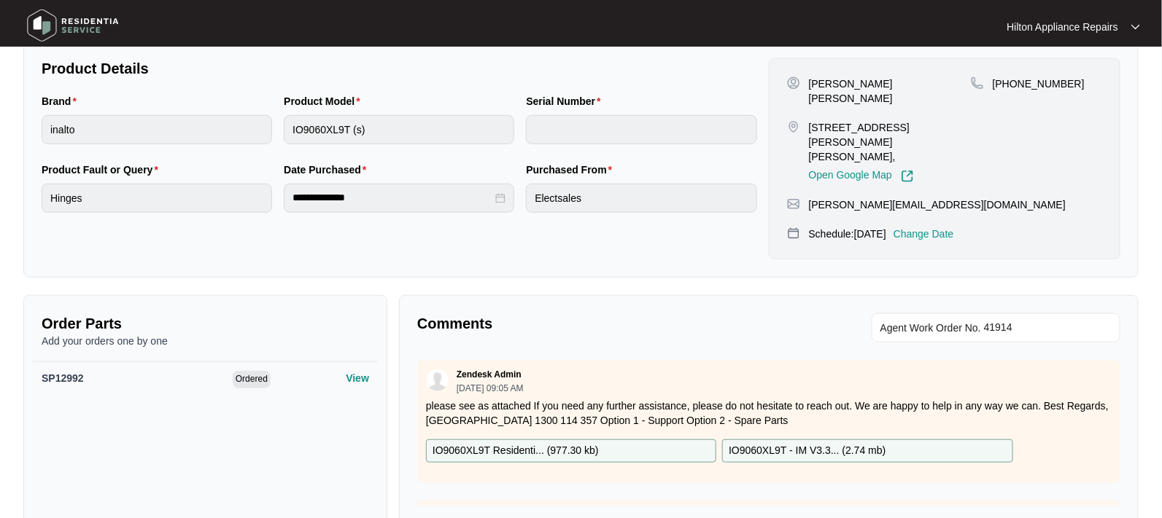
scroll to position [86, 0]
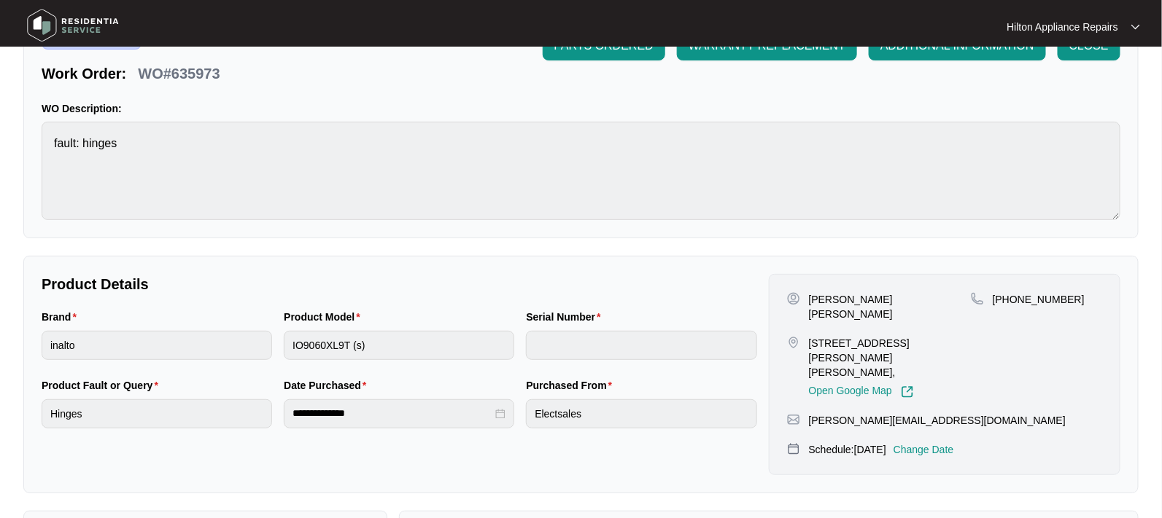
click at [954, 443] on p "Change Date" at bounding box center [923, 450] width 61 height 15
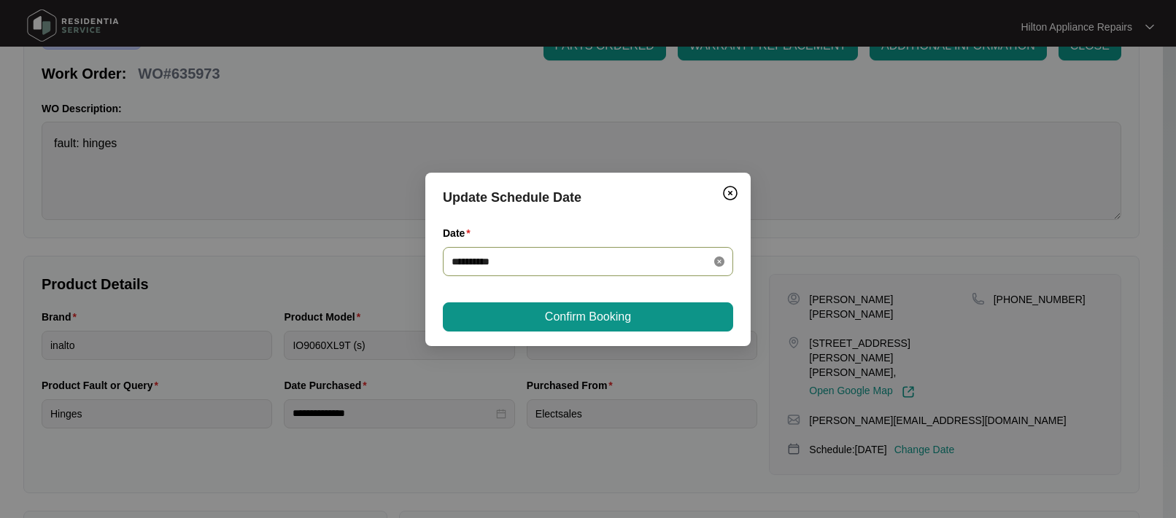
click at [719, 258] on icon "close-circle" at bounding box center [719, 262] width 10 height 10
click at [719, 258] on div at bounding box center [587, 262] width 273 height 16
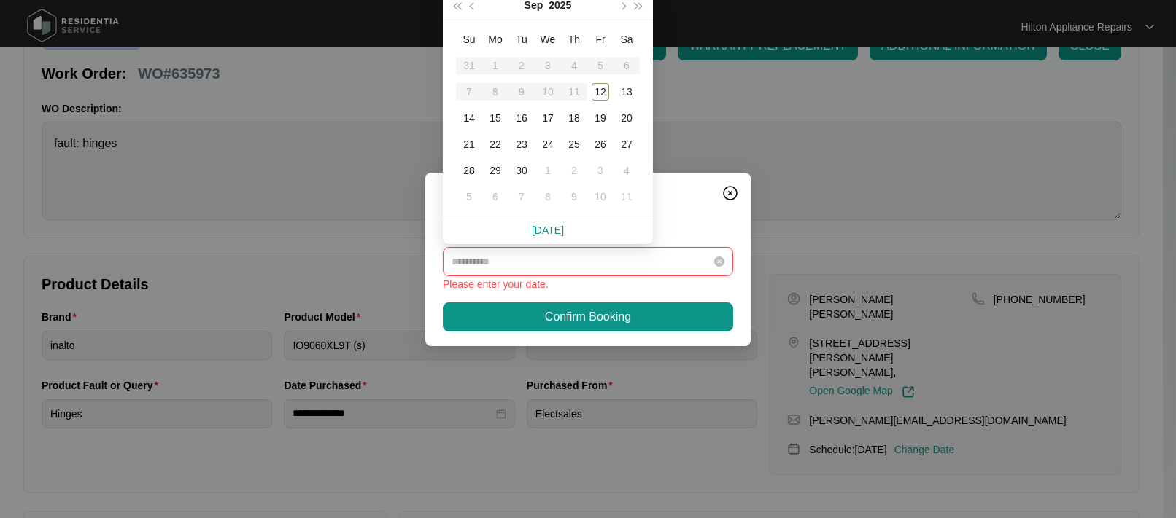
type input "**********"
click at [524, 120] on div "16" at bounding box center [522, 118] width 18 height 18
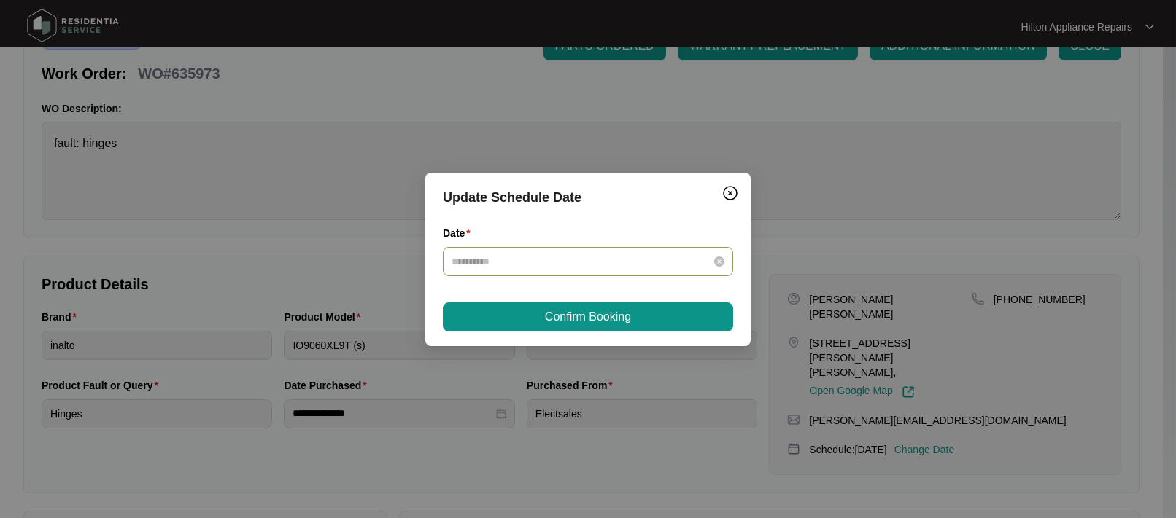
type input "**********"
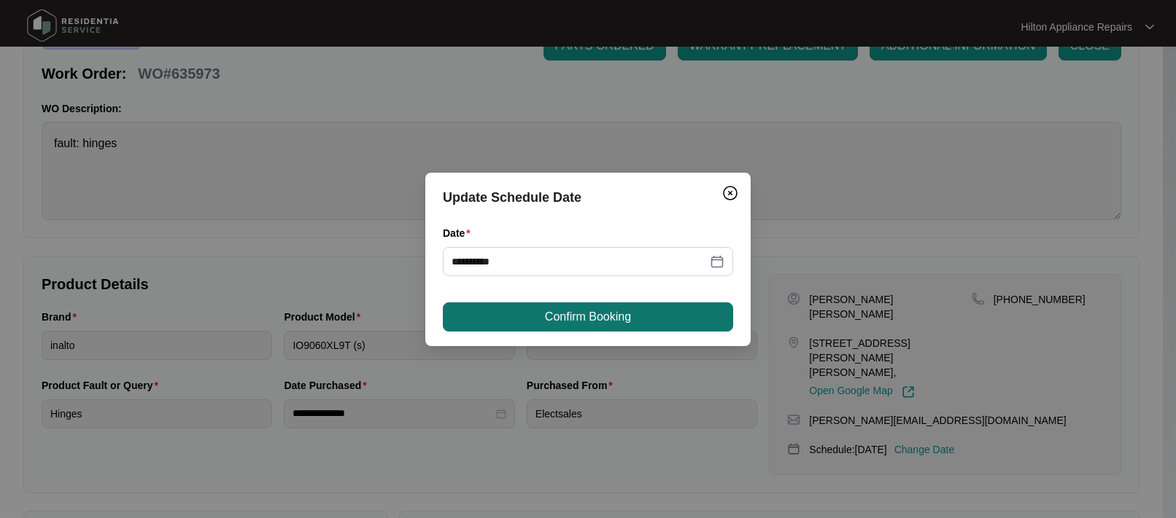
click at [536, 319] on button "Confirm Booking" at bounding box center [588, 317] width 290 height 29
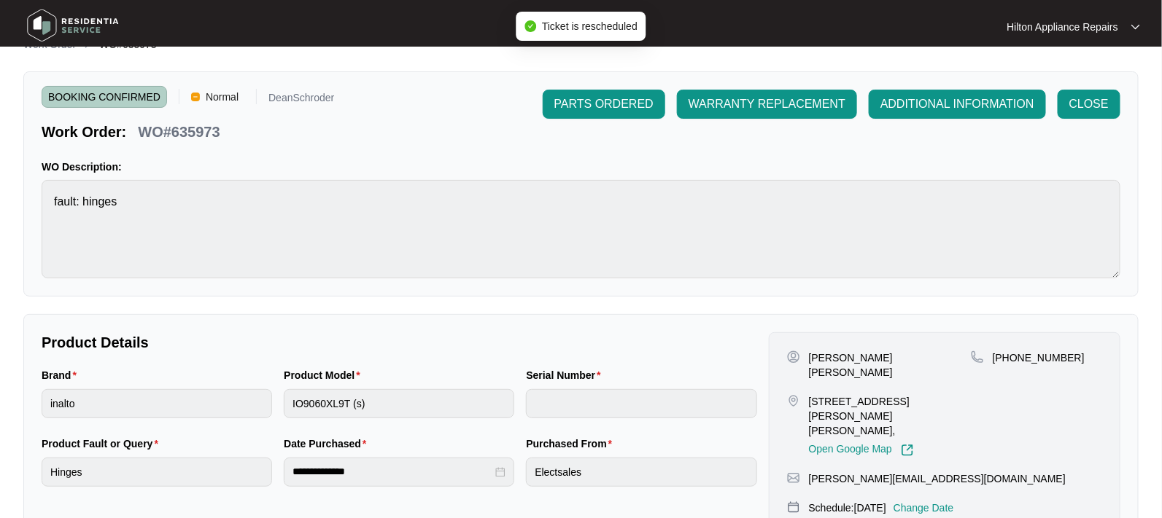
scroll to position [0, 0]
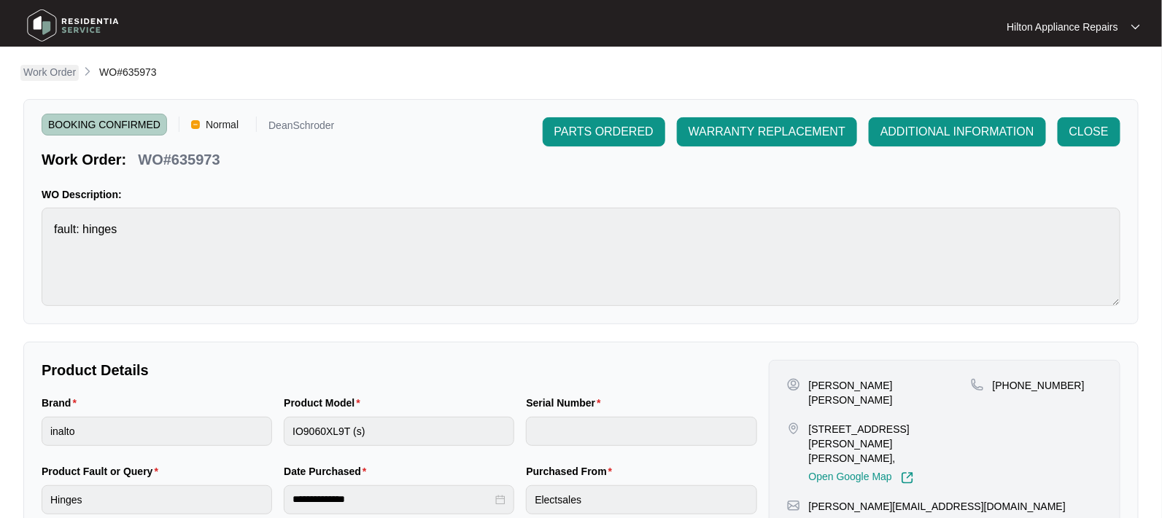
click at [45, 72] on p "Work Order" at bounding box center [49, 72] width 53 height 15
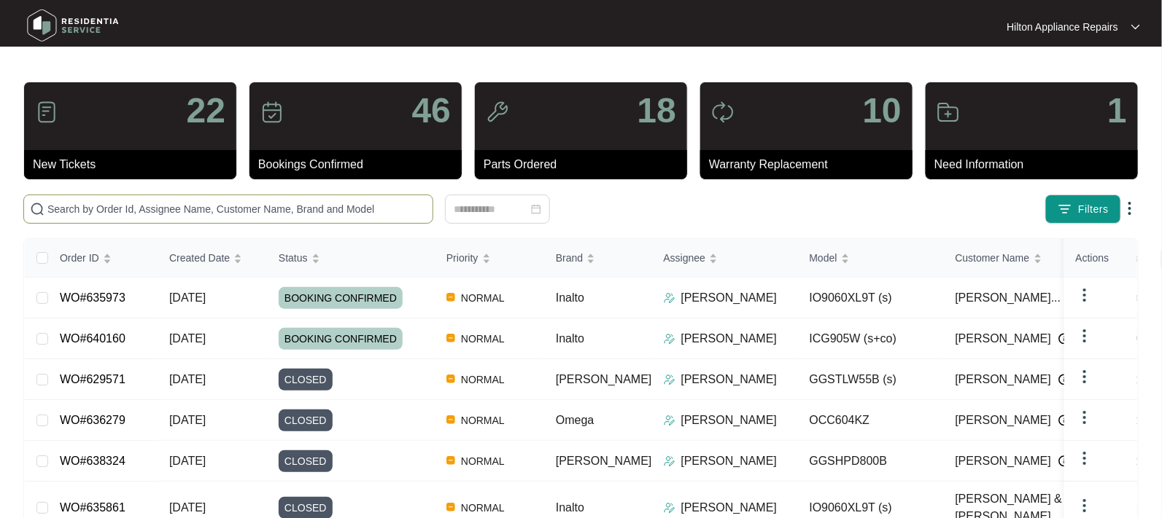
click at [144, 210] on input "text" at bounding box center [236, 209] width 379 height 16
paste input "WO#638940"
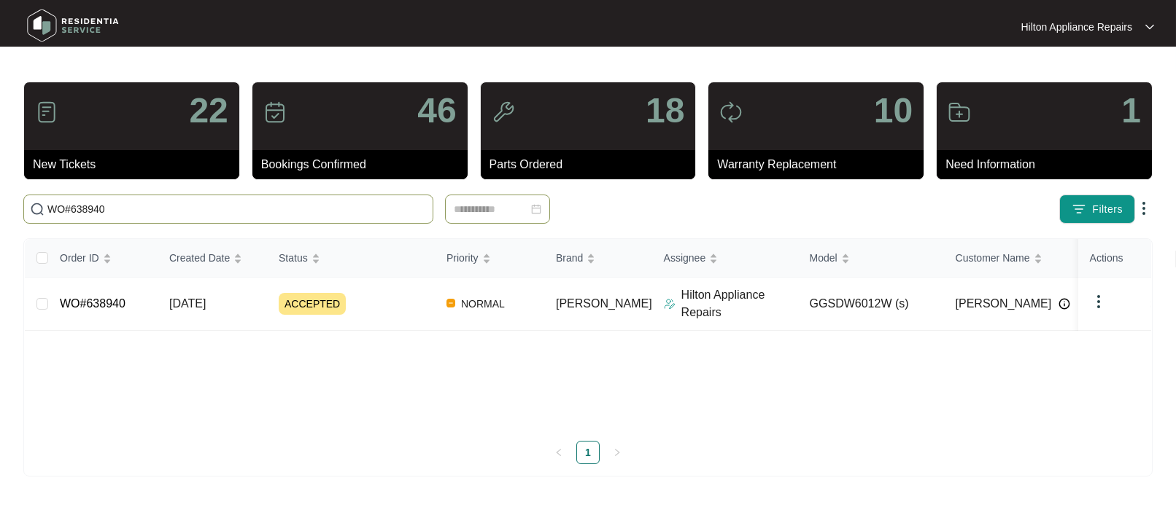
type input "WO#638940"
click at [188, 303] on span "[DATE]" at bounding box center [187, 304] width 36 height 12
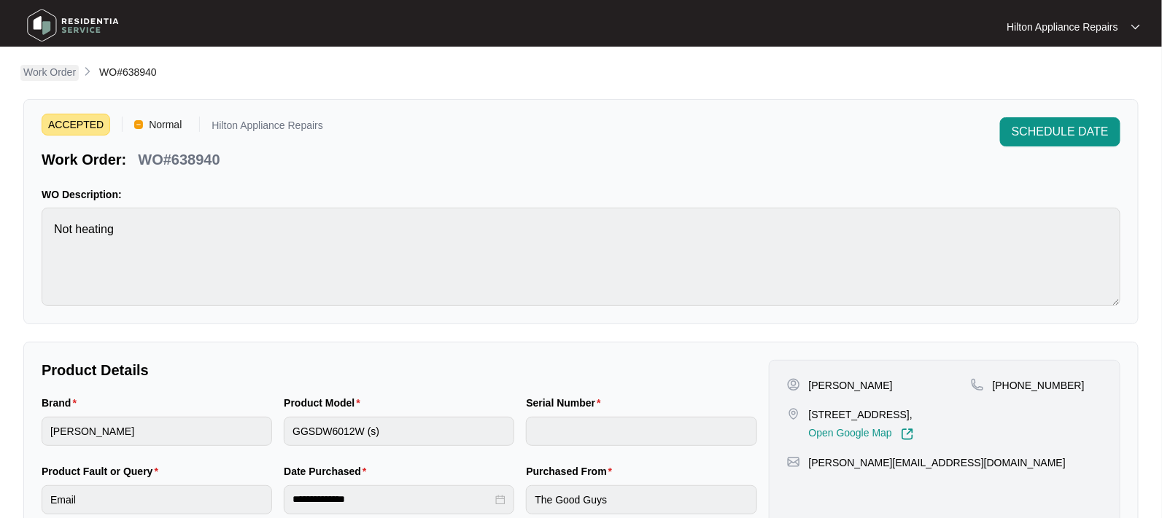
click at [59, 74] on p "Work Order" at bounding box center [49, 72] width 53 height 15
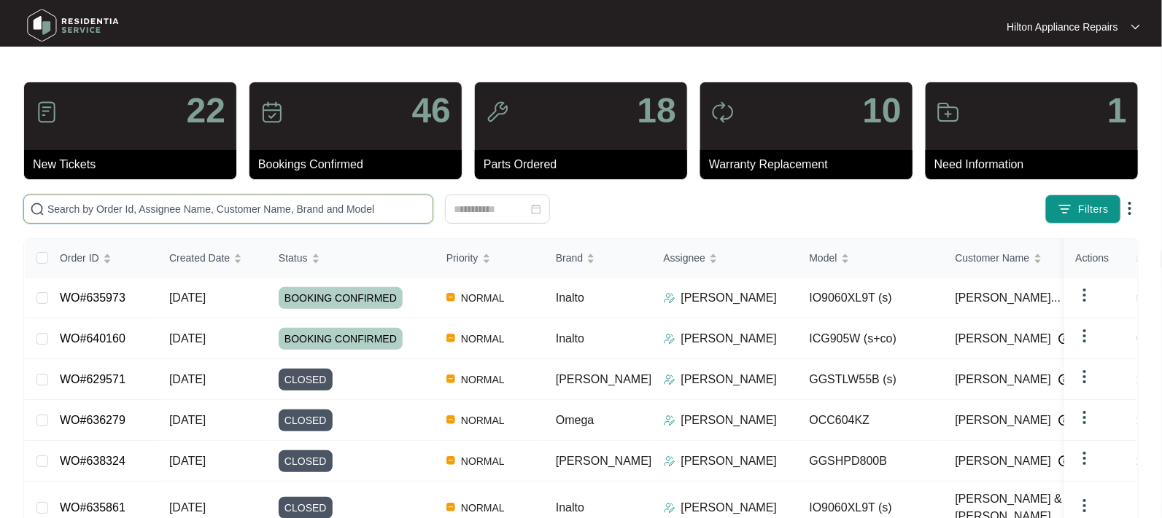
click at [79, 206] on input "text" at bounding box center [236, 209] width 379 height 16
paste input "WO#638940"
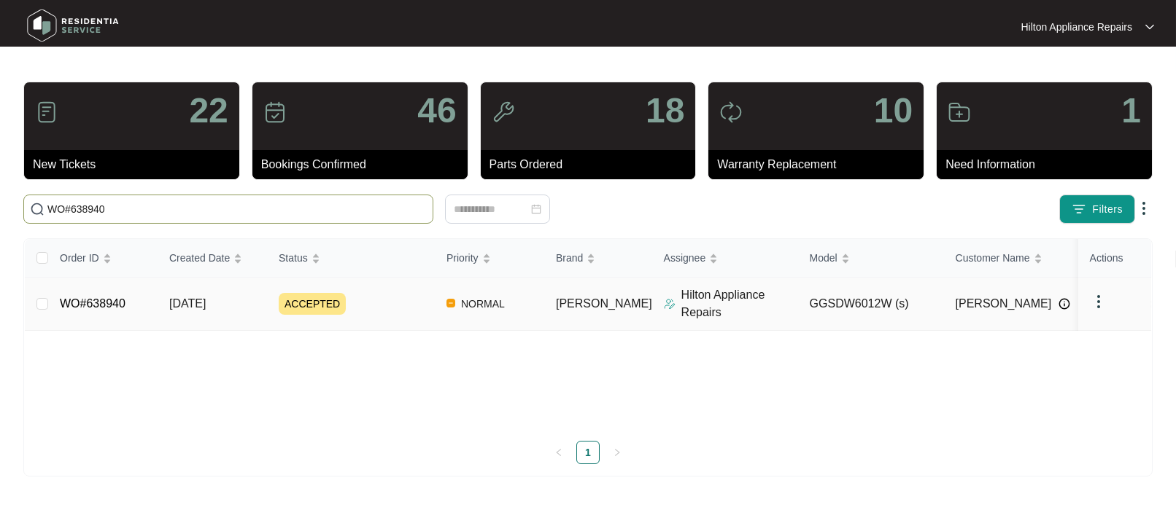
type input "WO#638940"
click at [174, 307] on span "[DATE]" at bounding box center [187, 304] width 36 height 12
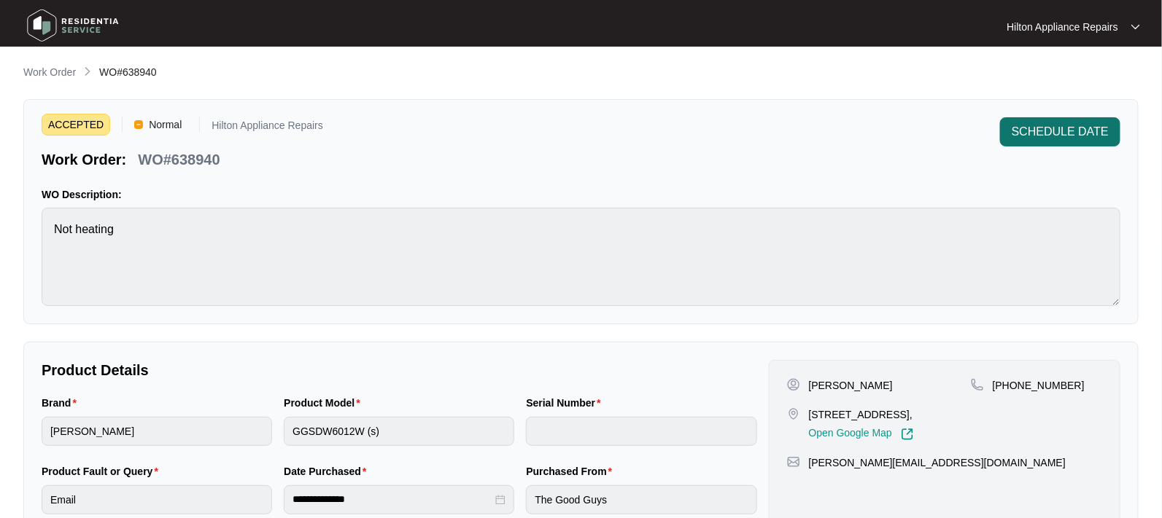
click at [1050, 133] on span "SCHEDULE DATE" at bounding box center [1059, 132] width 97 height 18
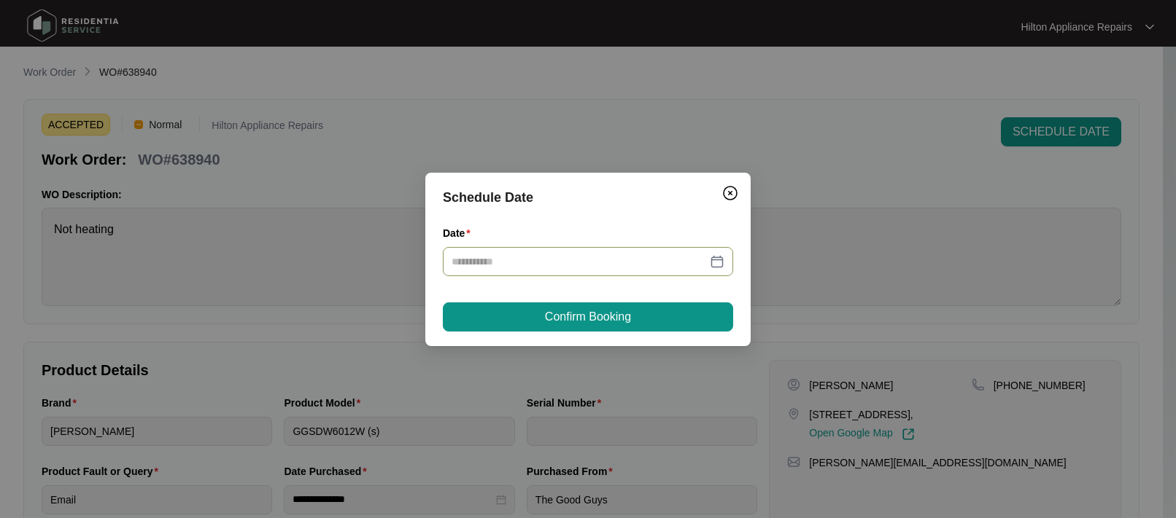
click at [715, 266] on div at bounding box center [587, 262] width 273 height 16
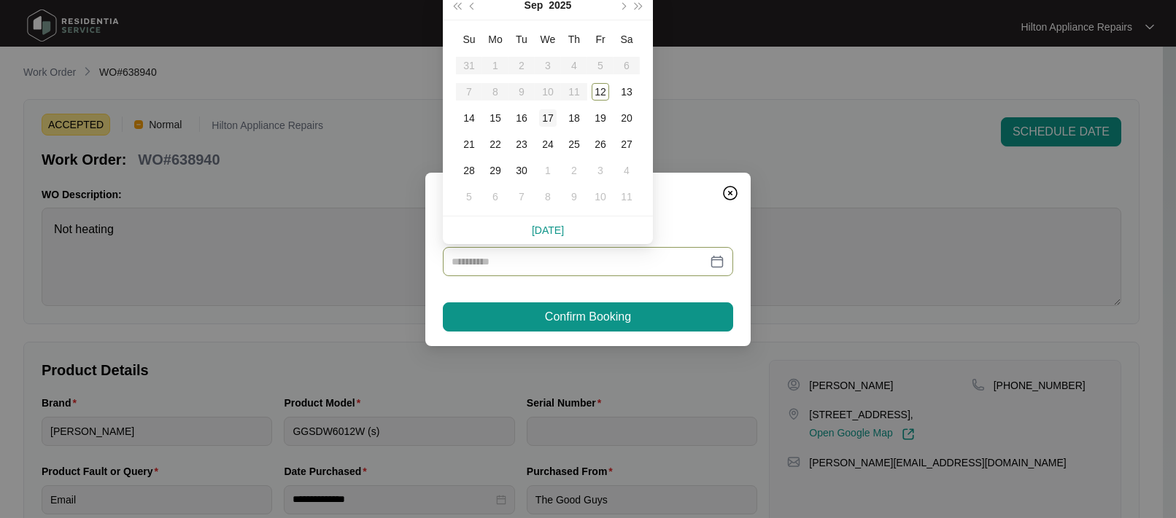
type input "**********"
click at [522, 120] on div "16" at bounding box center [522, 118] width 18 height 18
type input "**********"
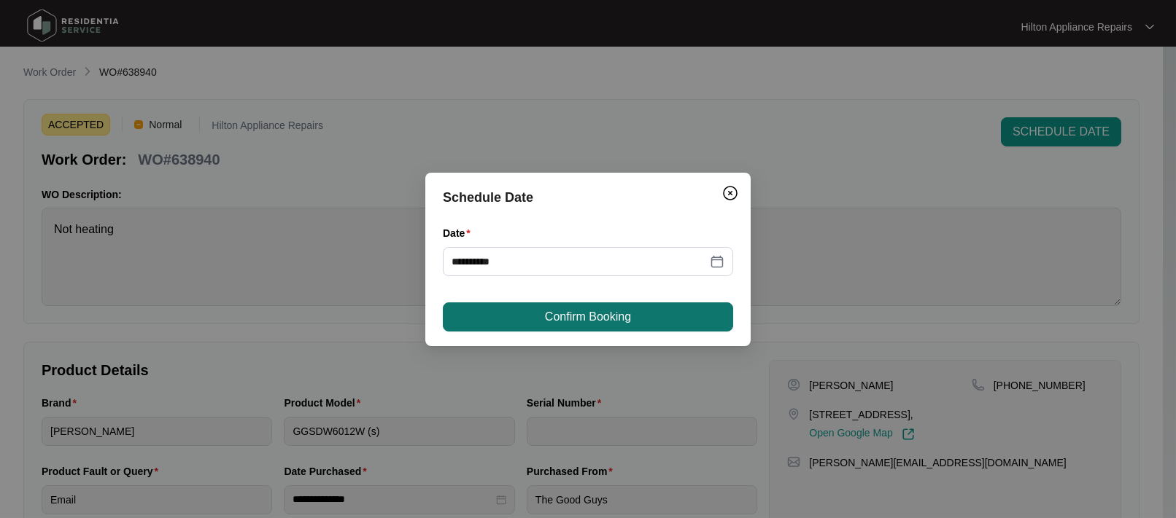
click at [566, 318] on span "Confirm Booking" at bounding box center [588, 317] width 86 height 18
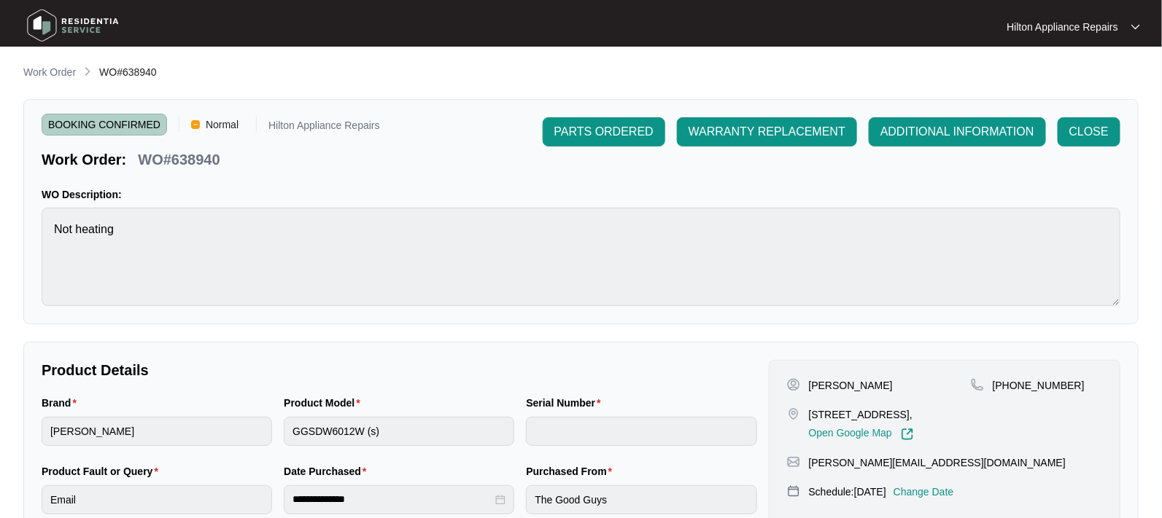
click at [52, 62] on main "**********" at bounding box center [581, 483] width 1162 height 967
click at [45, 71] on p "Work Order" at bounding box center [49, 72] width 53 height 15
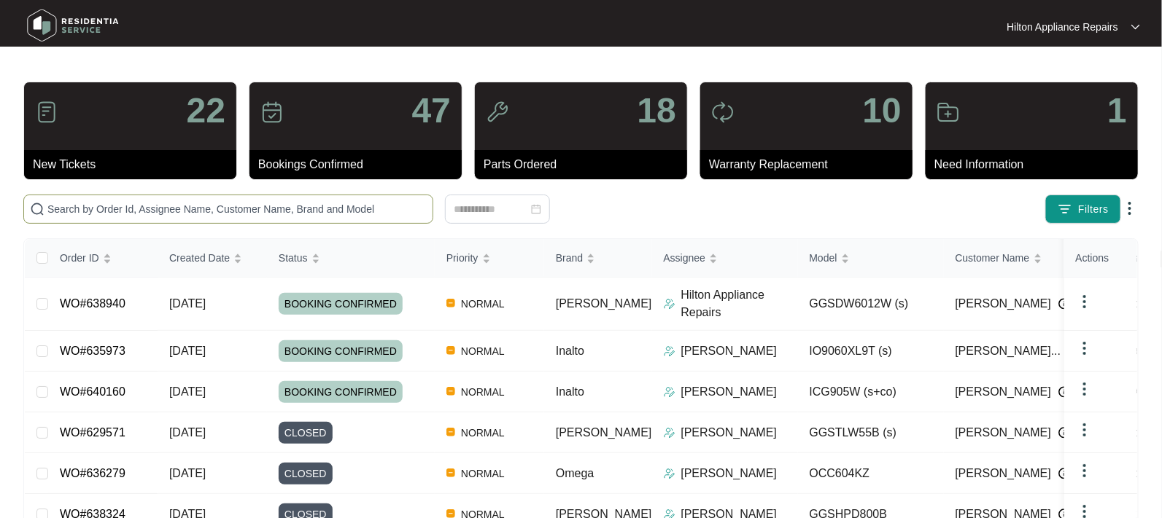
click at [72, 209] on input "text" at bounding box center [236, 209] width 379 height 16
paste input "WO#638940"
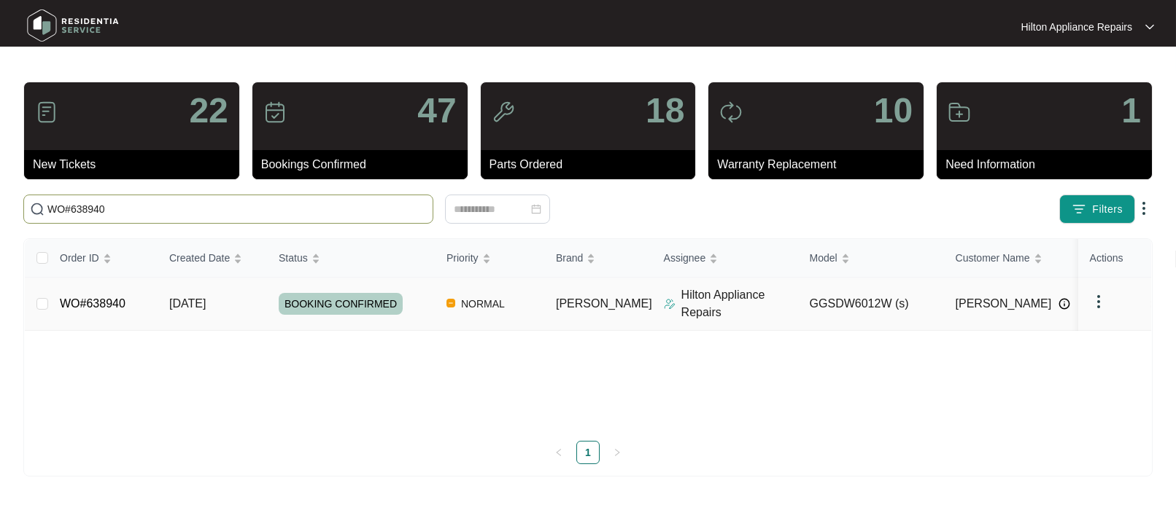
type input "WO#638940"
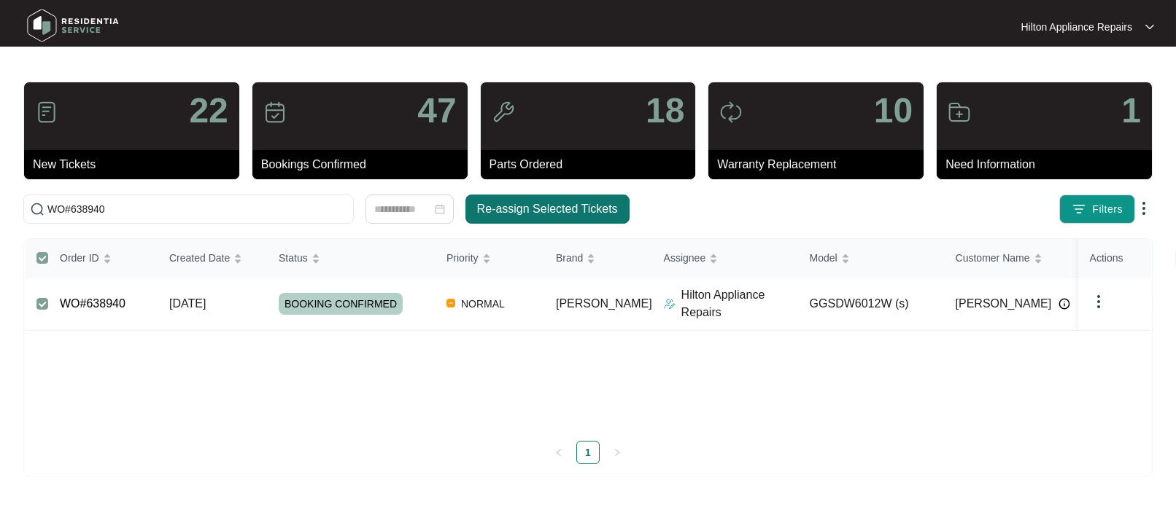
click at [551, 204] on span "Re-assign Selected Tickets" at bounding box center [547, 210] width 141 height 18
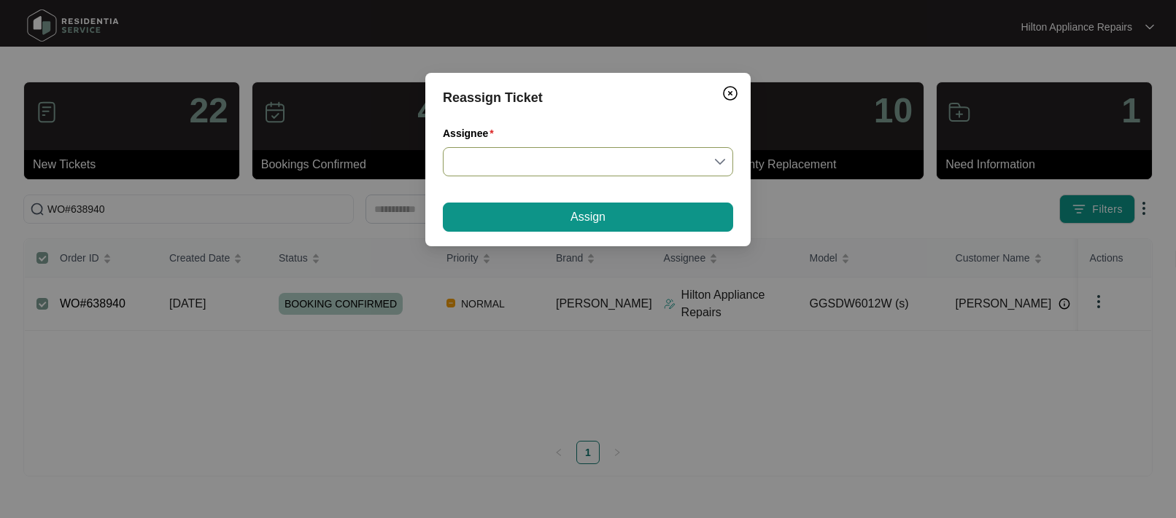
click at [718, 158] on input "Assignee" at bounding box center [587, 162] width 273 height 28
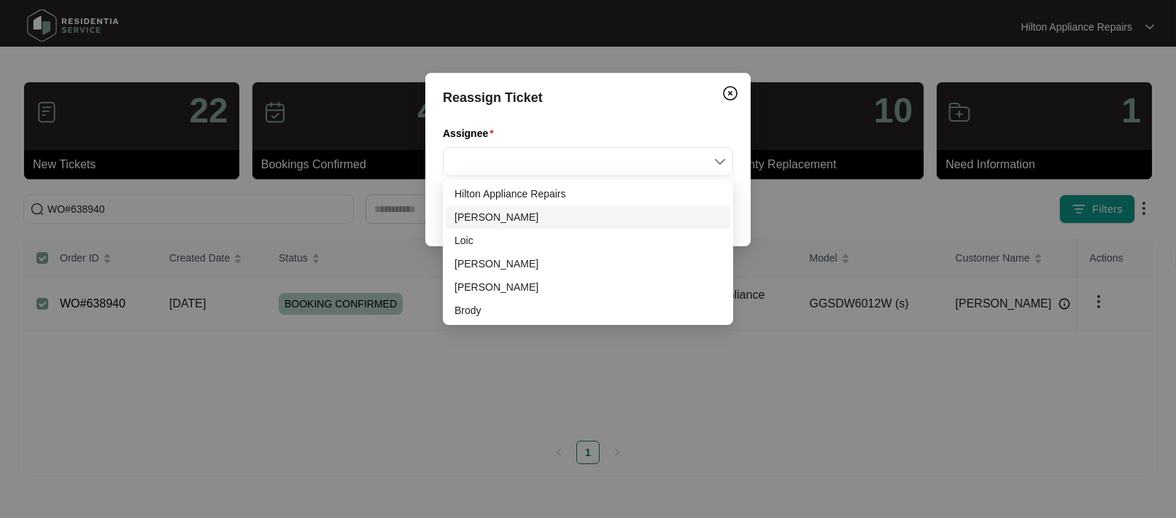
click at [480, 211] on div "[PERSON_NAME]" at bounding box center [587, 217] width 267 height 16
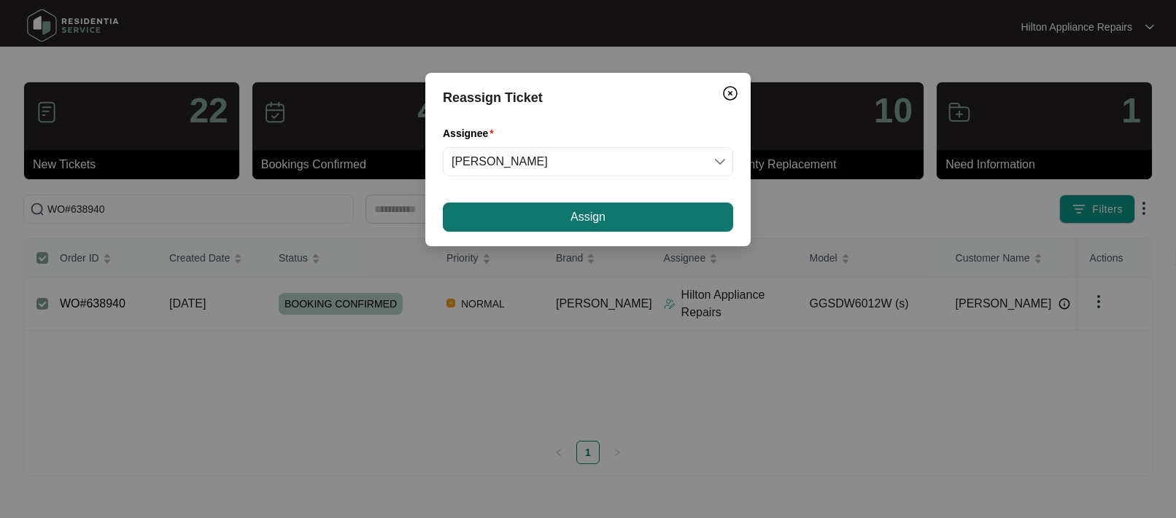
click at [536, 212] on button "Assign" at bounding box center [588, 217] width 290 height 29
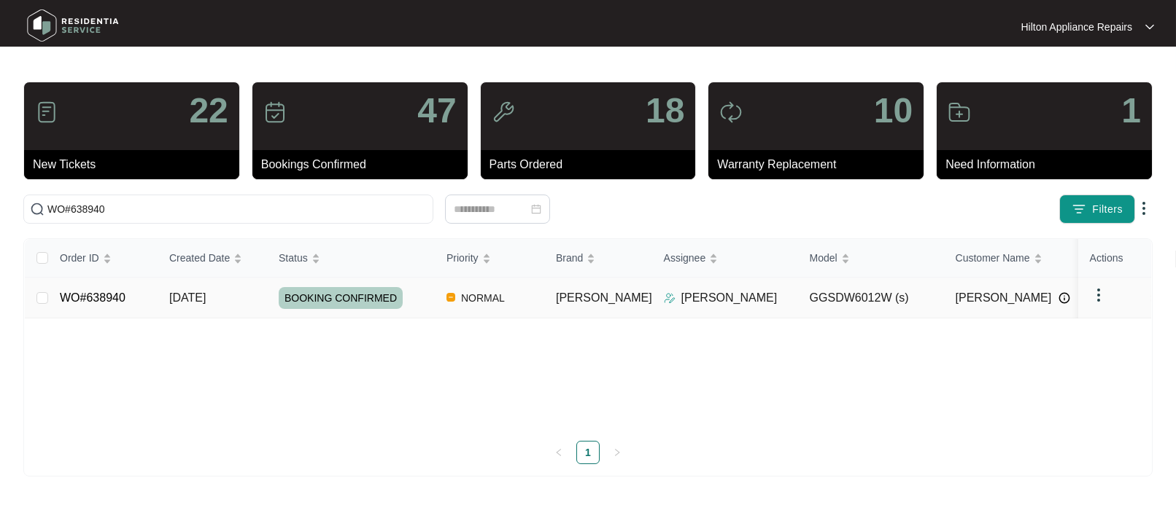
click at [198, 290] on div "Order ID Created Date Status Priority Brand Assignee Model Customer Name Purcha…" at bounding box center [588, 351] width 1126 height 225
click at [201, 292] on span "[DATE]" at bounding box center [187, 298] width 36 height 12
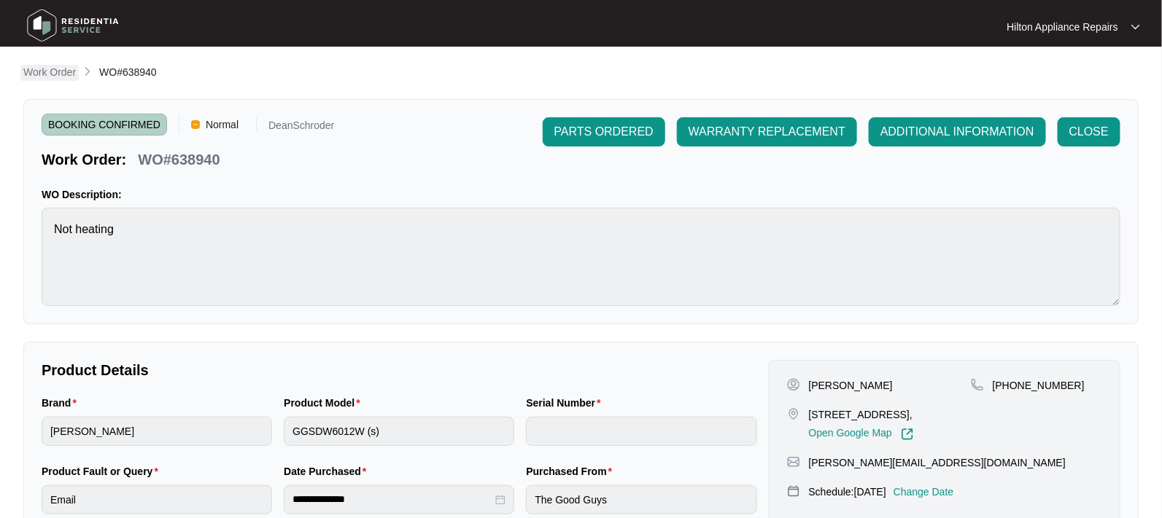
click at [36, 69] on p "Work Order" at bounding box center [49, 72] width 53 height 15
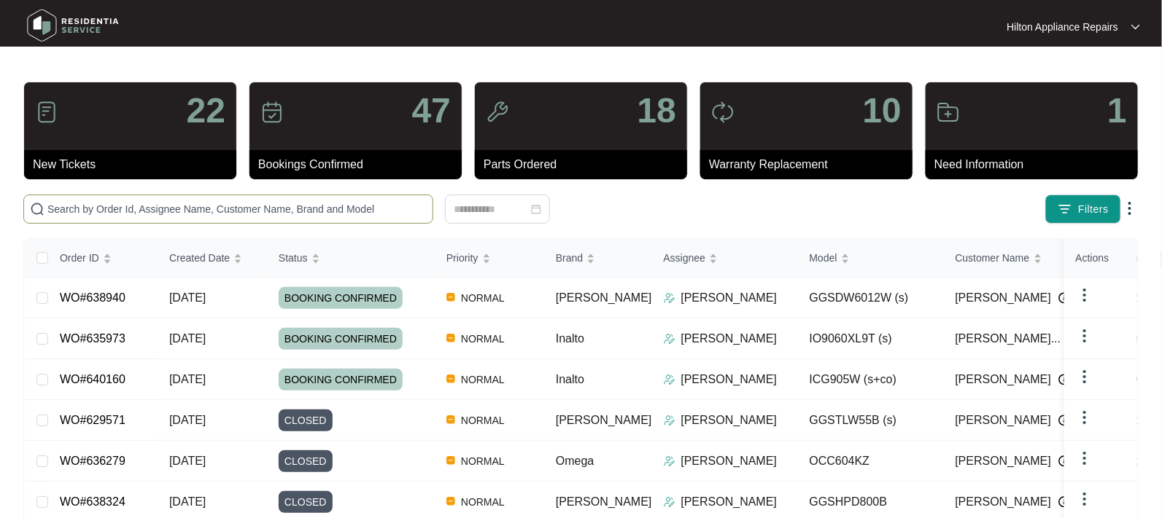
click at [55, 204] on input "text" at bounding box center [236, 209] width 379 height 16
paste input "WO#637891"
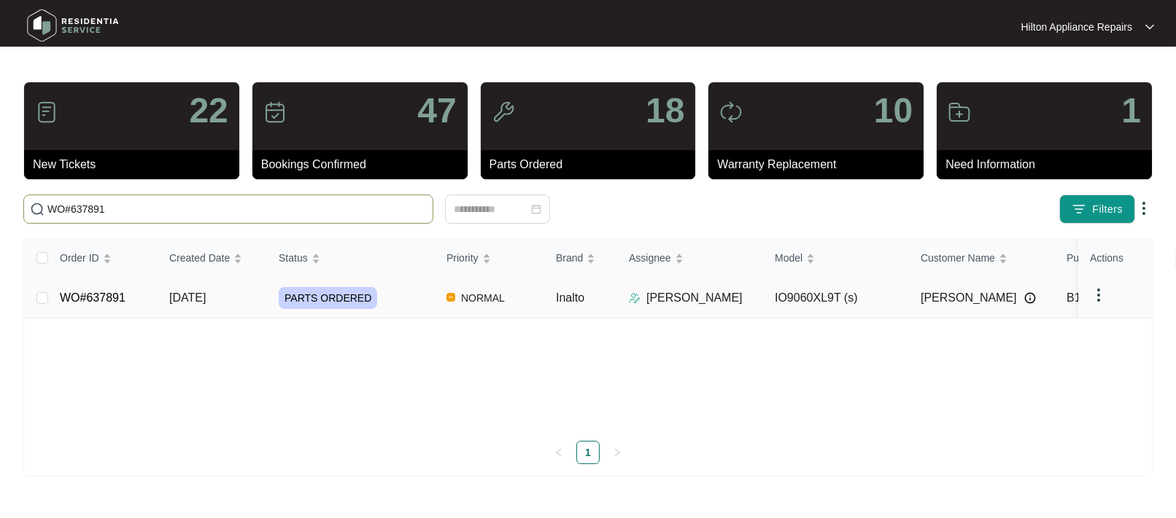
type input "WO#637891"
click at [183, 301] on span "[DATE]" at bounding box center [187, 298] width 36 height 12
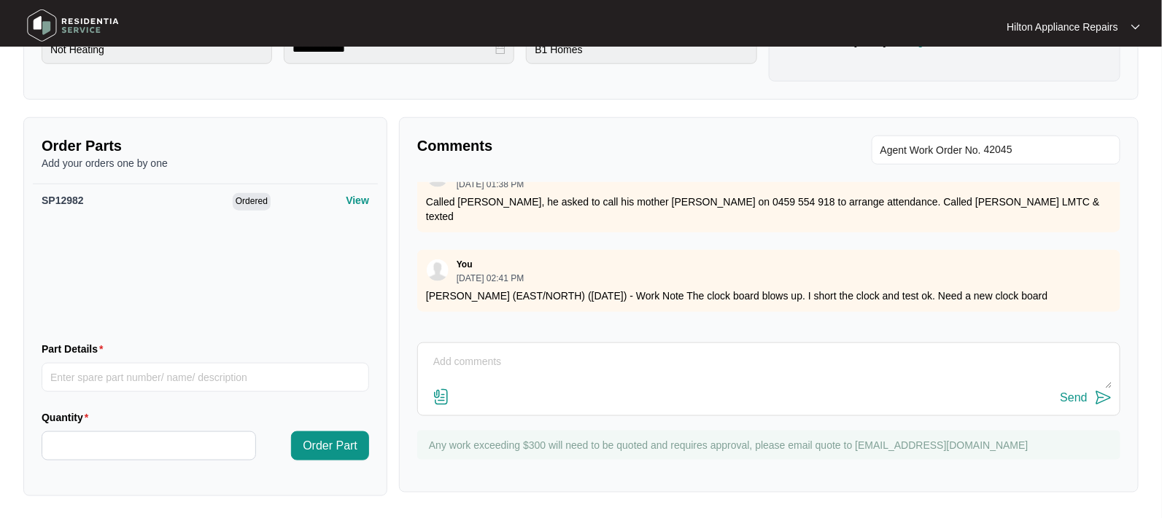
scroll to position [381, 0]
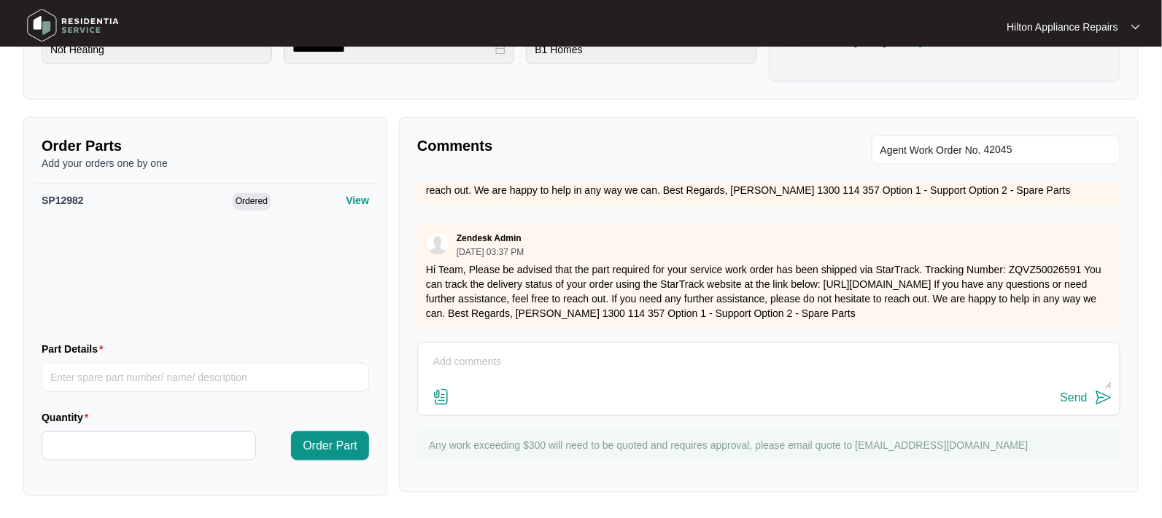
click at [454, 356] on textarea at bounding box center [768, 370] width 687 height 38
click at [464, 354] on textarea at bounding box center [768, 370] width 687 height 38
paste textarea "Called [PERSON_NAME] LMTC & texted"
type textarea "Called [PERSON_NAME] LMTC & texted"
click at [1071, 396] on div "Send" at bounding box center [1073, 398] width 27 height 13
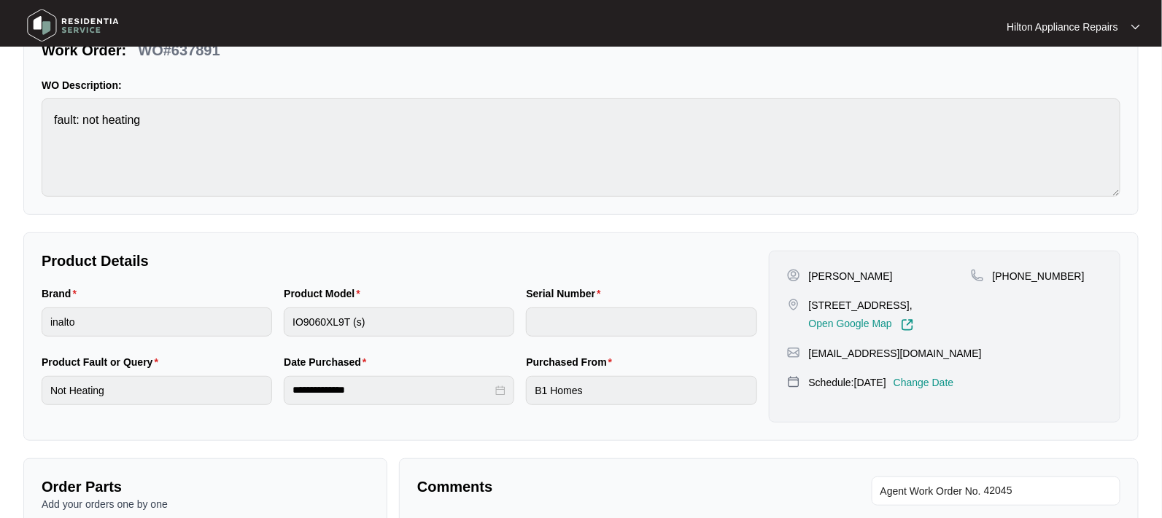
scroll to position [182, 0]
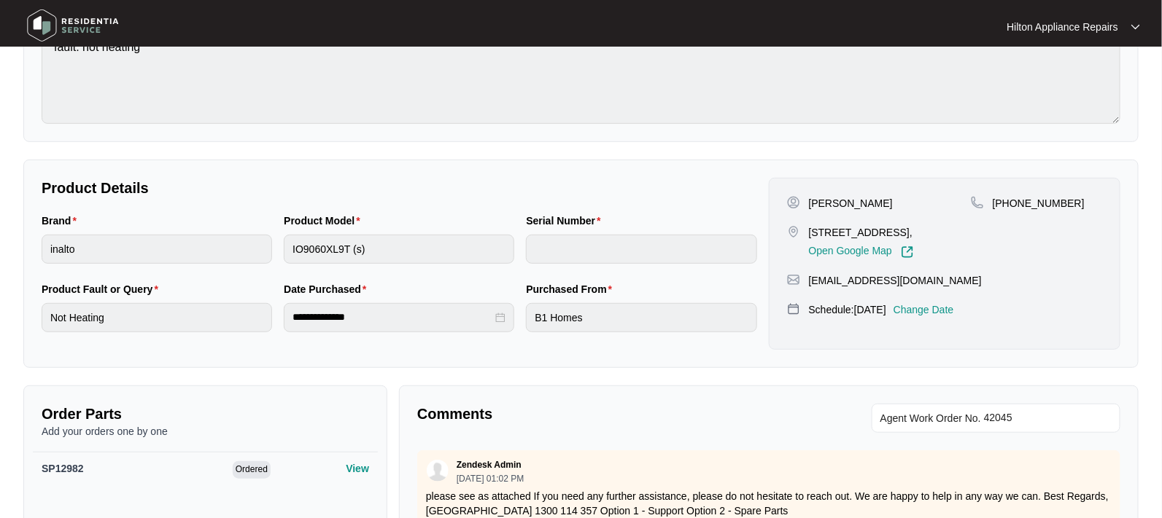
click at [943, 317] on p "Change Date" at bounding box center [923, 310] width 61 height 15
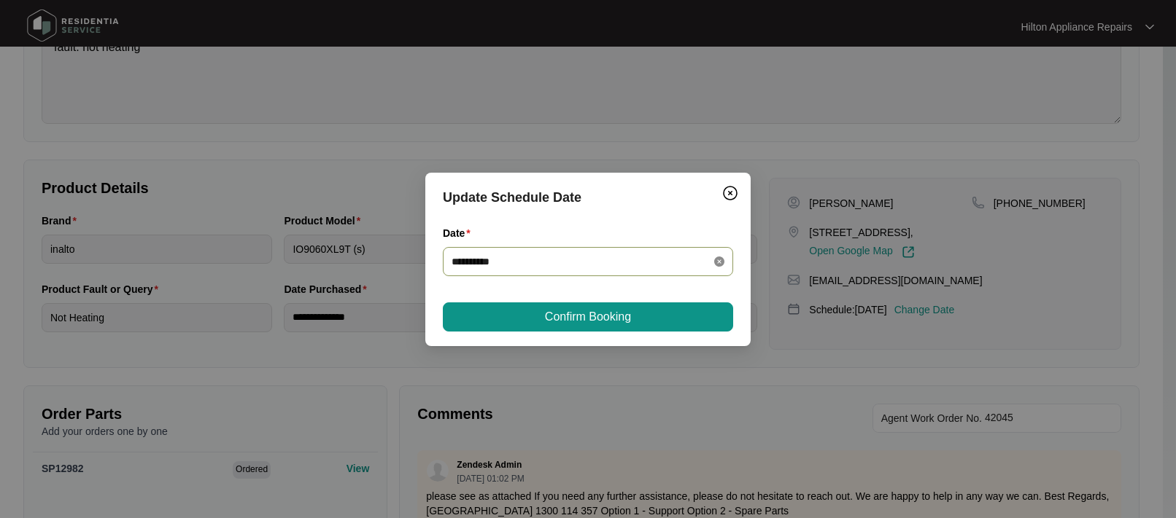
click at [715, 261] on icon "close-circle" at bounding box center [719, 262] width 10 height 10
click at [717, 259] on div at bounding box center [587, 262] width 273 height 16
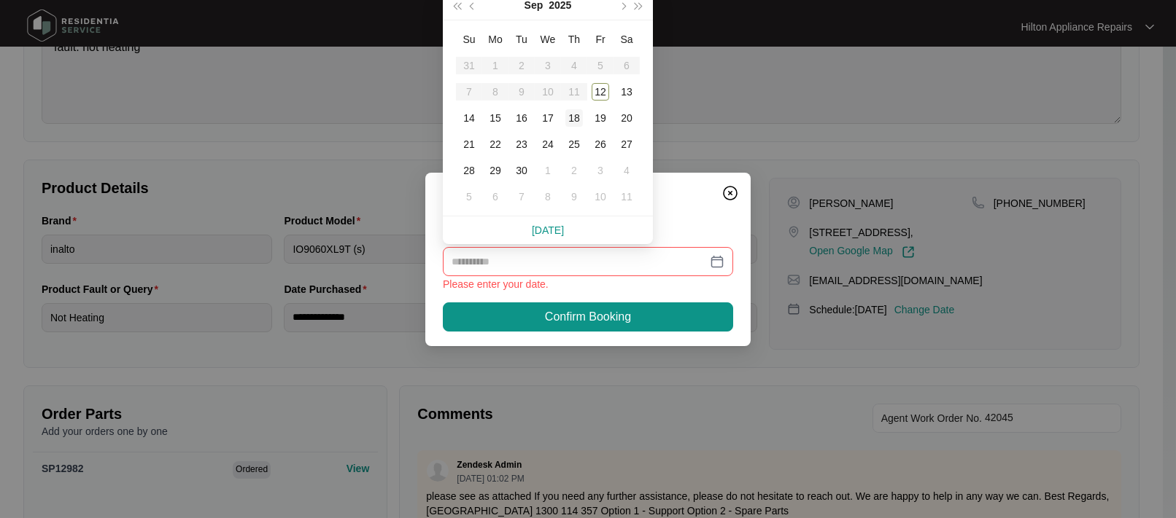
click at [574, 118] on div "18" at bounding box center [574, 118] width 18 height 18
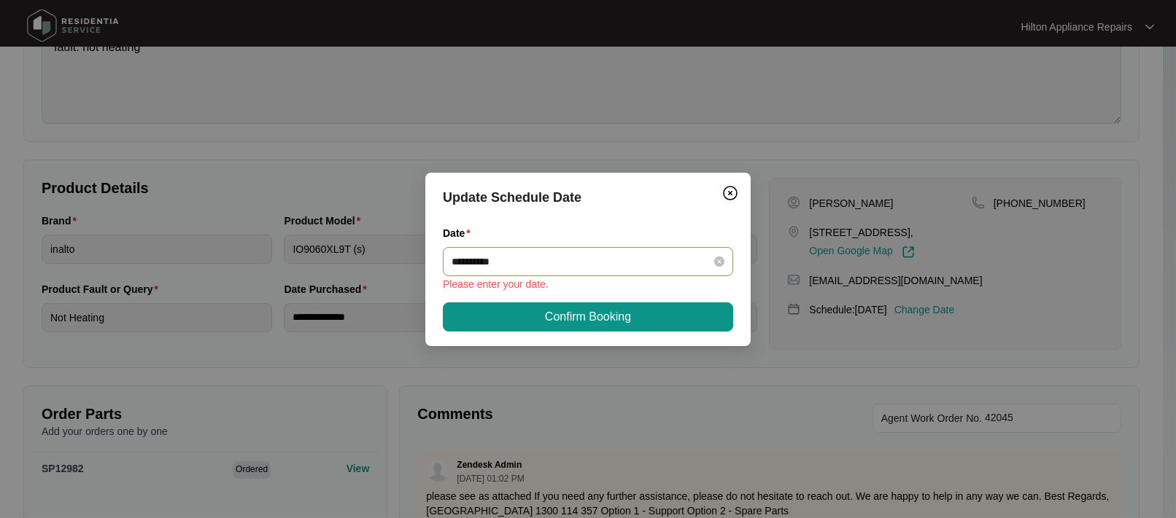
type input "**********"
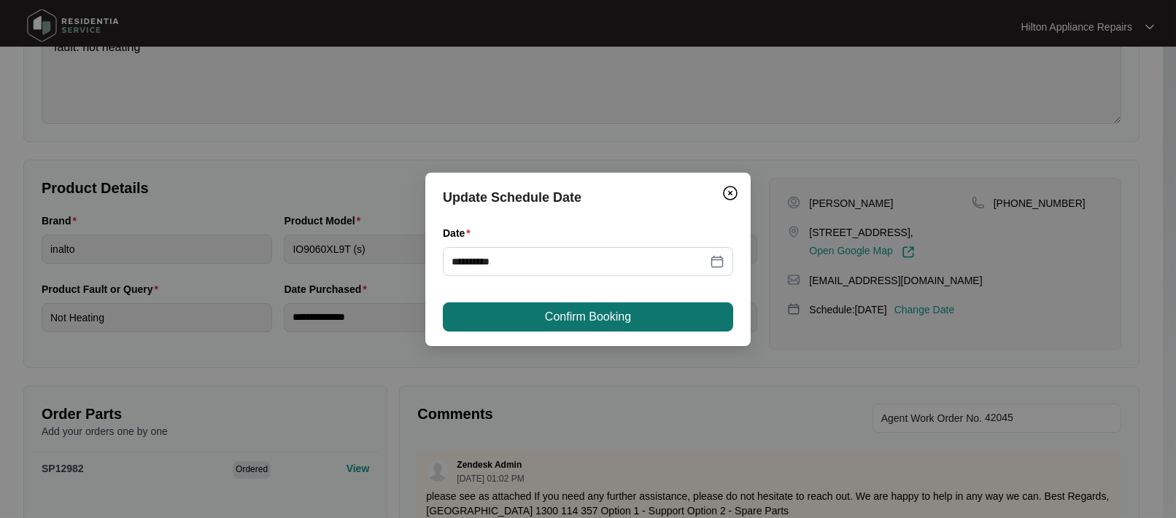
click at [582, 311] on span "Confirm Booking" at bounding box center [588, 317] width 86 height 18
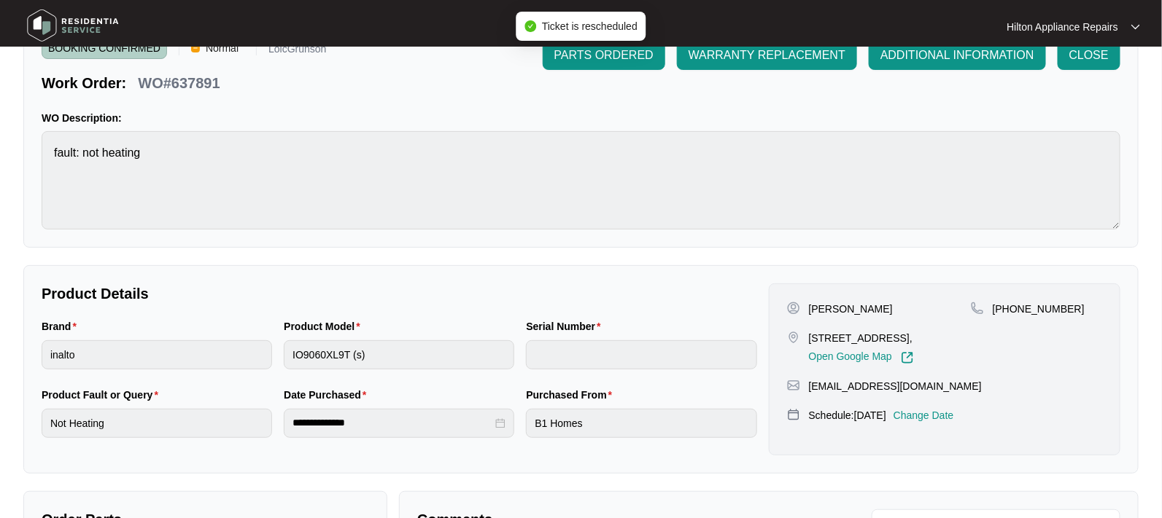
scroll to position [0, 0]
